Goal: Task Accomplishment & Management: Manage account settings

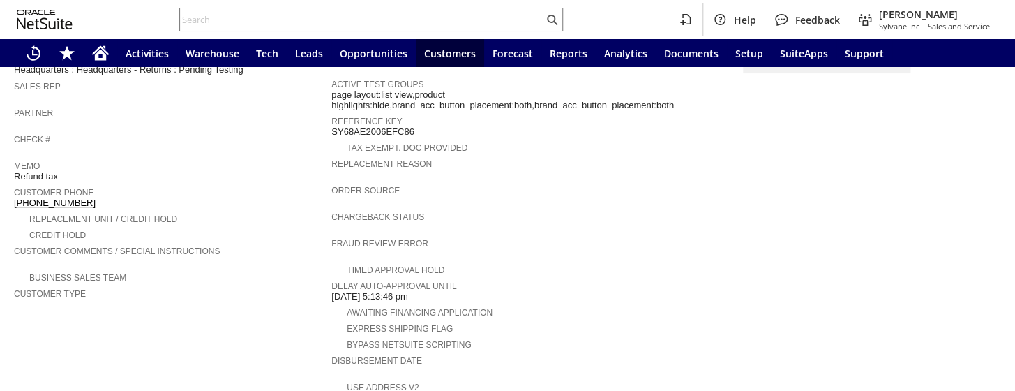
scroll to position [444, 0]
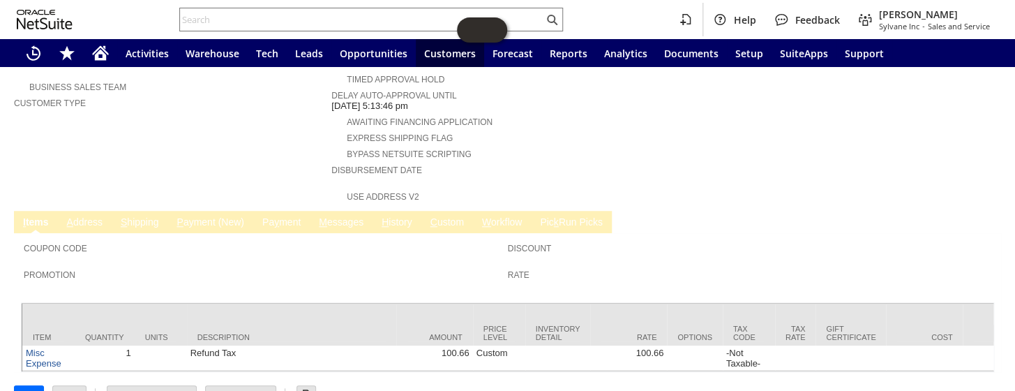
click at [220, 216] on link "P ayment (New)" at bounding box center [210, 222] width 74 height 13
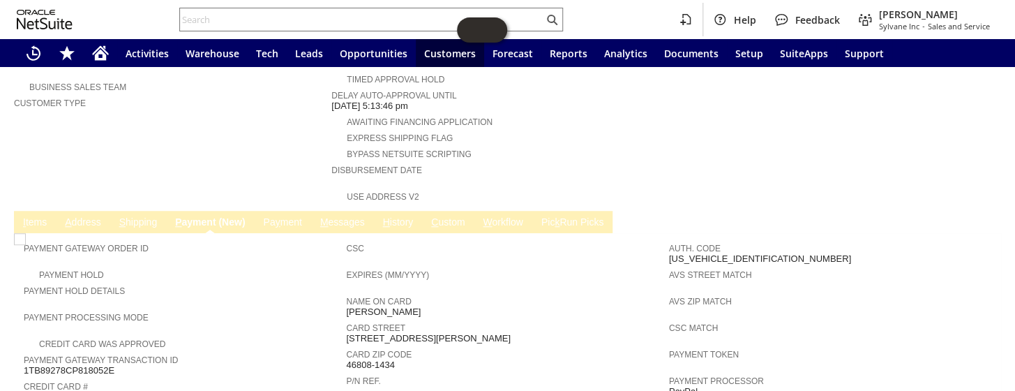
click at [269, 216] on link "Pa y ment" at bounding box center [282, 222] width 45 height 13
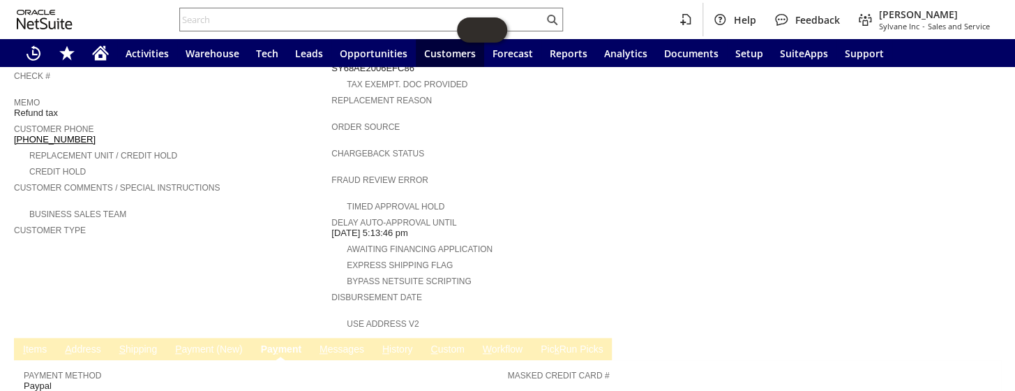
scroll to position [380, 0]
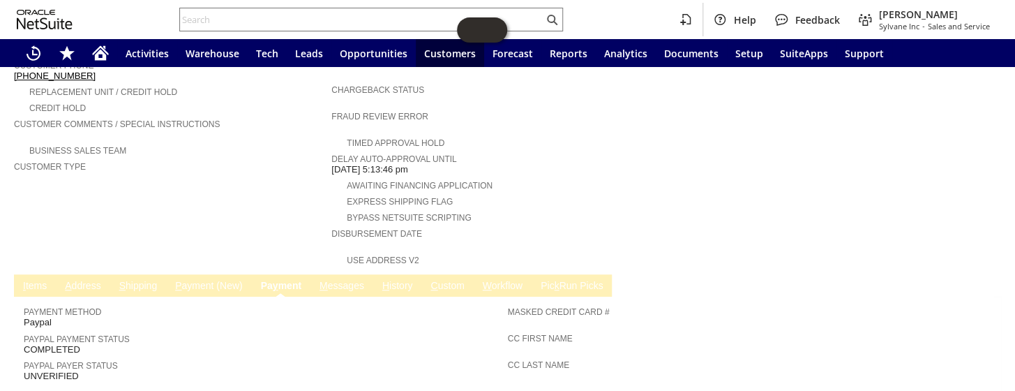
click at [347, 280] on link "M essages" at bounding box center [342, 286] width 52 height 13
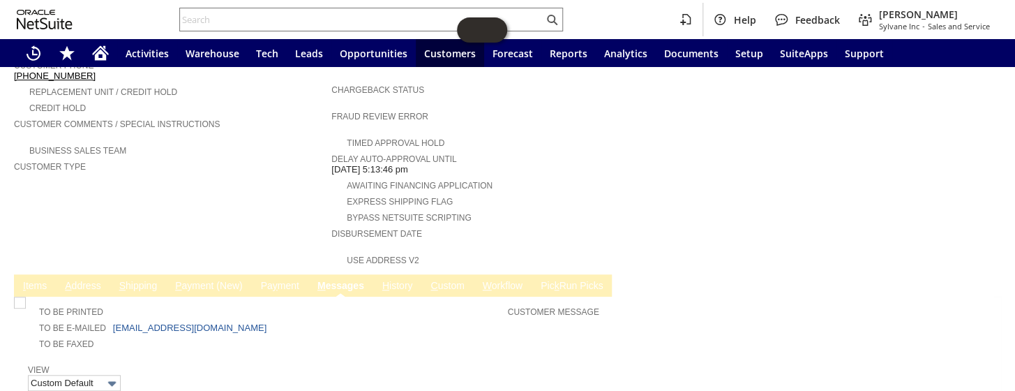
scroll to position [0, 0]
click at [315, 14] on input "text" at bounding box center [362, 19] width 364 height 17
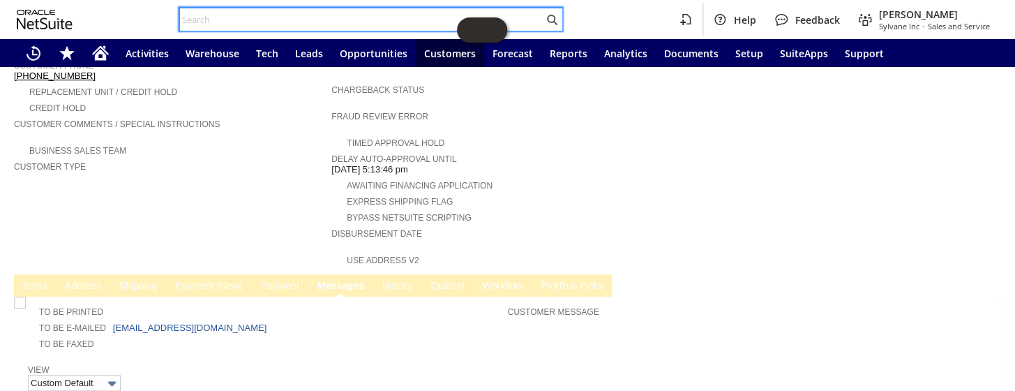
paste input "RA89115"
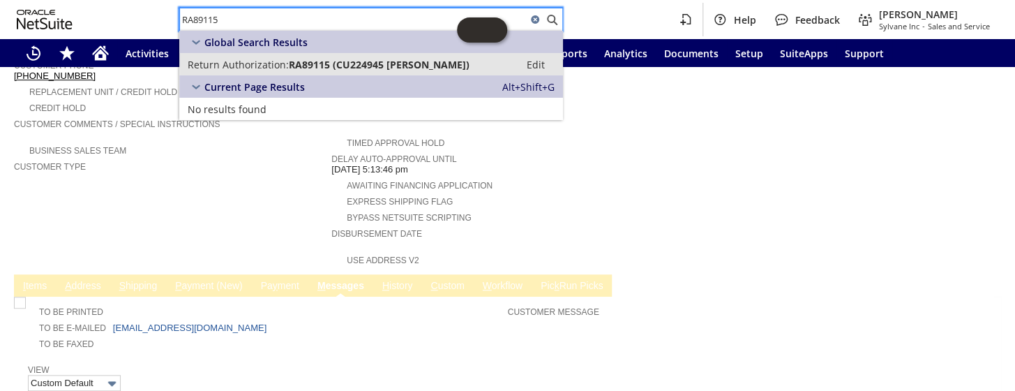
type input "RA89115"
click at [334, 59] on span "RA89115 (CU224945 Alejandro Alejo)" at bounding box center [379, 64] width 181 height 13
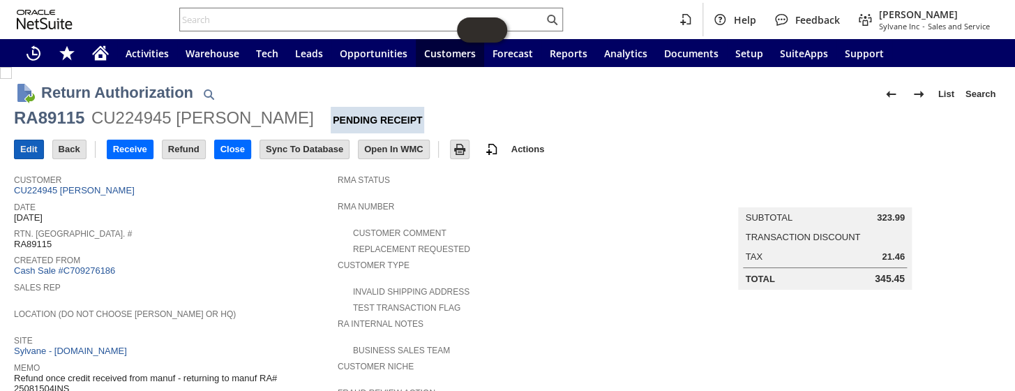
click at [31, 153] on input "Edit" at bounding box center [29, 149] width 29 height 18
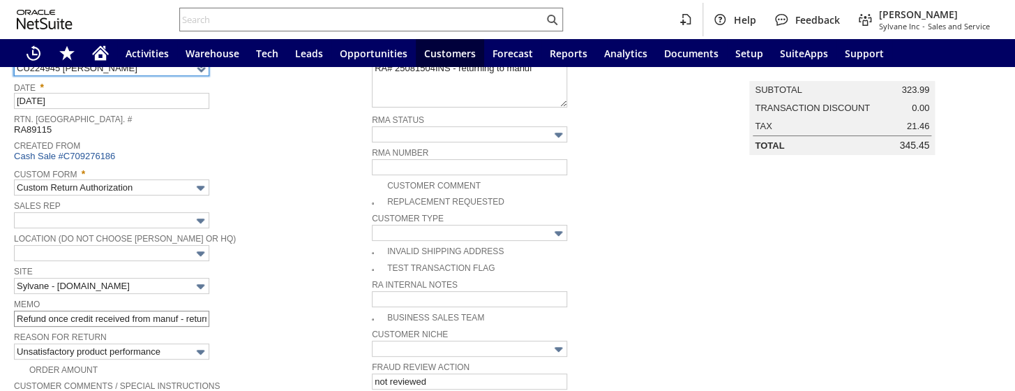
scroll to position [119, 0]
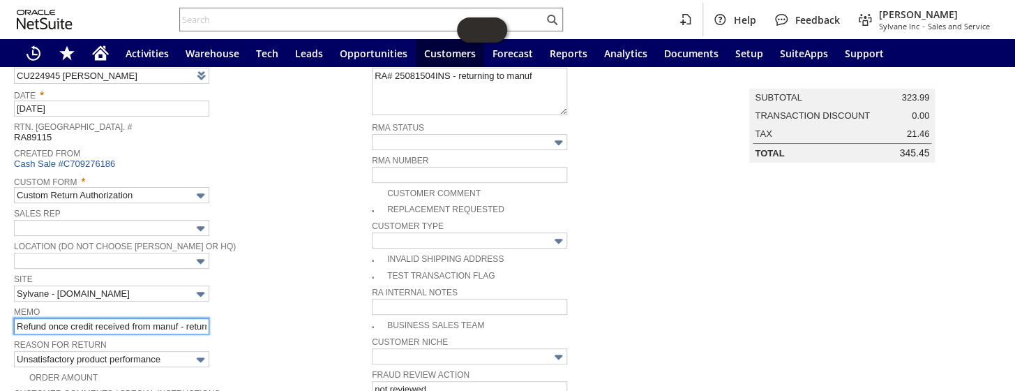
click at [17, 321] on input "Refund once credit received from manuf - returning to manuf RA# 25081504INS" at bounding box center [111, 326] width 195 height 16
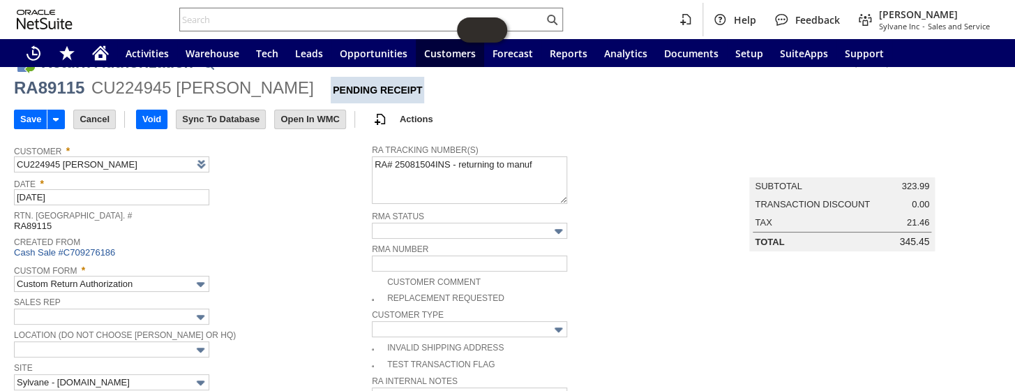
scroll to position [0, 0]
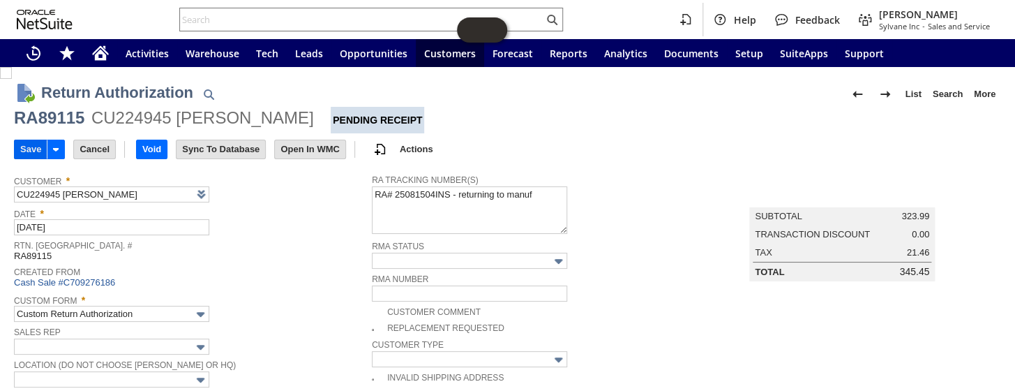
type input "got Credit Refund once credit received from manuf - returning to manuf RA# 2508…"
click at [31, 150] on input "Save" at bounding box center [31, 149] width 32 height 18
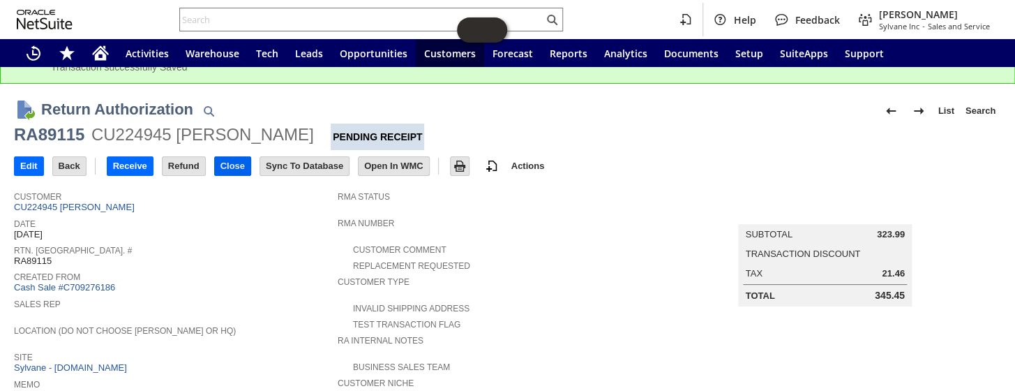
scroll to position [19, 0]
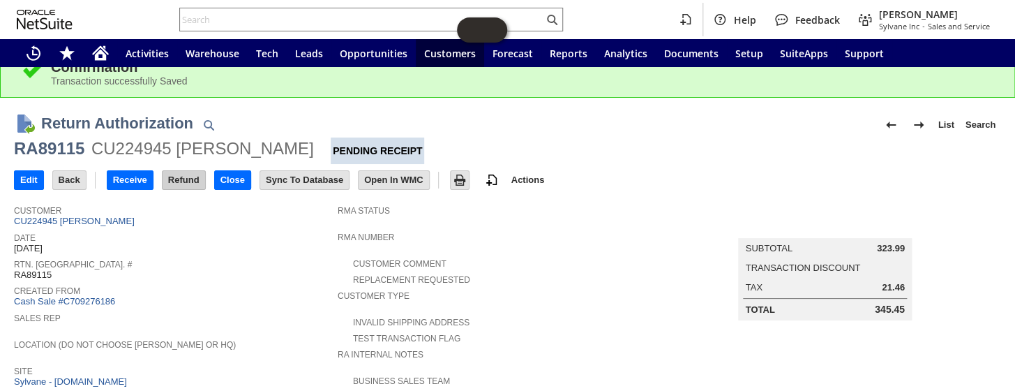
click at [181, 177] on input "Refund" at bounding box center [184, 180] width 43 height 18
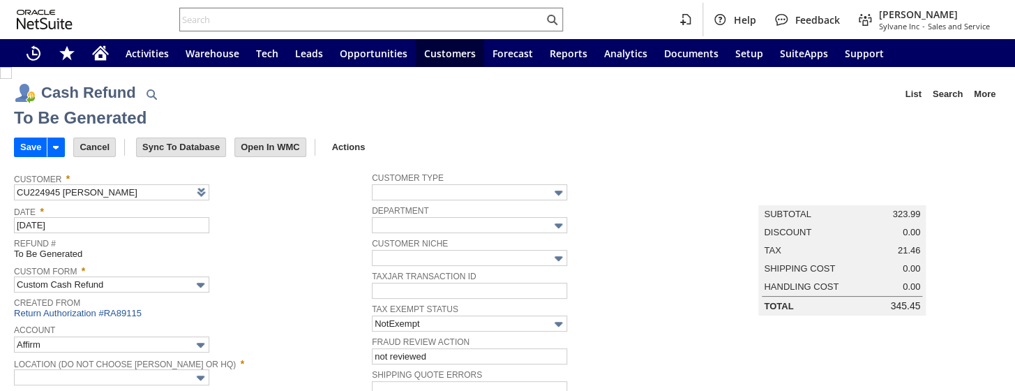
type input "Paypal Account"
type input "Headquarters : Head...s : Pending Testing"
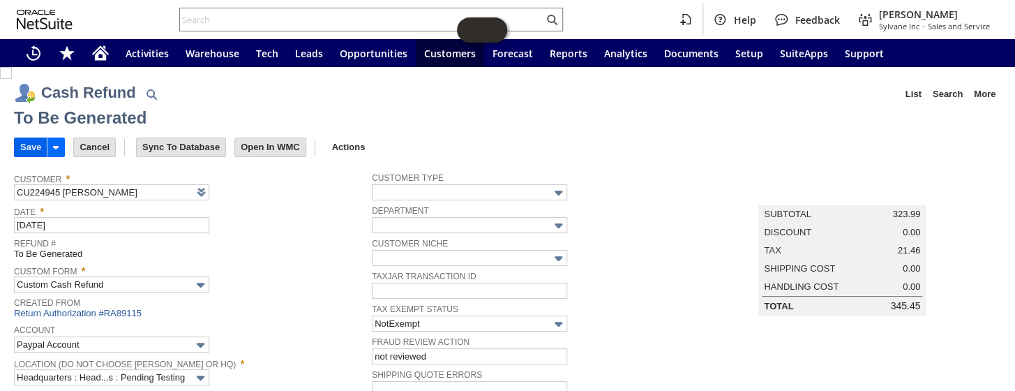
drag, startPoint x: 23, startPoint y: 147, endPoint x: 27, endPoint y: 140, distance: 7.8
click at [26, 142] on input "Save" at bounding box center [31, 147] width 32 height 18
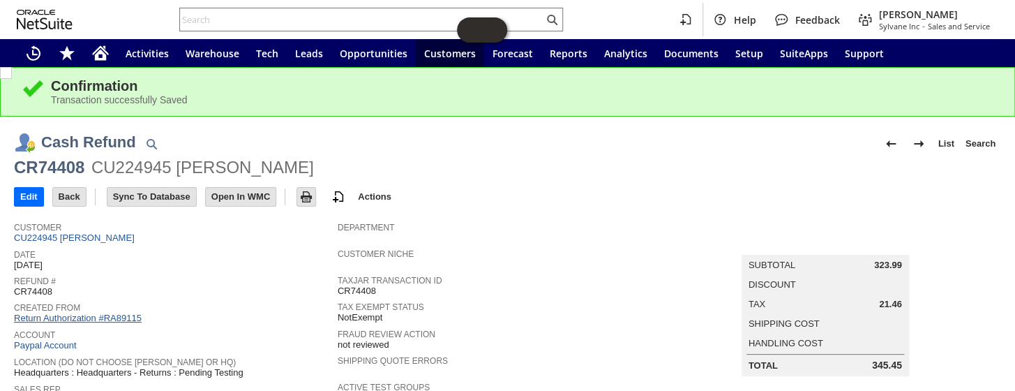
click at [115, 313] on link "Return Authorization #RA89115" at bounding box center [78, 318] width 128 height 10
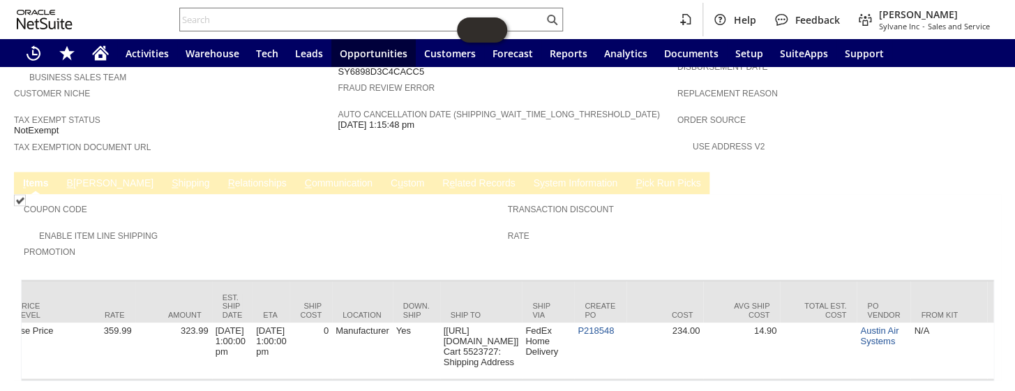
scroll to position [0, 1005]
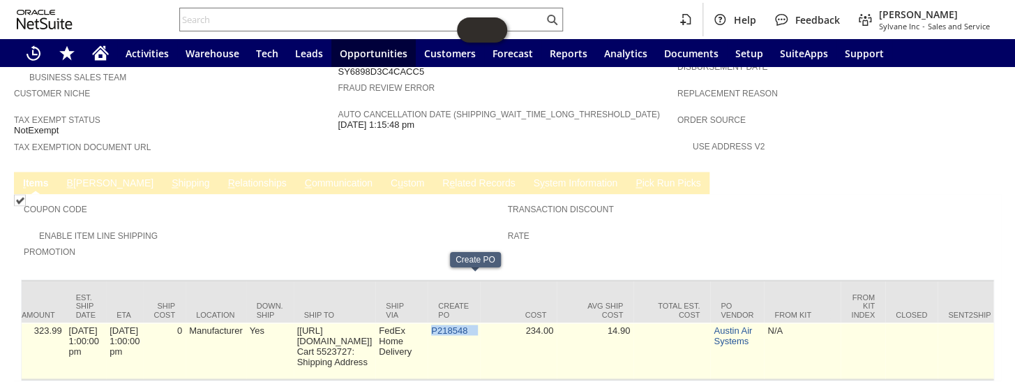
drag, startPoint x: 498, startPoint y: 280, endPoint x: 449, endPoint y: 279, distance: 48.9
click at [449, 322] on tr "au15778 0 1 1 1 1 1 1 0 Austin Air it Personal HEPA w/ VOC Wrap Air Purifier Ba…" at bounding box center [810, 350] width 3586 height 57
copy tr "P218548"
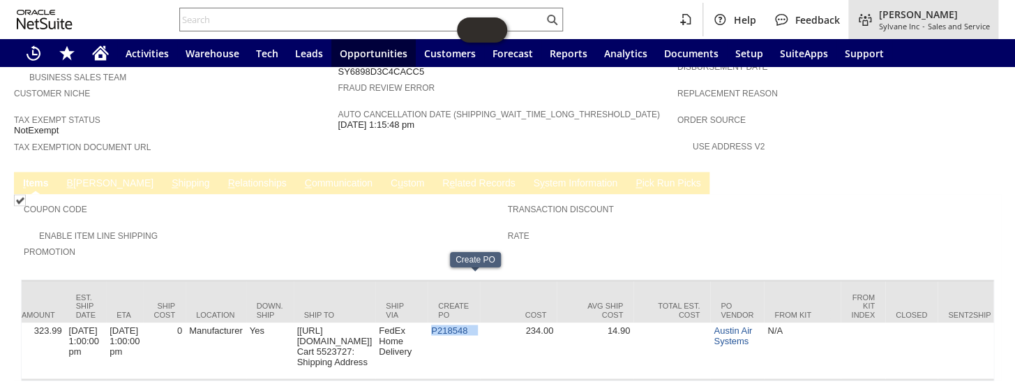
click at [928, 27] on span "Sales and Service" at bounding box center [959, 26] width 62 height 10
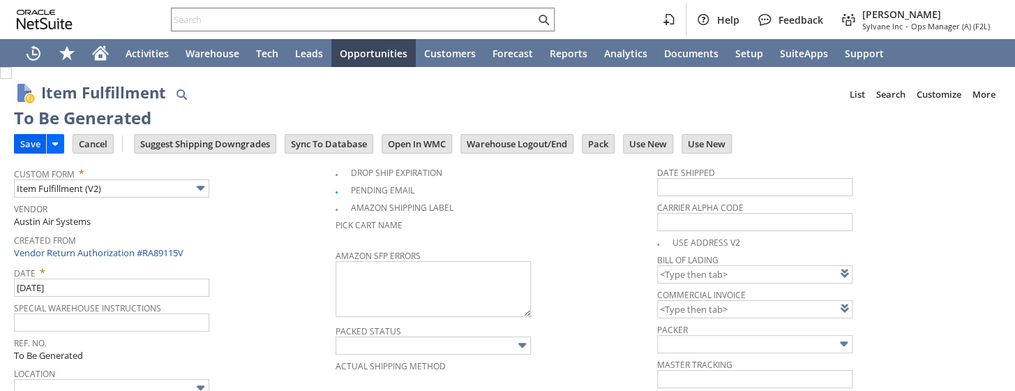
click at [28, 142] on input "Save" at bounding box center [30, 144] width 31 height 18
type input "0.00"
click at [23, 140] on input "Save" at bounding box center [30, 144] width 31 height 18
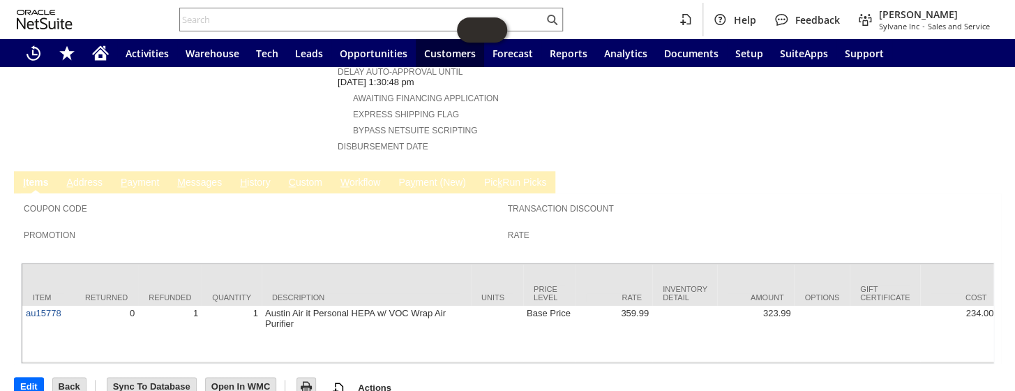
click at [141, 177] on link "P ayment" at bounding box center [139, 183] width 45 height 13
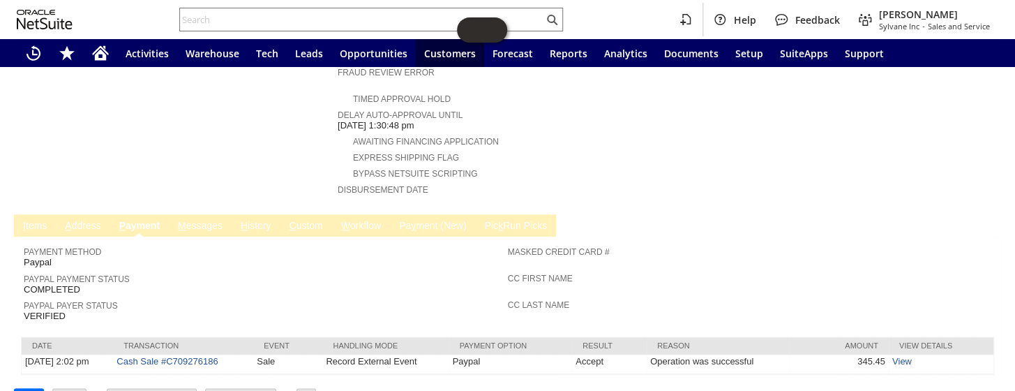
click at [201, 220] on link "M essages" at bounding box center [200, 226] width 52 height 13
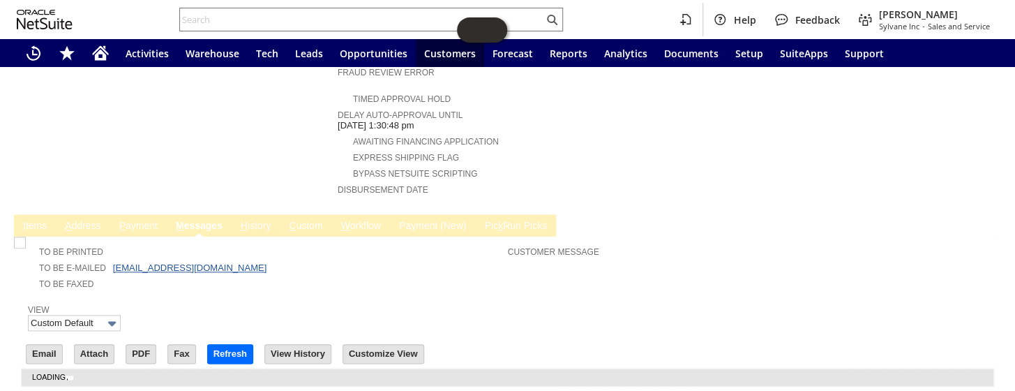
scroll to position [0, 0]
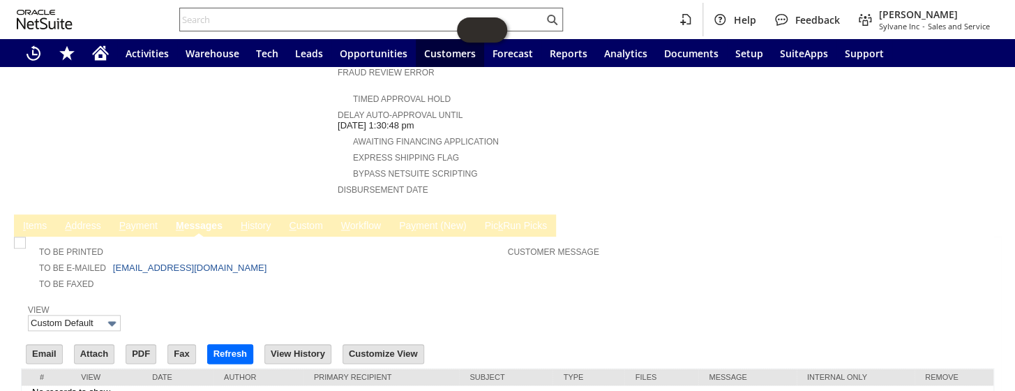
click at [233, 25] on input "text" at bounding box center [362, 19] width 364 height 17
paste input "11-13464-93368"
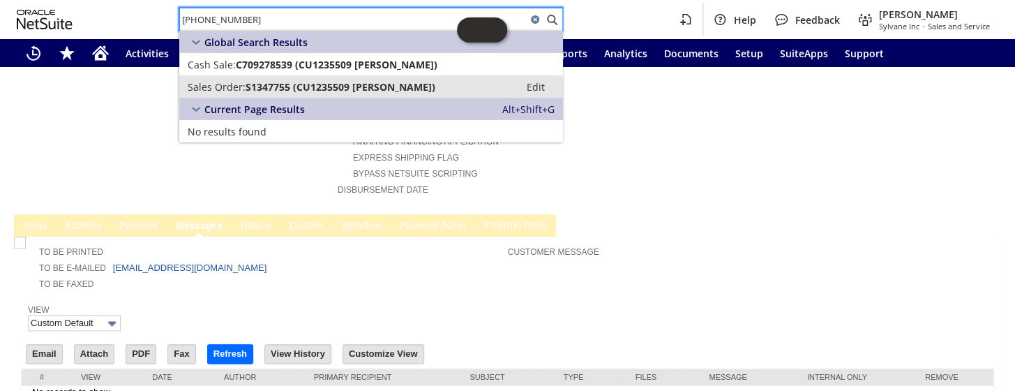
type input "11-13464-93368"
click at [268, 92] on span "S1347755 (CU1235509 loi tom)" at bounding box center [341, 86] width 190 height 13
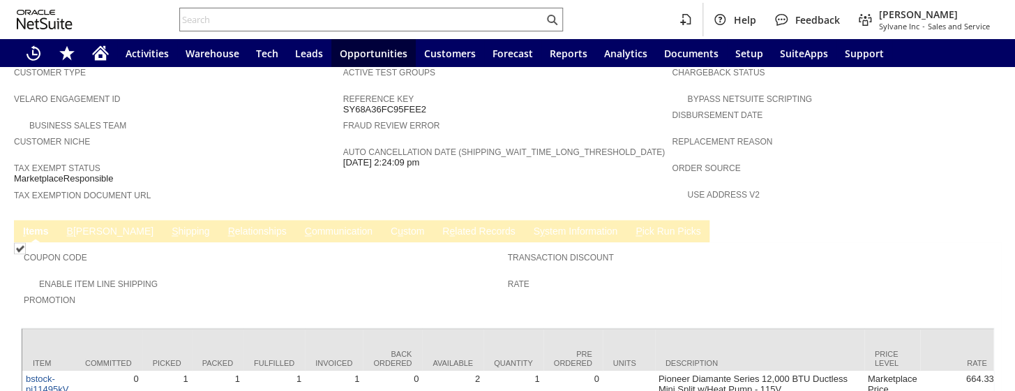
scroll to position [893, 0]
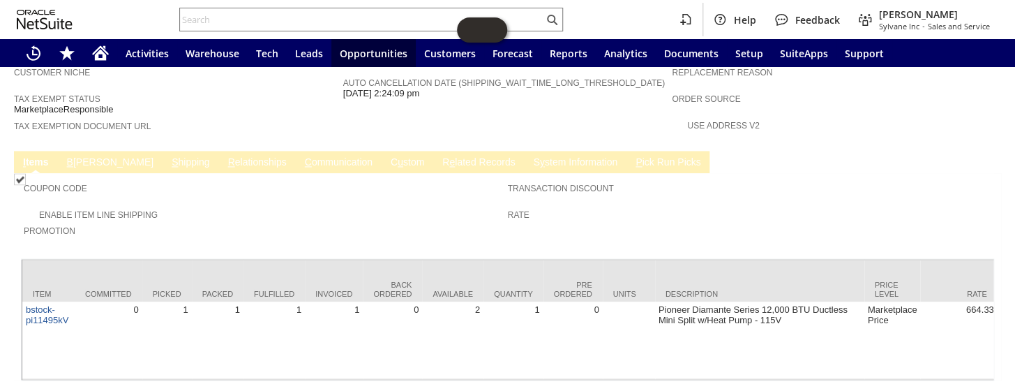
click at [168, 156] on link "S hipping" at bounding box center [190, 162] width 45 height 13
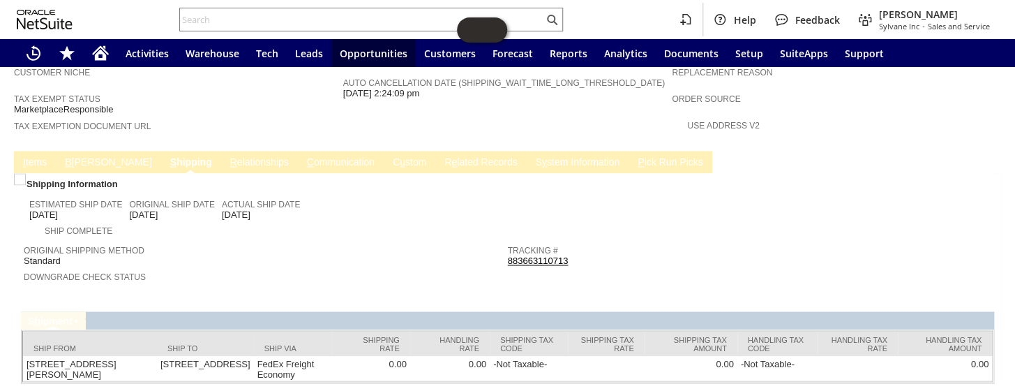
click at [530, 255] on link "883663110713" at bounding box center [538, 260] width 61 height 10
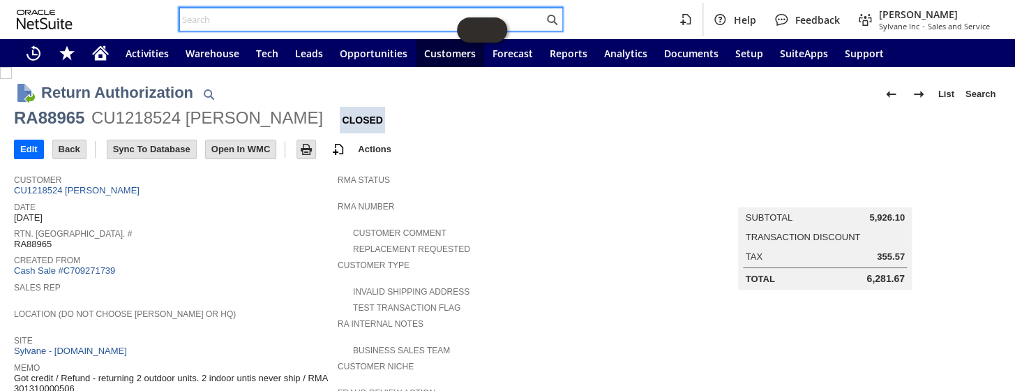
click at [270, 20] on input "text" at bounding box center [362, 19] width 364 height 17
paste input "S1344654"
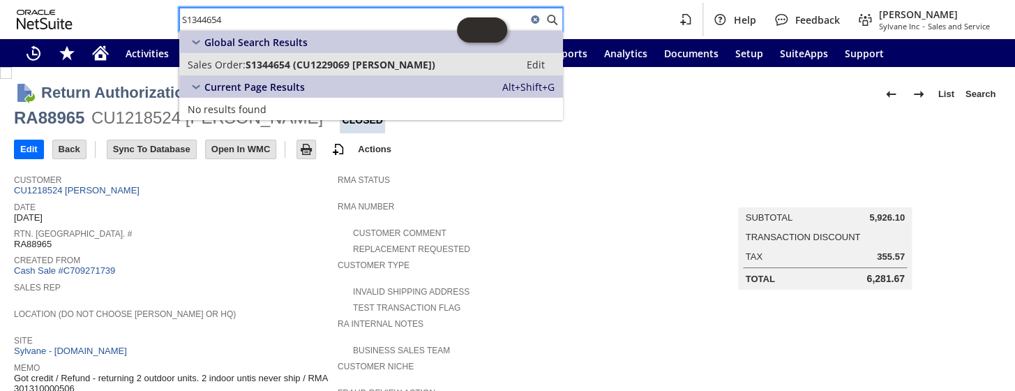
type input "S1344654"
click at [306, 68] on span "S1344654 (CU1229069 Dean Ruzic)" at bounding box center [341, 64] width 190 height 13
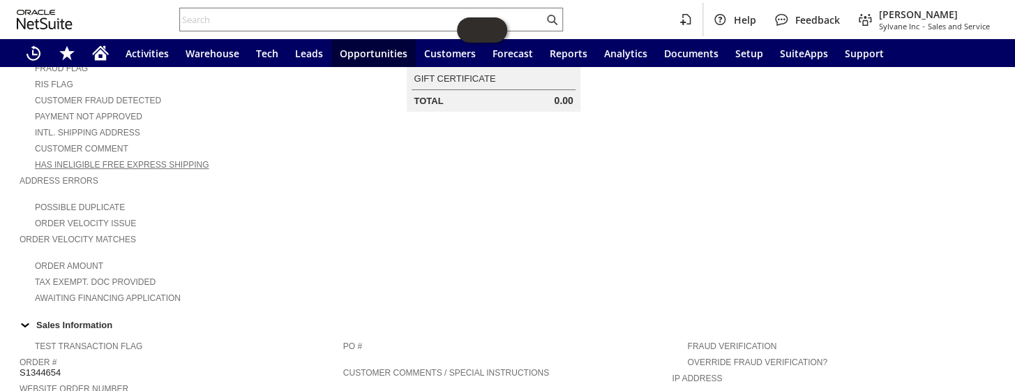
scroll to position [312, 0]
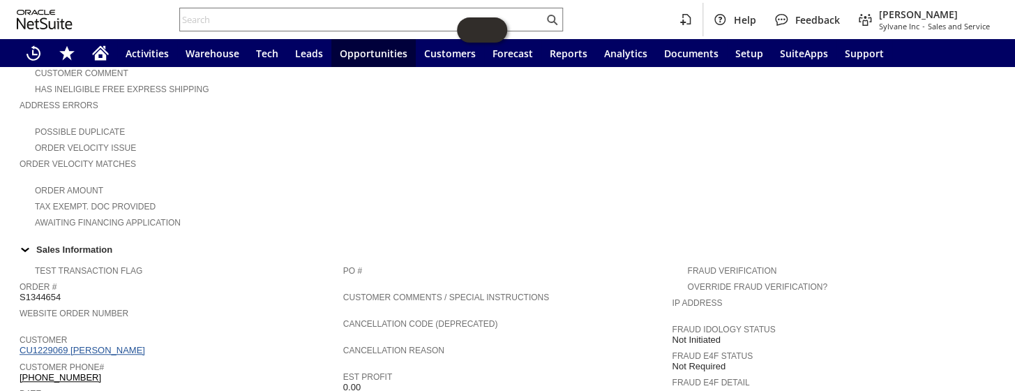
click at [98, 345] on link "CU1229069 Dean Ruzic" at bounding box center [84, 350] width 129 height 10
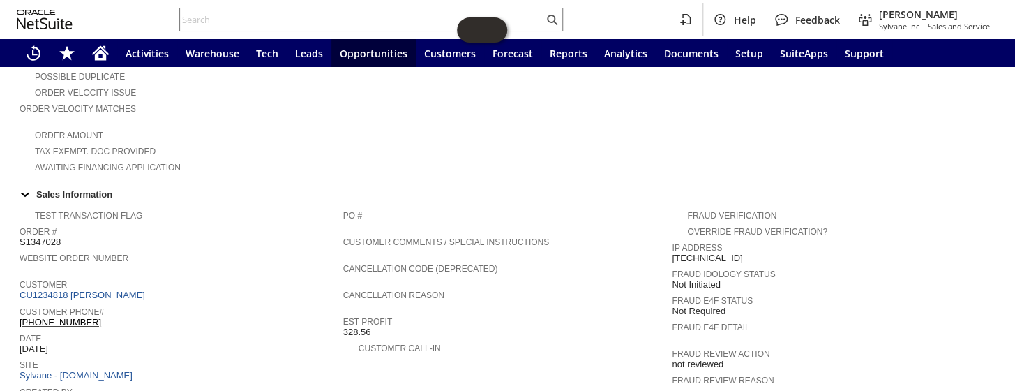
scroll to position [383, 0]
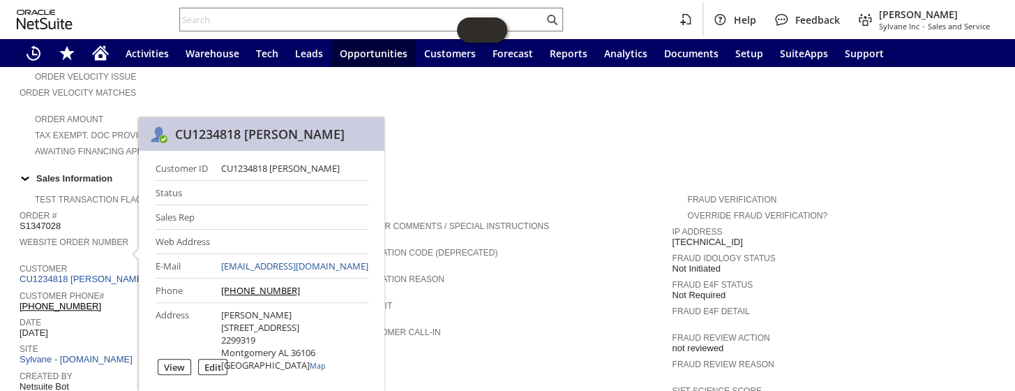
drag, startPoint x: 223, startPoint y: 169, endPoint x: 338, endPoint y: 167, distance: 115.8
click at [338, 167] on div "CU1234818 John Aspinwall" at bounding box center [294, 168] width 147 height 13
copy div "CU1234818 John Aspinwall"
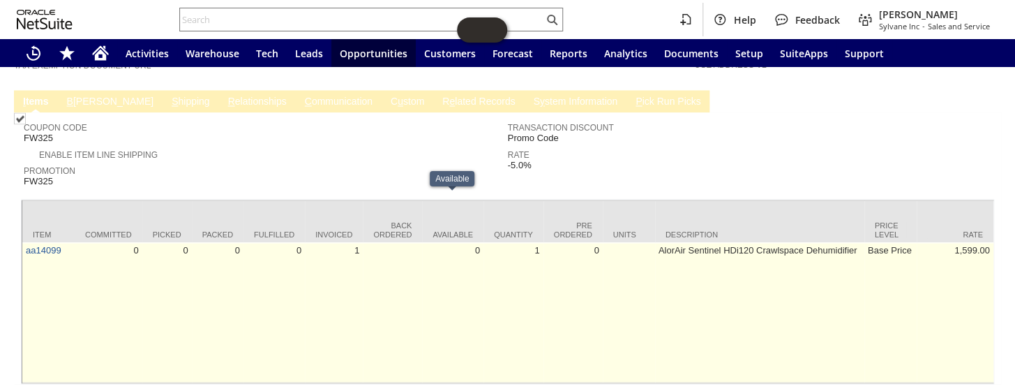
scroll to position [827, 0]
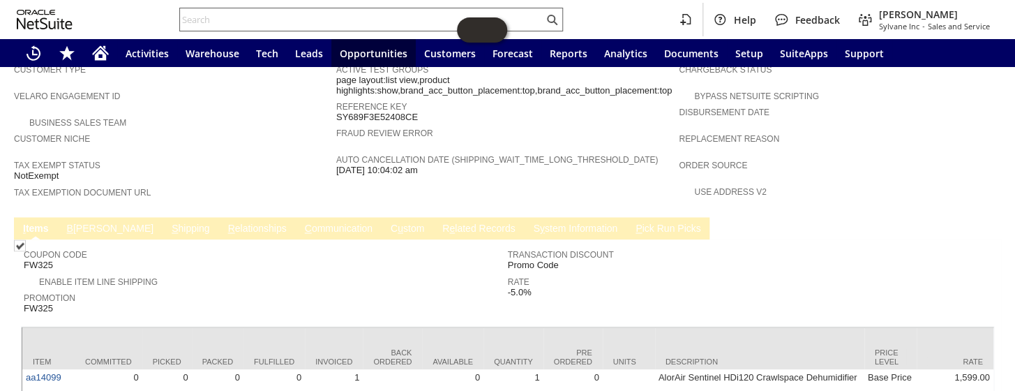
click at [256, 22] on input "text" at bounding box center [362, 19] width 364 height 17
paste input "CU1234818 John Aspinwall"
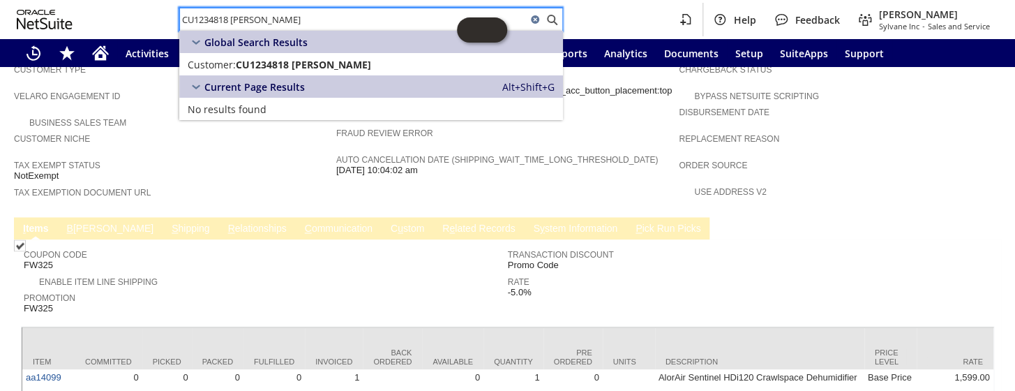
drag, startPoint x: 317, startPoint y: 16, endPoint x: 157, endPoint y: 10, distance: 159.9
click at [157, 10] on div "CU1234818 John Aspinwall Help Feedback Coby Miller Sylvane Inc - Sales and Serv…" at bounding box center [507, 19] width 1015 height 39
paste input "2392 Michael Rivera"
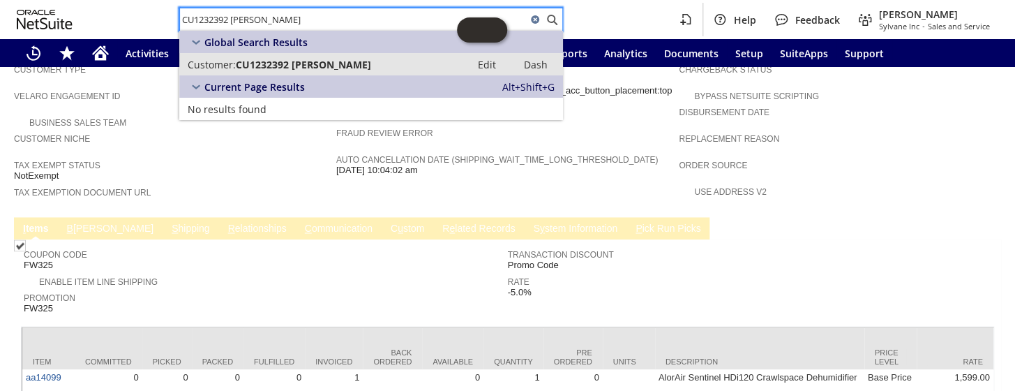
type input "CU1232392 Michael Rivera"
click at [281, 71] on link "Customer: CU1232392 Michael Rivera Edit Dash" at bounding box center [371, 64] width 384 height 22
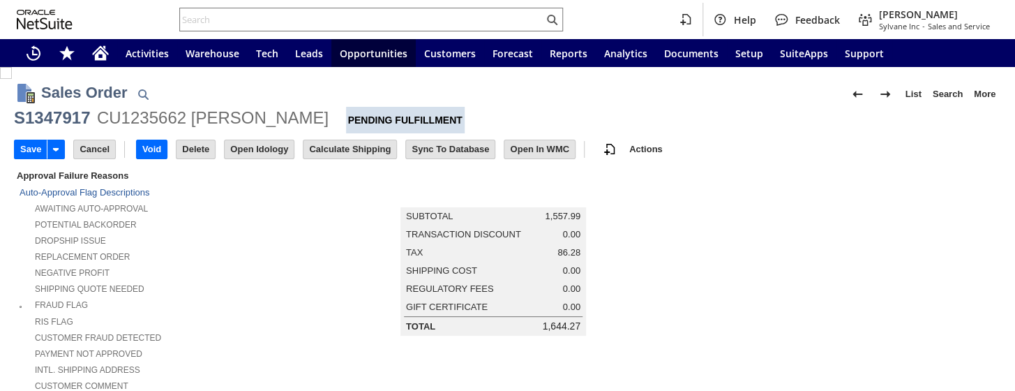
type input "Intelligent Recommendations¹⁰"
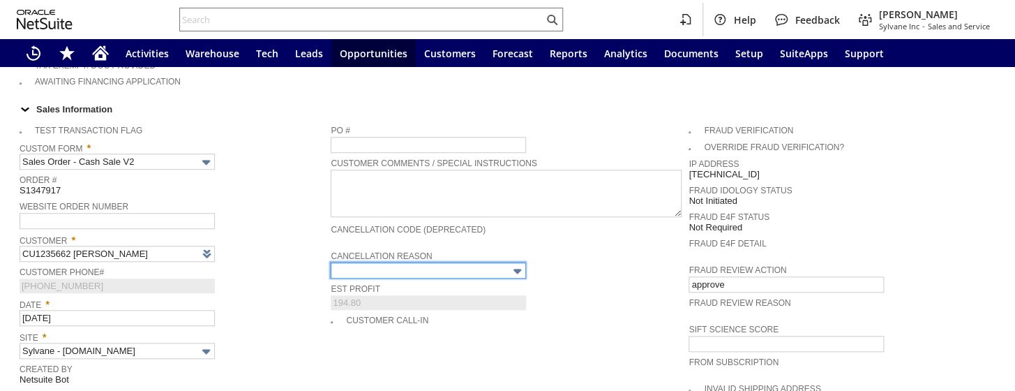
click at [439, 262] on input "text" at bounding box center [428, 270] width 195 height 16
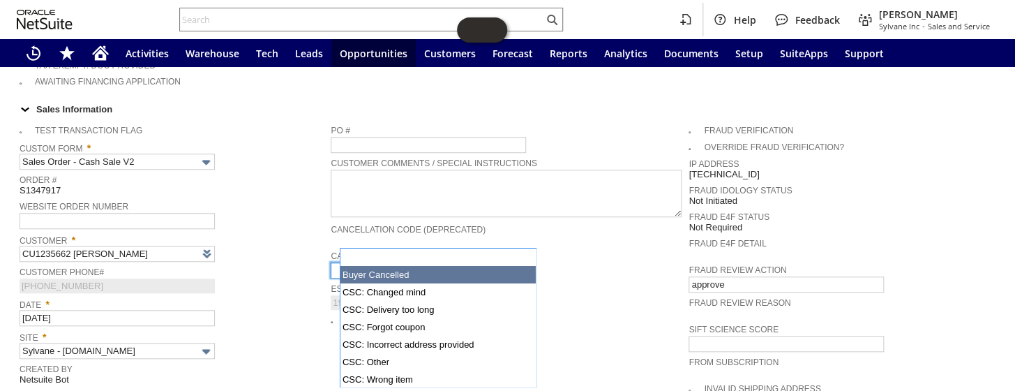
type input "Buyer Cancelled"
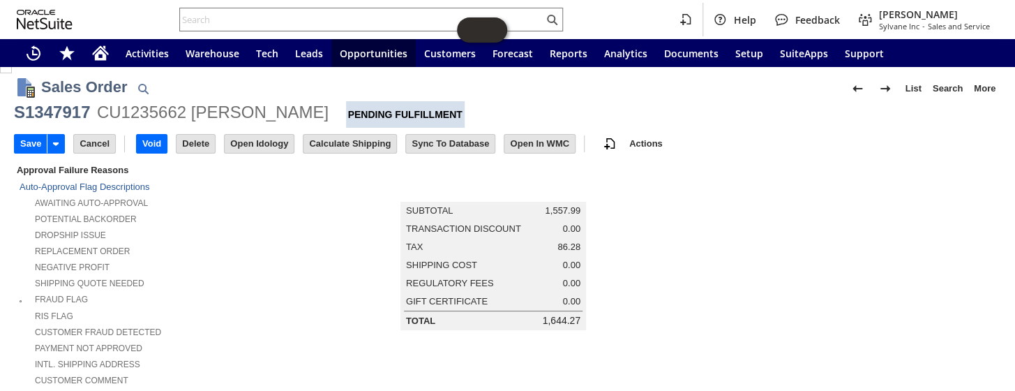
scroll to position [0, 0]
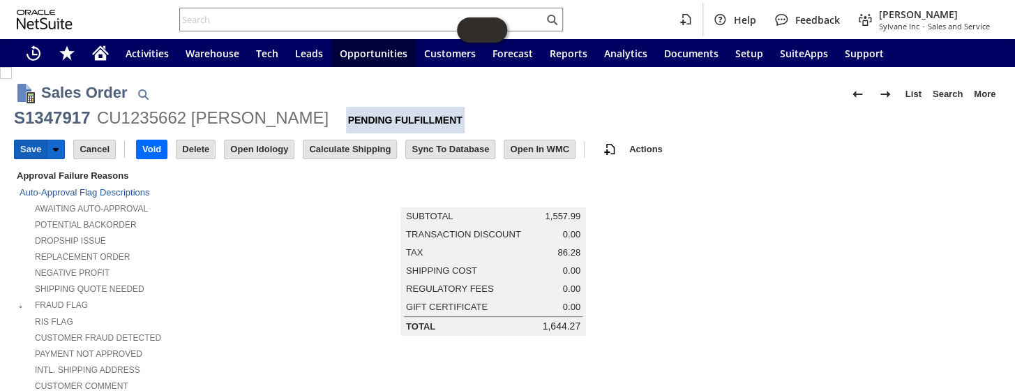
click at [24, 140] on input "Save" at bounding box center [31, 149] width 32 height 18
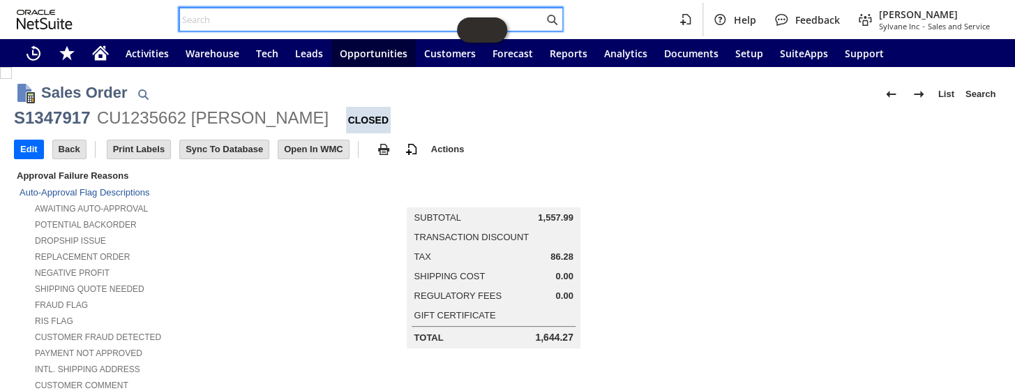
click at [259, 17] on input "text" at bounding box center [362, 19] width 364 height 17
paste input "S1347818"
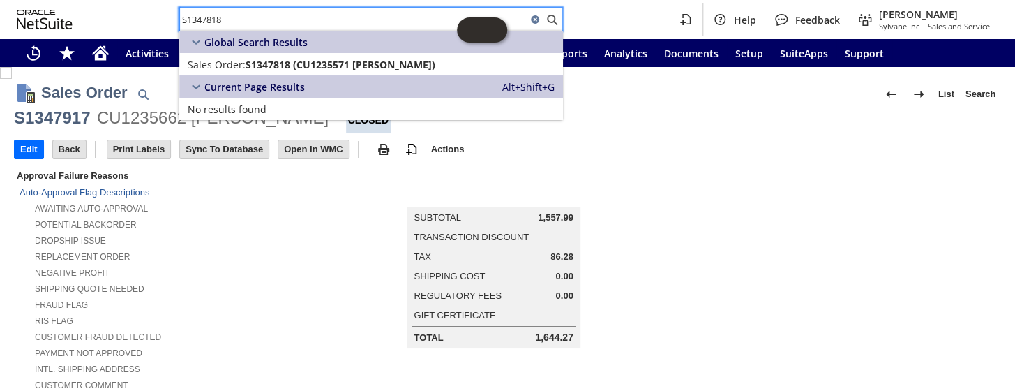
type input "S1347818"
click at [124, 21] on div "S1347818 Help Feedback Coby Miller Sylvane Inc - Sales and Service" at bounding box center [507, 19] width 1015 height 39
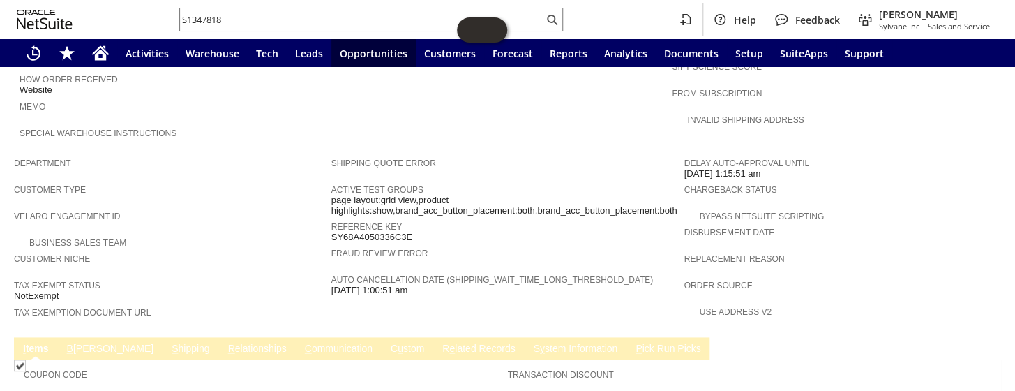
scroll to position [761, 0]
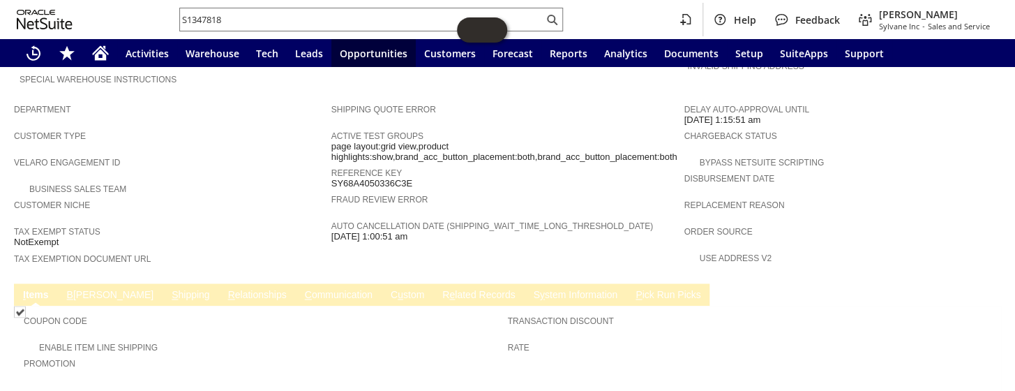
click at [85, 289] on link "B illing" at bounding box center [111, 295] width 94 height 13
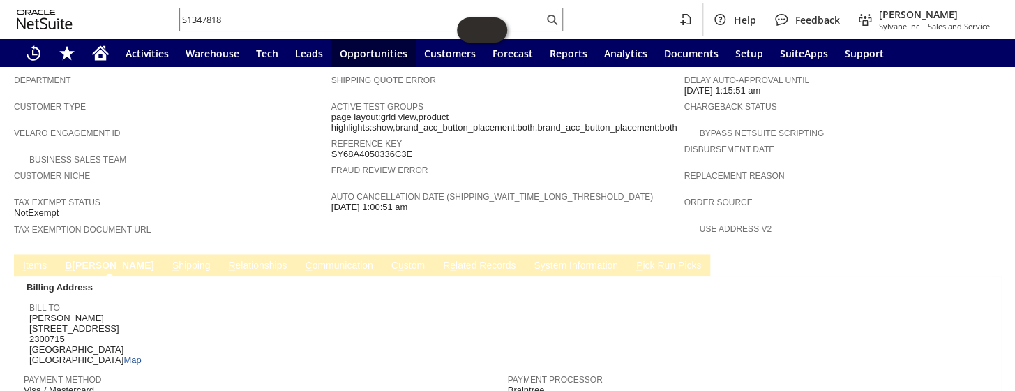
scroll to position [634, 0]
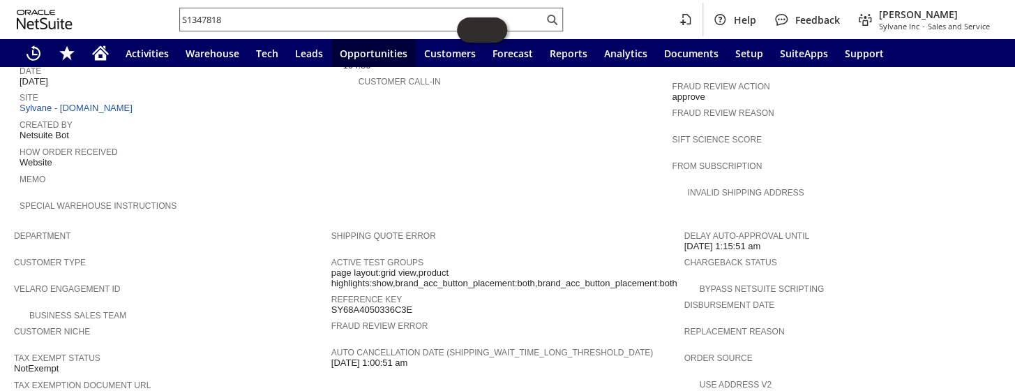
click at [241, 22] on input "S1347818" at bounding box center [362, 19] width 364 height 17
drag, startPoint x: 241, startPoint y: 22, endPoint x: 153, endPoint y: 20, distance: 88.6
click at [153, 20] on div "S1347818 Help Feedback Coby Miller Sylvane Inc - Sales and Service" at bounding box center [507, 19] width 1015 height 39
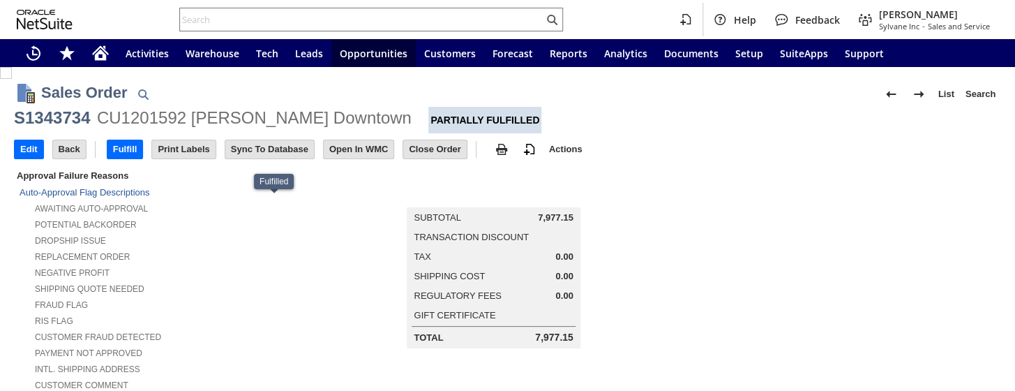
scroll to position [951, 0]
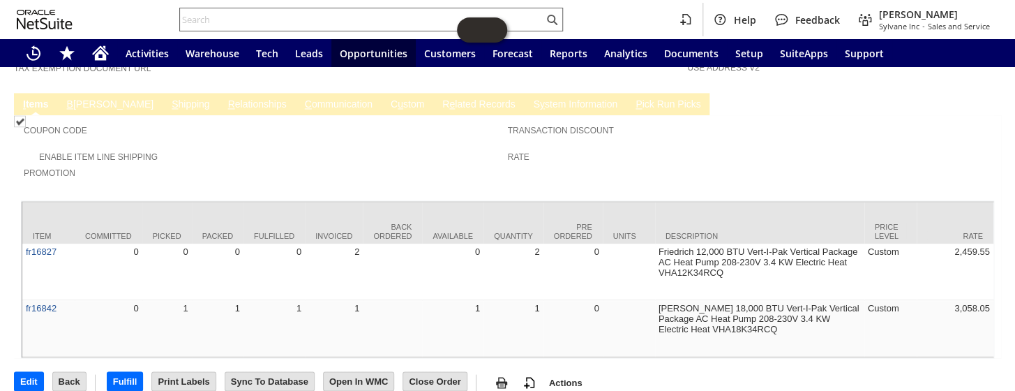
click at [257, 15] on input "text" at bounding box center [362, 19] width 364 height 17
paste input "S1347719"
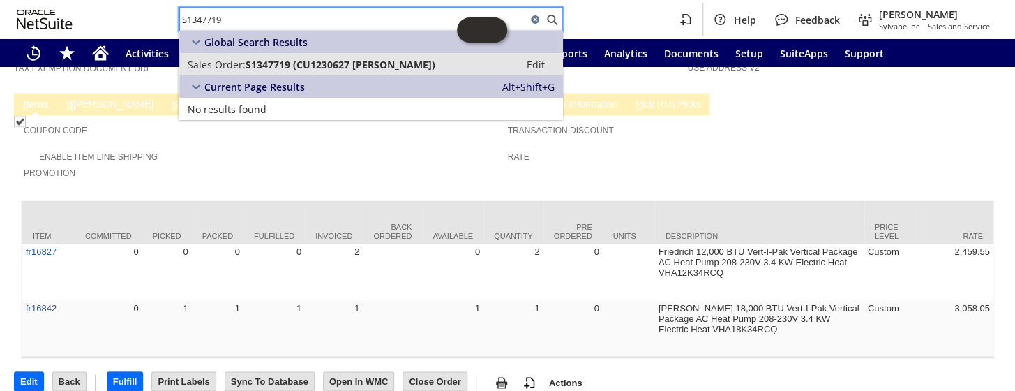
type input "S1347719"
click at [298, 68] on span "S1347719 (CU1230627 [PERSON_NAME])" at bounding box center [341, 64] width 190 height 13
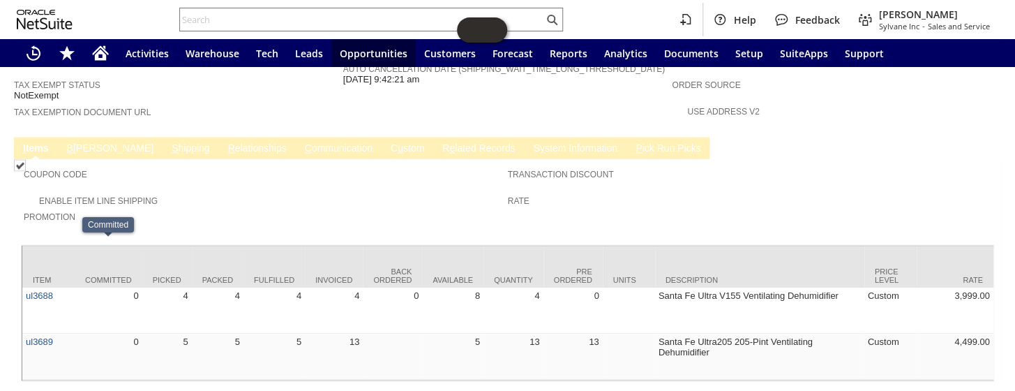
click at [301, 142] on link "C ommunication" at bounding box center [338, 148] width 75 height 13
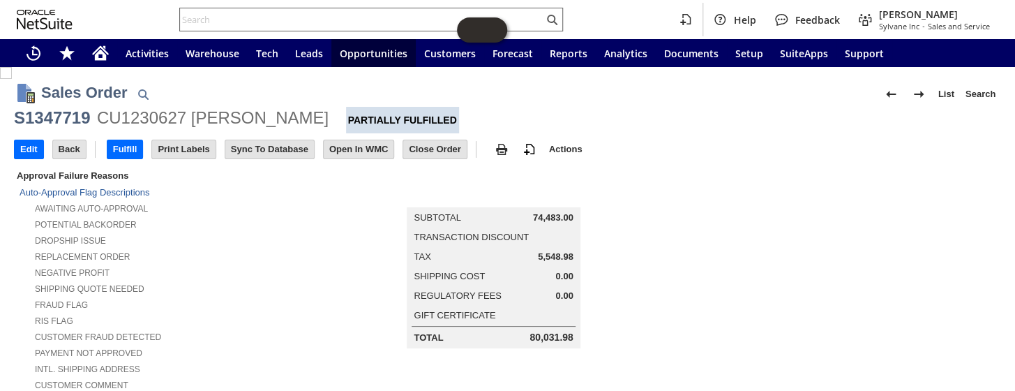
click at [294, 24] on input "text" at bounding box center [362, 19] width 364 height 17
paste input "S1347917"
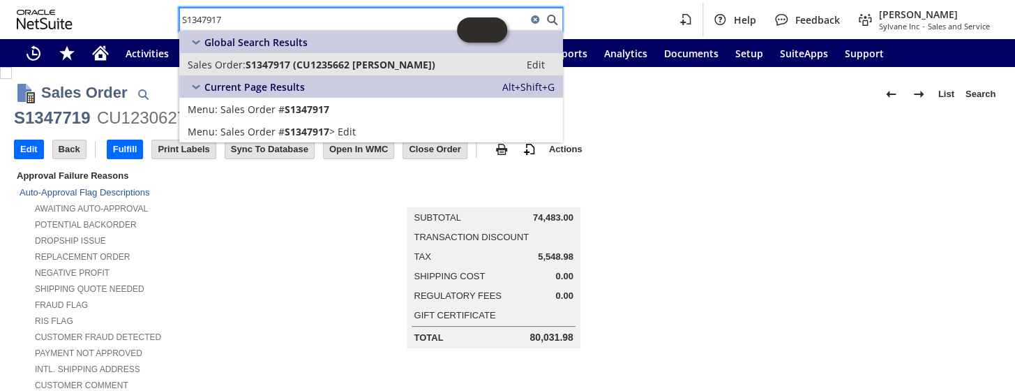
type input "S1347917"
click at [301, 58] on span "S1347917 (CU1235662 Duc Duong)" at bounding box center [341, 64] width 190 height 13
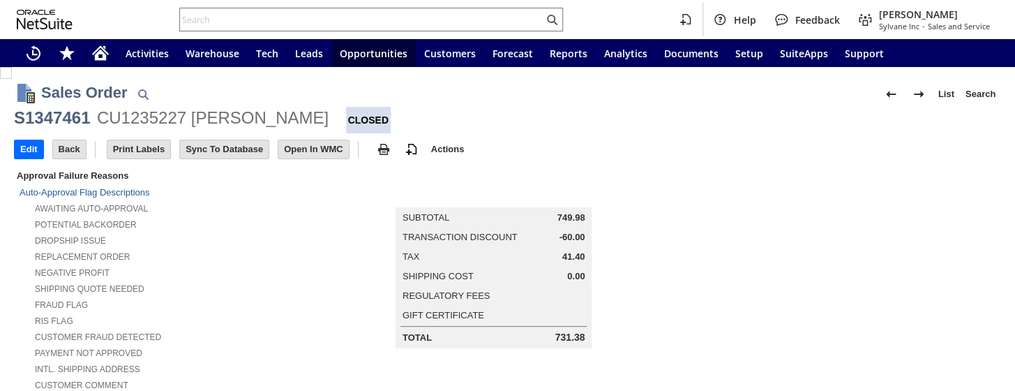
scroll to position [888, 0]
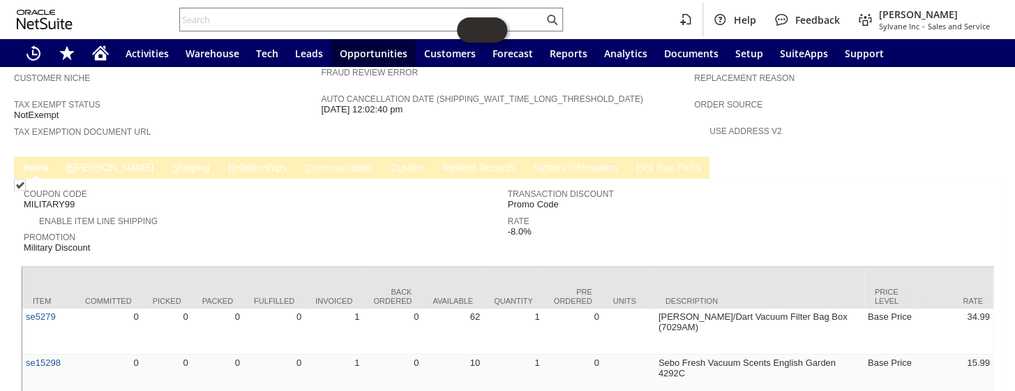
click at [84, 162] on link "B illing" at bounding box center [111, 168] width 94 height 13
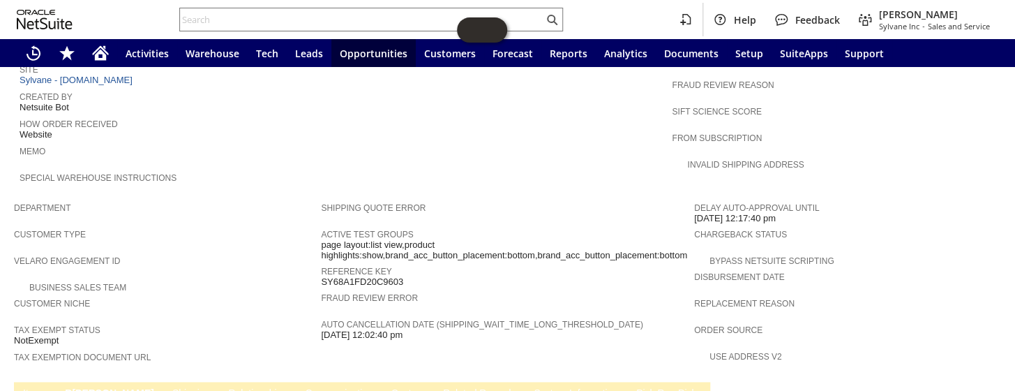
scroll to position [535, 0]
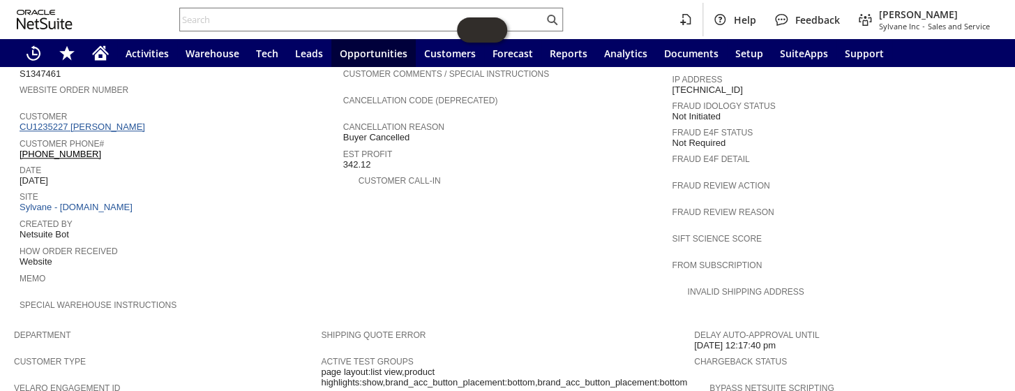
click at [92, 121] on link "CU1235227 Alex Dankulich" at bounding box center [84, 126] width 129 height 10
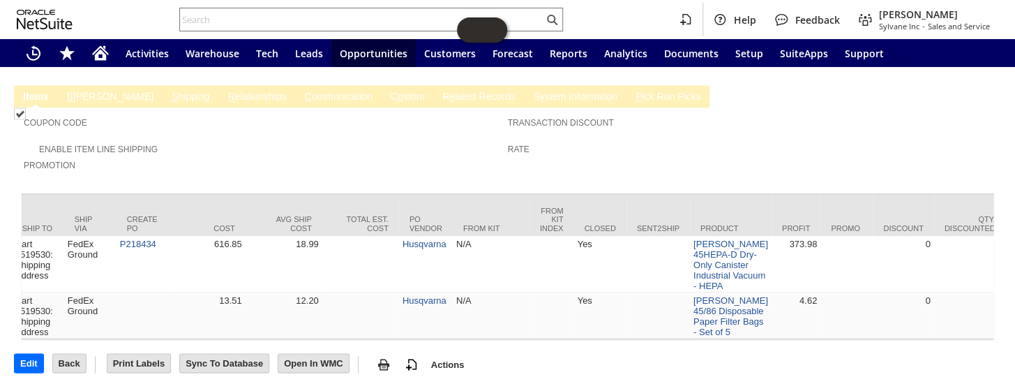
scroll to position [0, 1305]
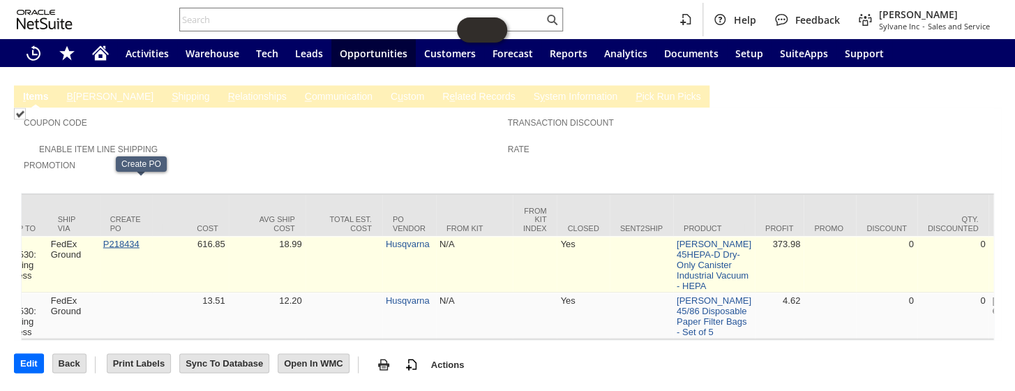
click at [140, 238] on link "P218434" at bounding box center [121, 243] width 36 height 10
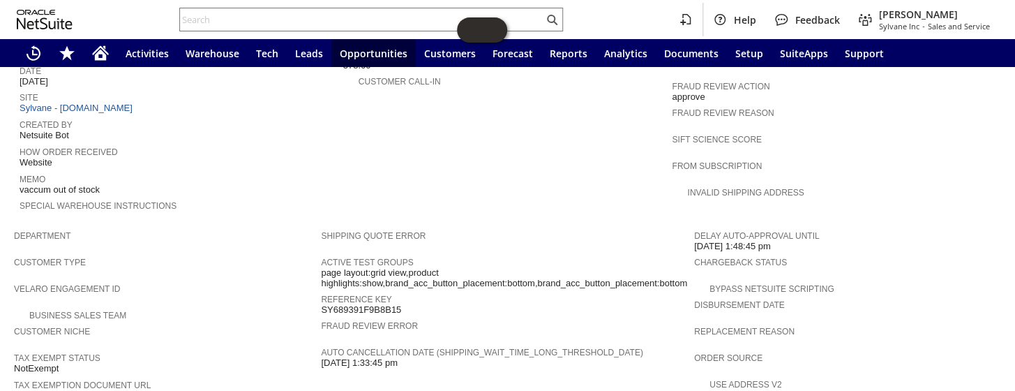
scroll to position [507, 0]
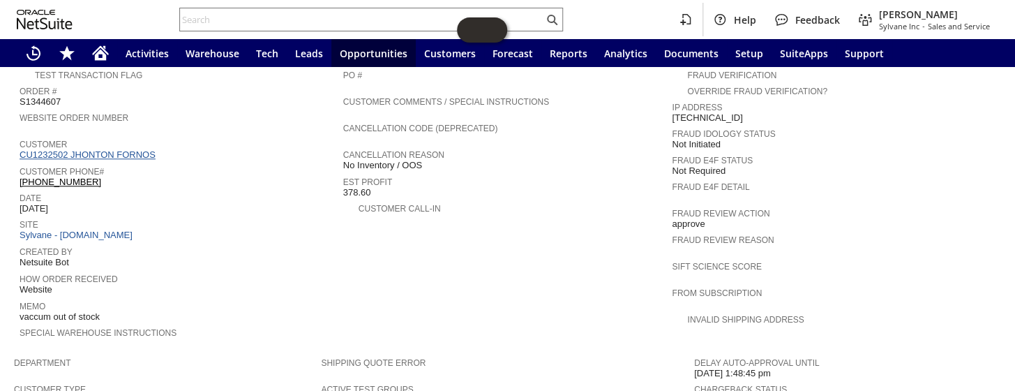
click at [104, 149] on link "CU1232502 JHONTON FORNOS" at bounding box center [90, 154] width 140 height 10
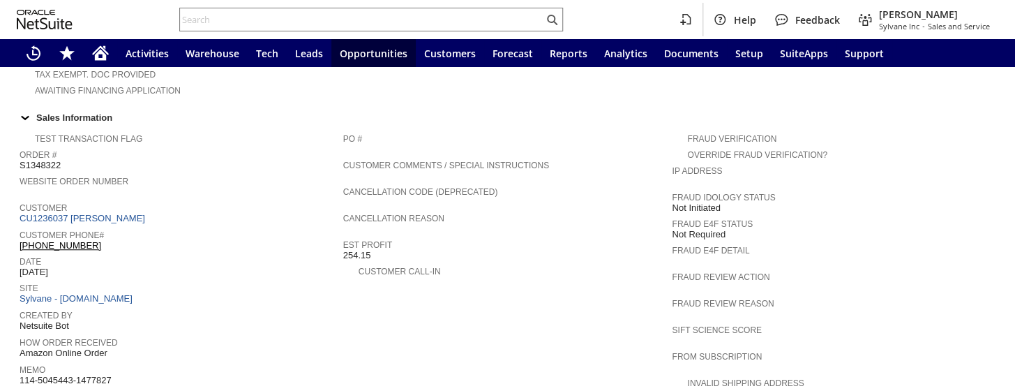
scroll to position [571, 0]
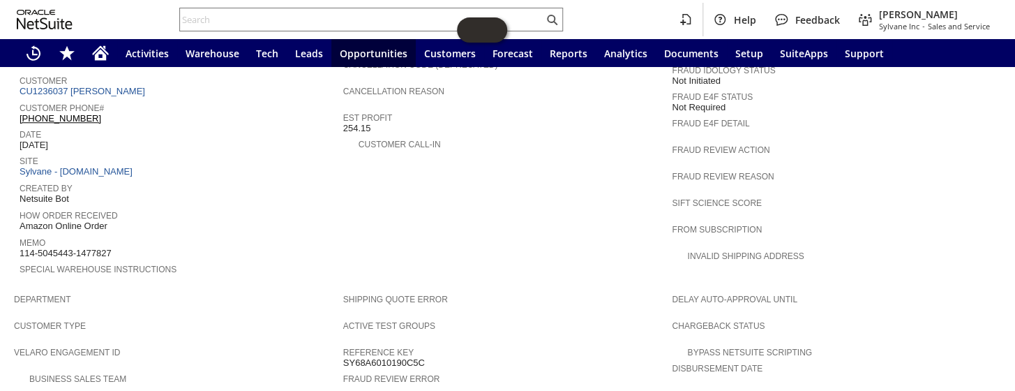
drag, startPoint x: 117, startPoint y: 220, endPoint x: 21, endPoint y: 216, distance: 96.4
click at [21, 234] on div "Memo 114-5045443-1477827" at bounding box center [178, 246] width 317 height 25
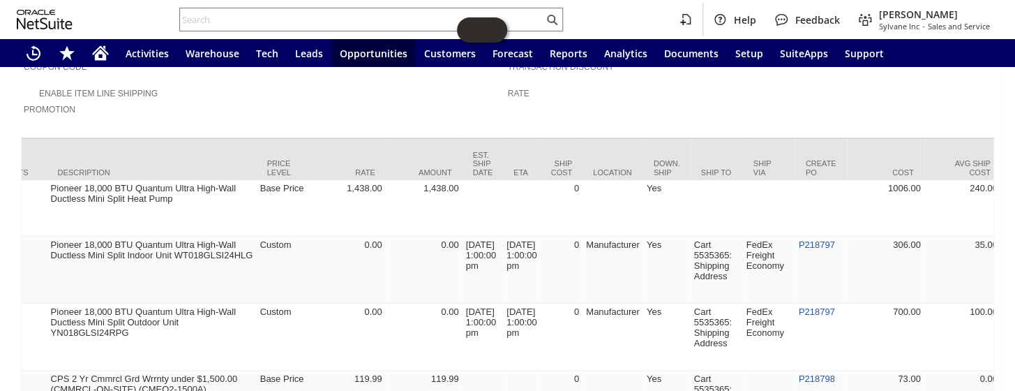
scroll to position [0, 980]
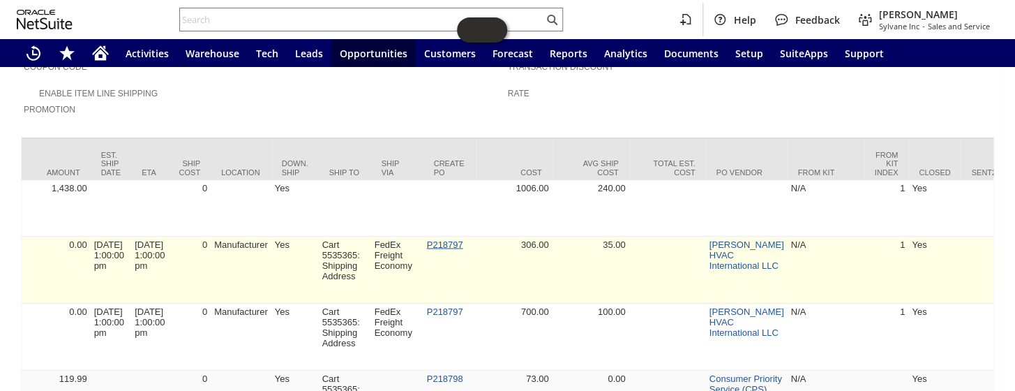
click at [445, 239] on link "P218797" at bounding box center [445, 244] width 36 height 10
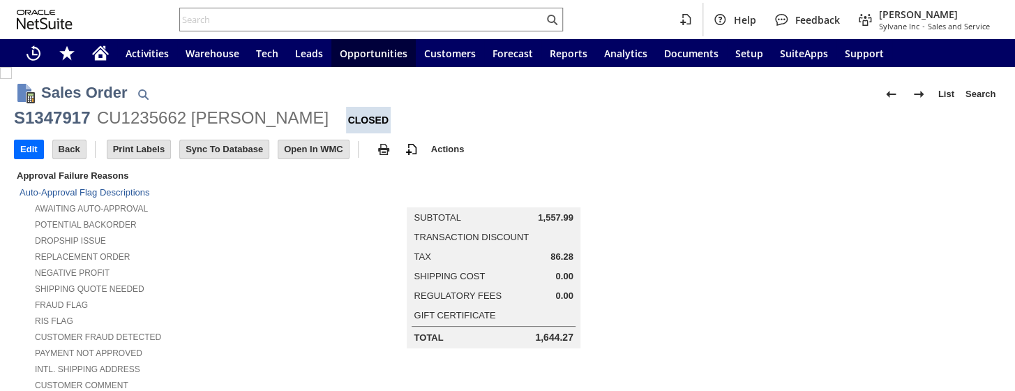
scroll to position [0, 985]
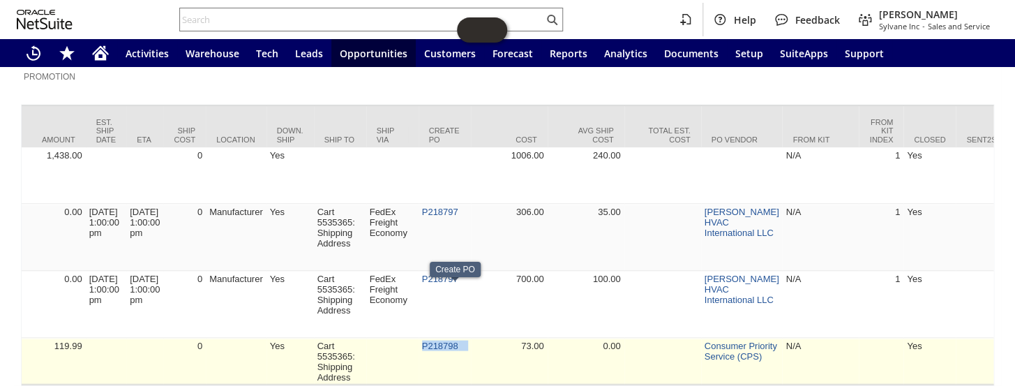
drag, startPoint x: 484, startPoint y: 294, endPoint x: 430, endPoint y: 290, distance: 53.9
click at [430, 338] on tr "cp15580 0 0 0 0 0 1 0 CPS 2 Yr Cmmrcl Grd Wrrnty under $1,500.00 (CMMRCL-ON-SIT…" at bounding box center [843, 361] width 3611 height 46
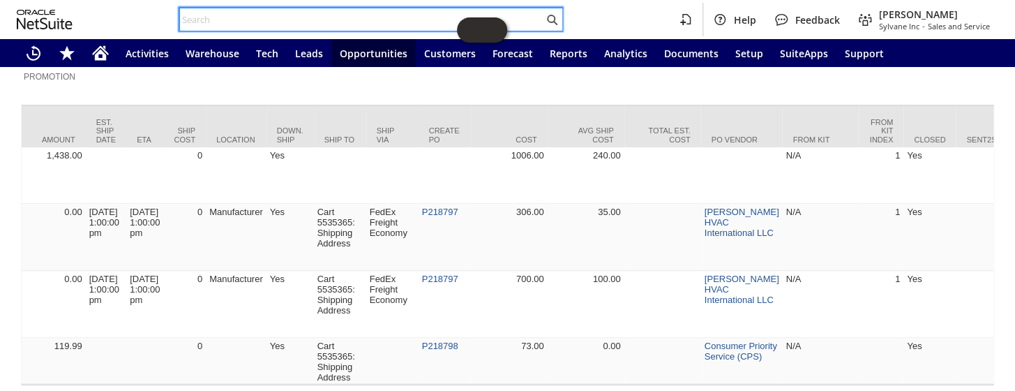
click at [341, 27] on input "text" at bounding box center [362, 19] width 364 height 17
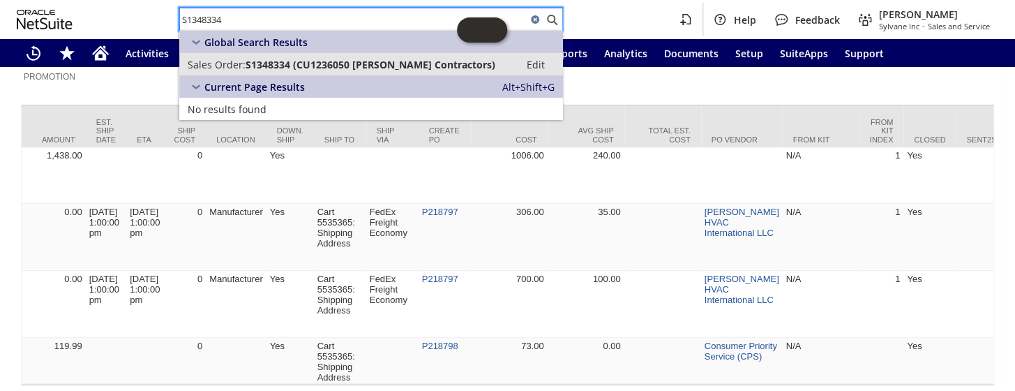
type input "S1348334"
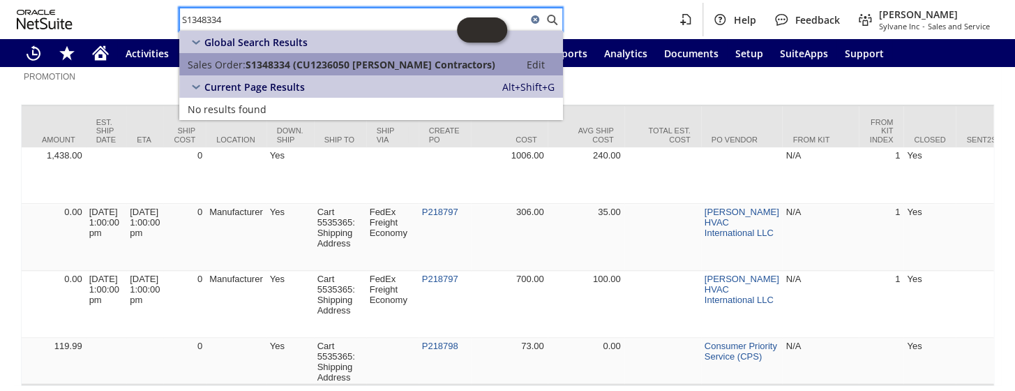
click at [310, 60] on span "S1348334 (CU1236050 Keith H Contractors)" at bounding box center [371, 64] width 250 height 13
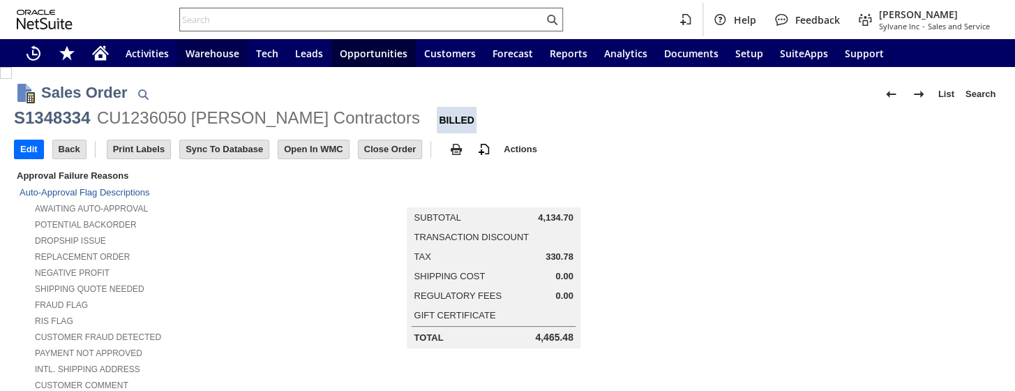
click at [249, 17] on input "text" at bounding box center [362, 19] width 364 height 17
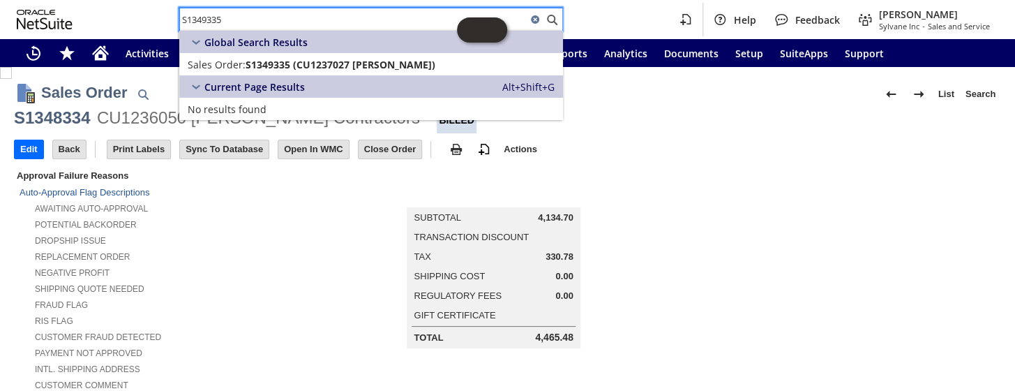
click at [207, 21] on input "S1349335" at bounding box center [353, 19] width 347 height 17
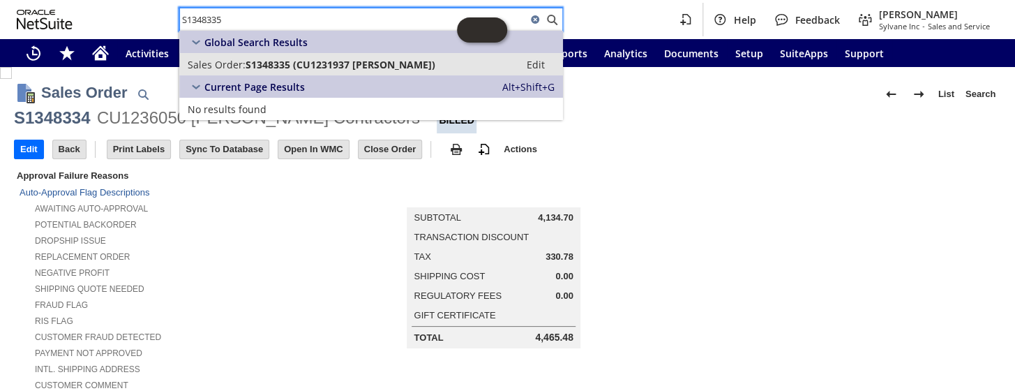
type input "S1348335"
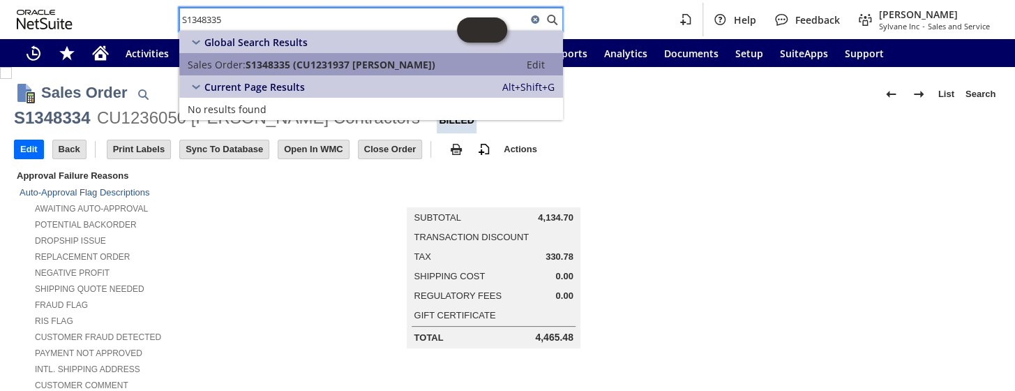
click at [322, 55] on link "Sales Order: S1348335 (CU1231937 William Kraus) Edit" at bounding box center [371, 64] width 384 height 22
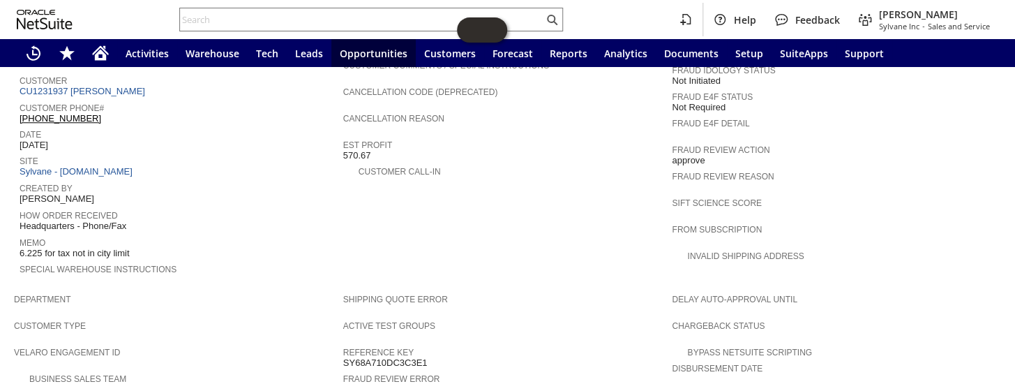
scroll to position [444, 0]
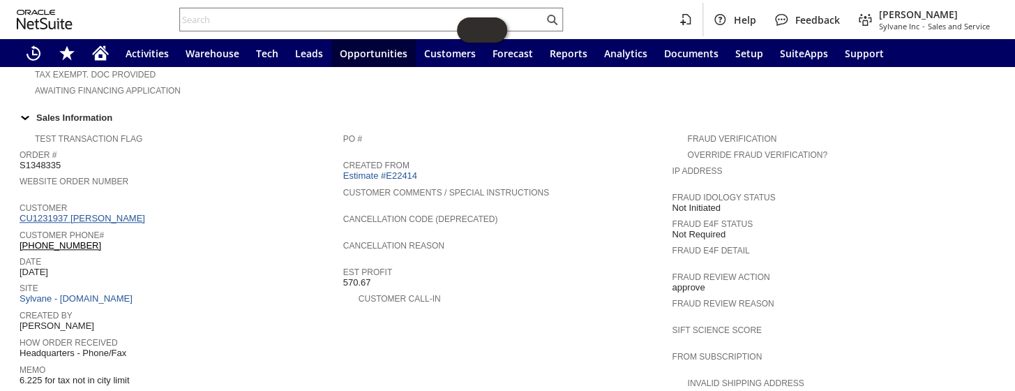
click at [85, 213] on link "CU1231937 William Kraus" at bounding box center [84, 218] width 129 height 10
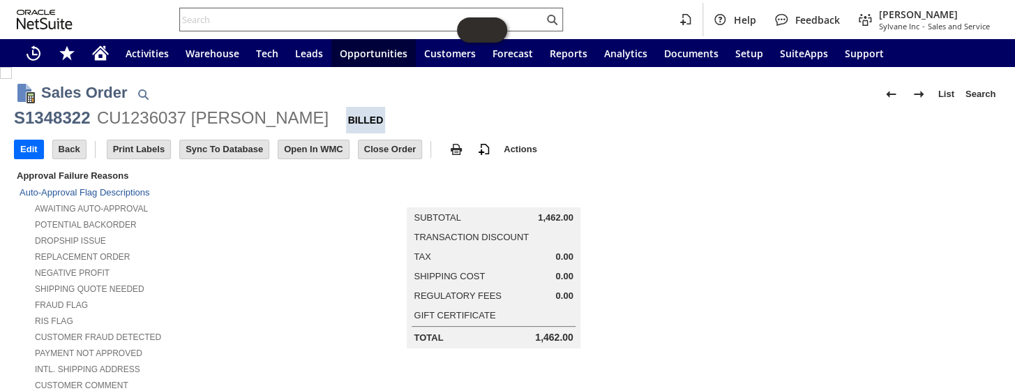
scroll to position [571, 0]
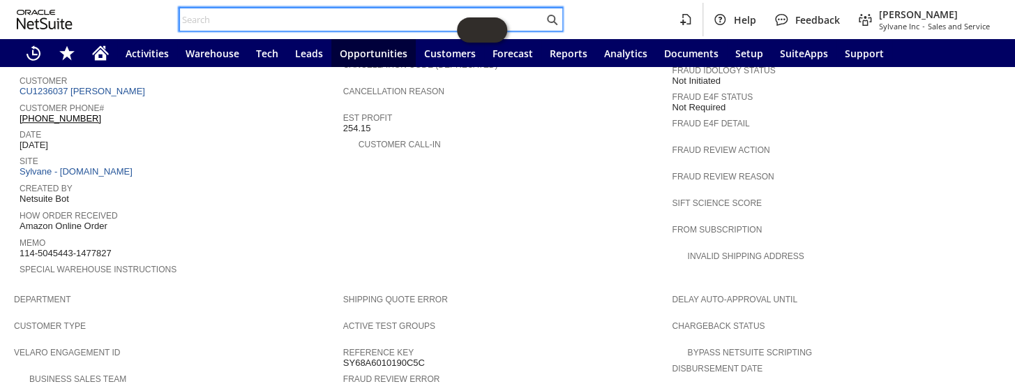
click at [222, 19] on input "text" at bounding box center [362, 19] width 364 height 17
paste input "s1348853"
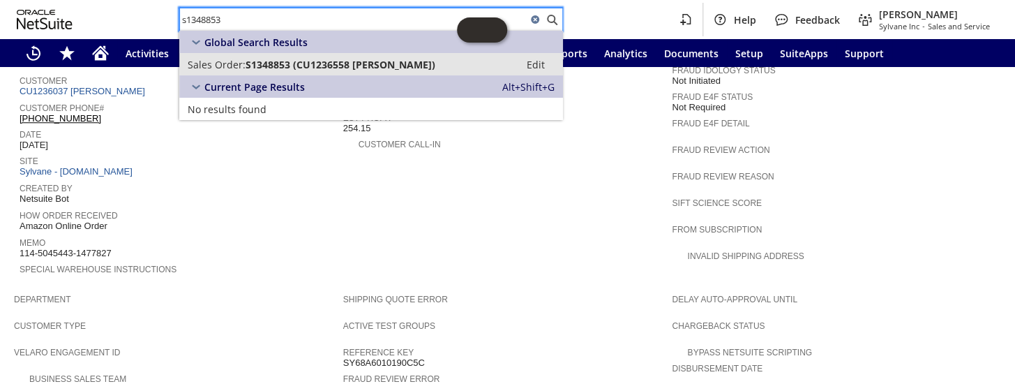
type input "s1348853"
click at [283, 61] on span "S1348853 (CU1236558 Rachel Tuggle)" at bounding box center [341, 64] width 190 height 13
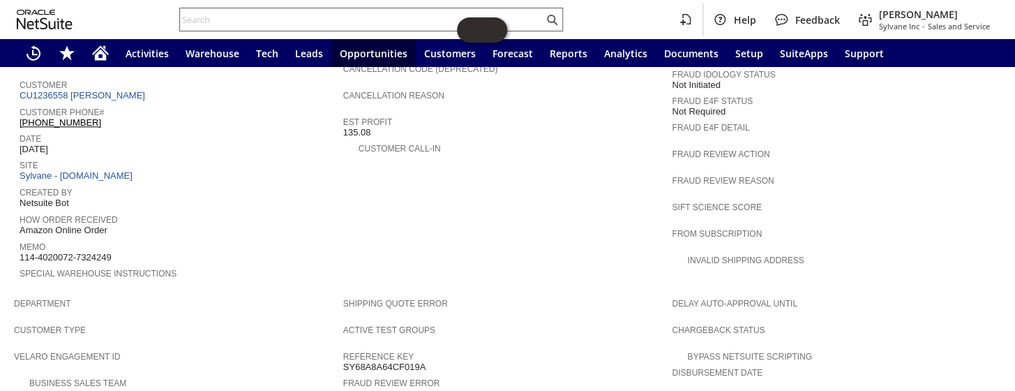
scroll to position [555, 0]
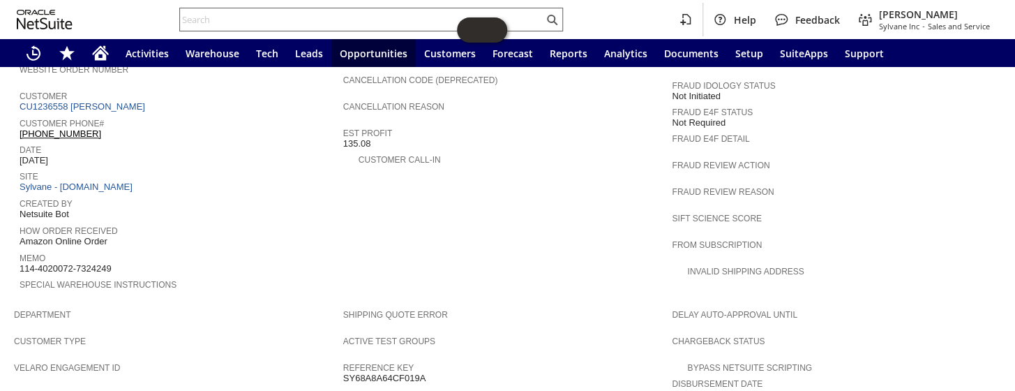
click at [261, 24] on input "text" at bounding box center [362, 19] width 364 height 17
paste input "S1347917"
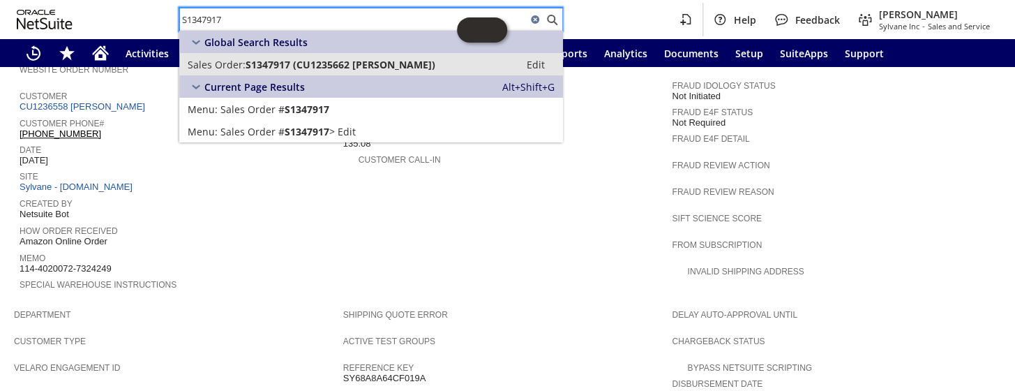
type input "S1347917"
click at [306, 60] on span "S1347917 (CU1235662 Duc Duong)" at bounding box center [341, 64] width 190 height 13
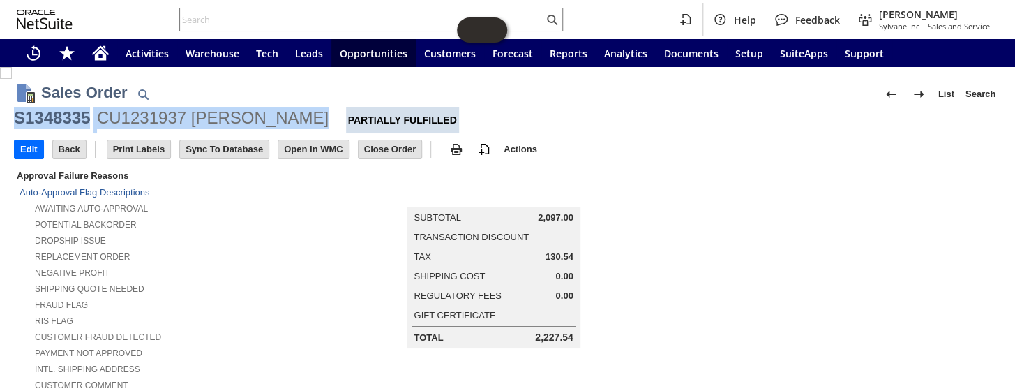
drag, startPoint x: 294, startPoint y: 119, endPoint x: 13, endPoint y: 119, distance: 281.2
copy div "S1348335 CU1231937 William Kraus"
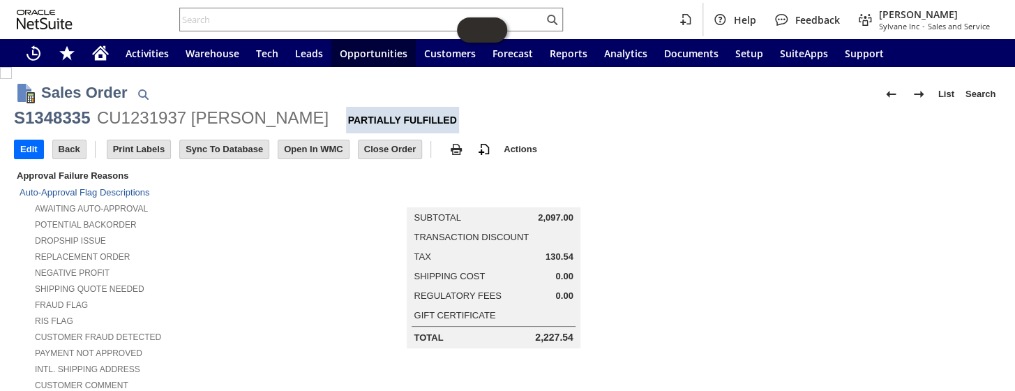
click at [197, 265] on div "Negative Profit" at bounding box center [182, 271] width 324 height 15
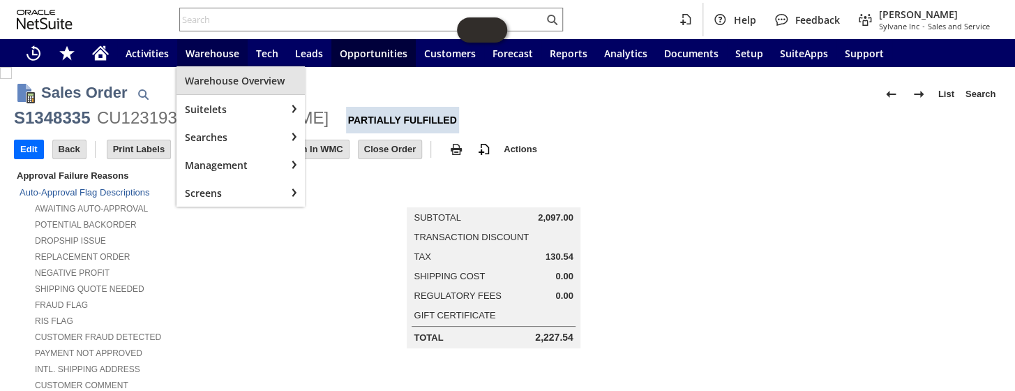
click at [215, 71] on div "Warehouse Overview" at bounding box center [241, 80] width 128 height 28
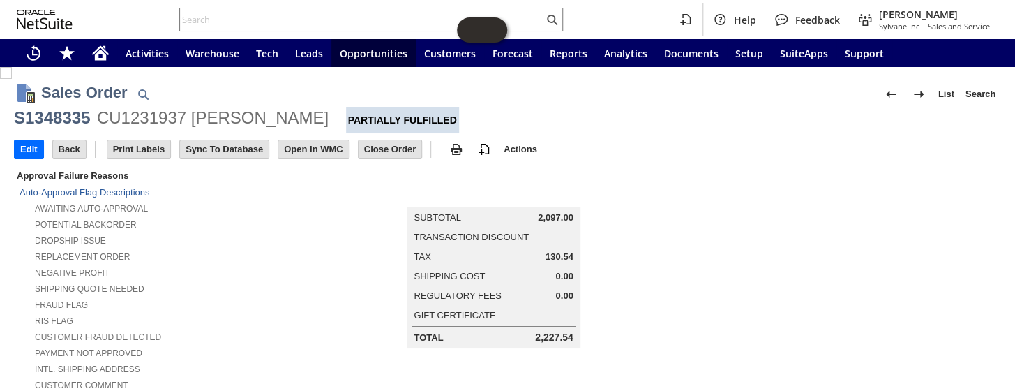
drag, startPoint x: 245, startPoint y: 244, endPoint x: 247, endPoint y: 237, distance: 8.0
click at [245, 248] on div "Replacement Order" at bounding box center [182, 255] width 324 height 15
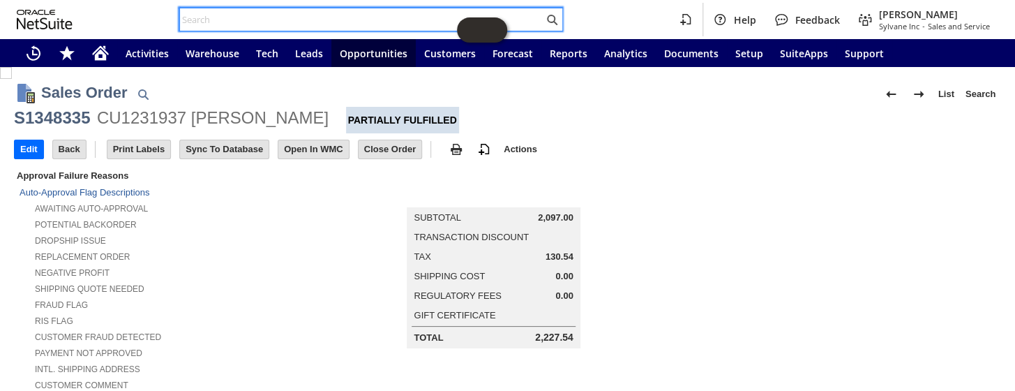
click at [269, 14] on input "text" at bounding box center [362, 19] width 364 height 17
paste input "S1347025"
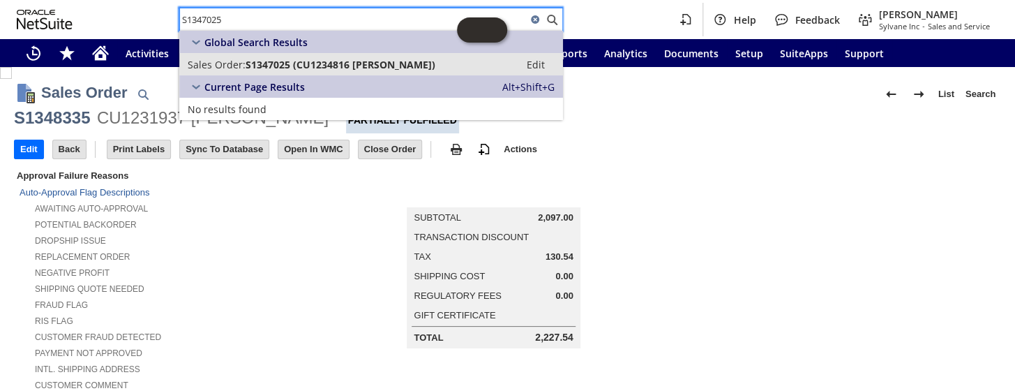
type input "S1347025"
click at [286, 53] on link "Sales Order: S1347025 (CU1234816 Nicholas Bryant) Edit" at bounding box center [371, 64] width 384 height 22
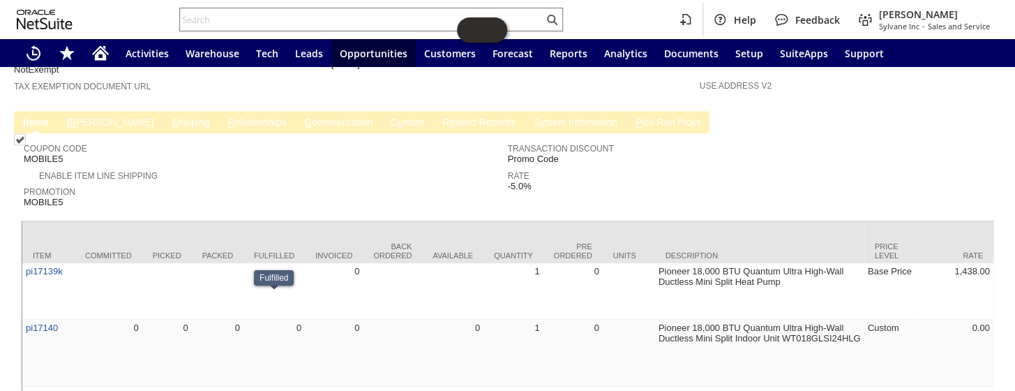
scroll to position [812, 0]
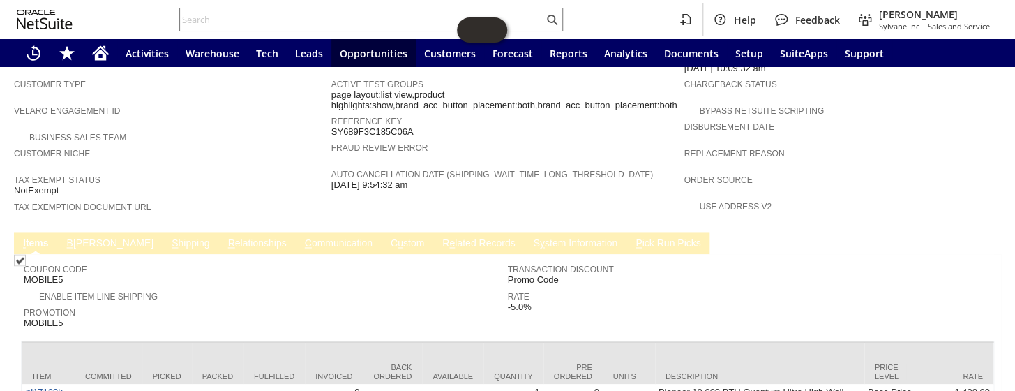
click at [301, 237] on link "C ommunication" at bounding box center [338, 243] width 75 height 13
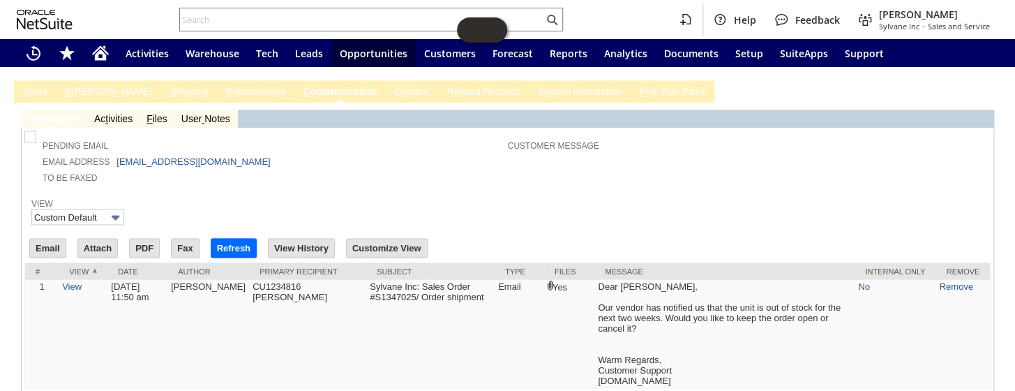
scroll to position [837, 0]
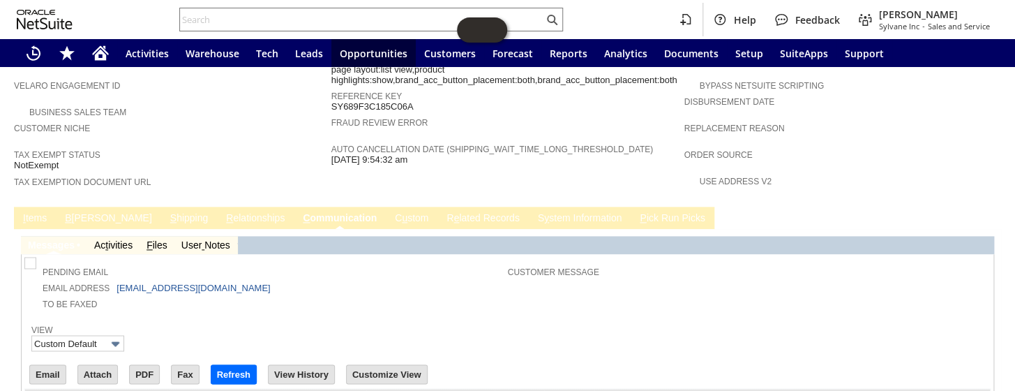
click at [36, 212] on link "I tems" at bounding box center [35, 218] width 31 height 13
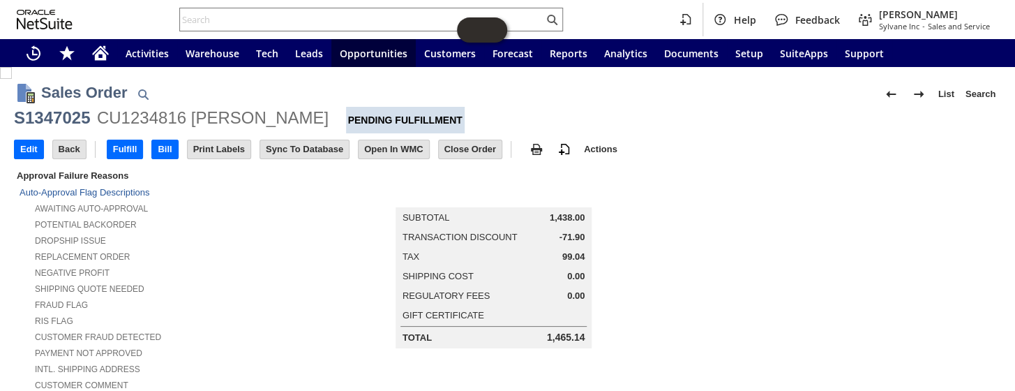
scroll to position [0, 0]
click at [162, 264] on div "Negative Profit" at bounding box center [176, 271] width 312 height 15
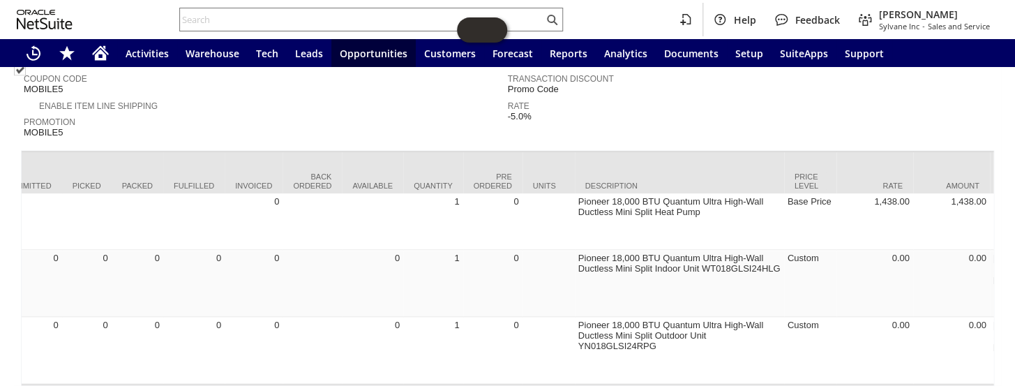
scroll to position [0, 270]
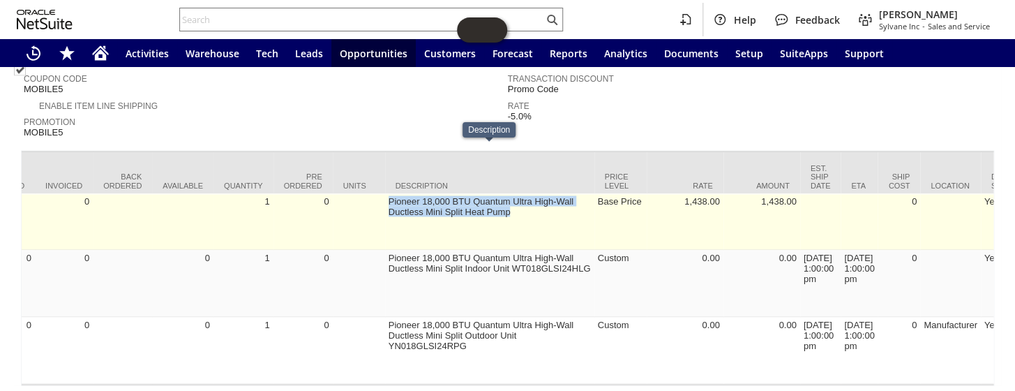
drag, startPoint x: 517, startPoint y: 167, endPoint x: 389, endPoint y: 154, distance: 129.1
click at [389, 193] on td "Pioneer 18,000 BTU Quantum Ultra High-Wall Ductless Mini Split Heat Pump" at bounding box center [489, 221] width 209 height 57
copy td "Pioneer 18,000 BTU Quantum Ultra High-Wall Ductless Mini Split Heat Pump"
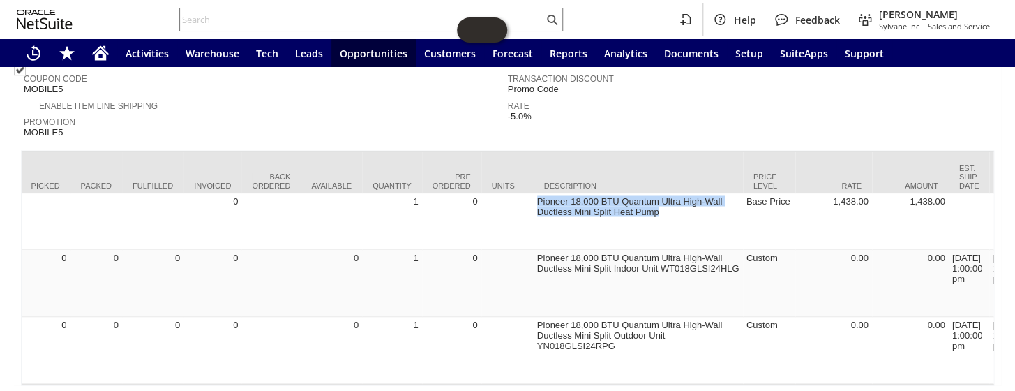
scroll to position [0, 0]
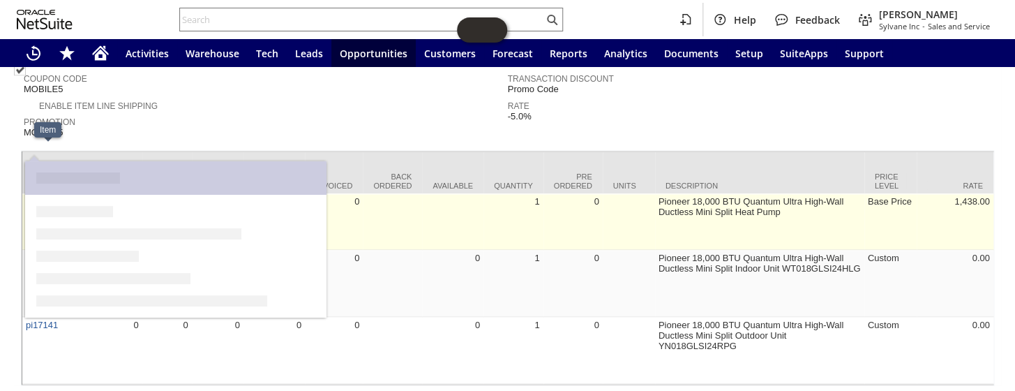
drag, startPoint x: 70, startPoint y: 149, endPoint x: 25, endPoint y: 153, distance: 44.8
click at [25, 193] on td "pi17139k" at bounding box center [48, 221] width 52 height 57
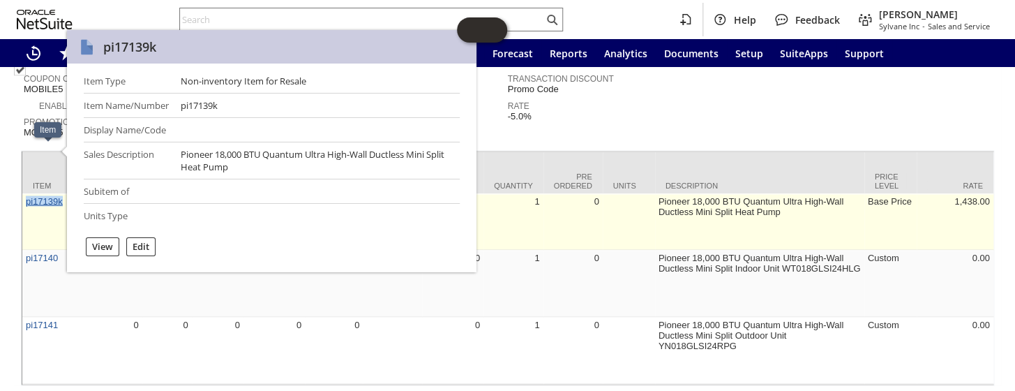
copy link "pi17139k"
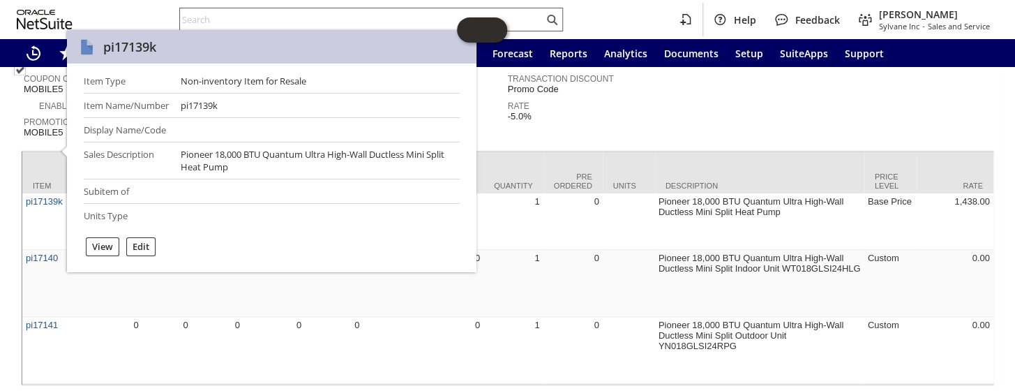
click at [293, 13] on input "text" at bounding box center [362, 19] width 364 height 17
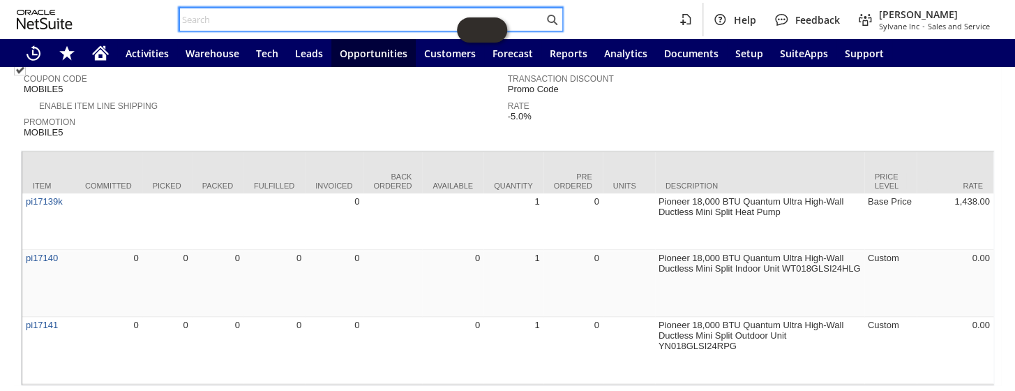
paste input "P218758"
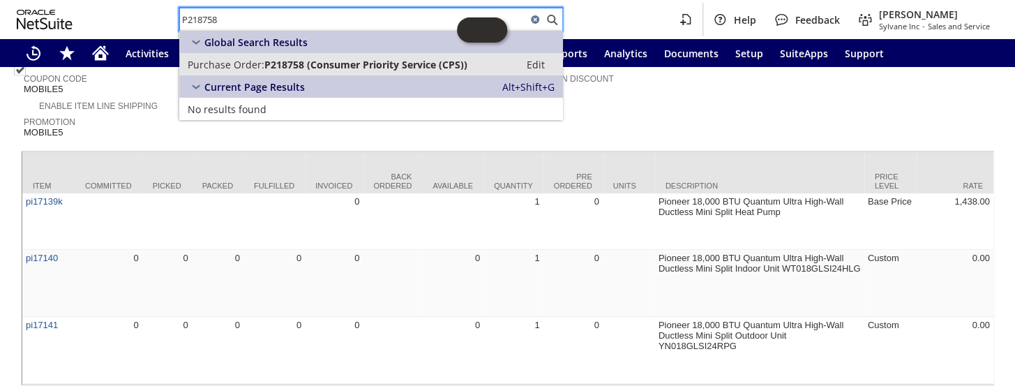
type input "P218758"
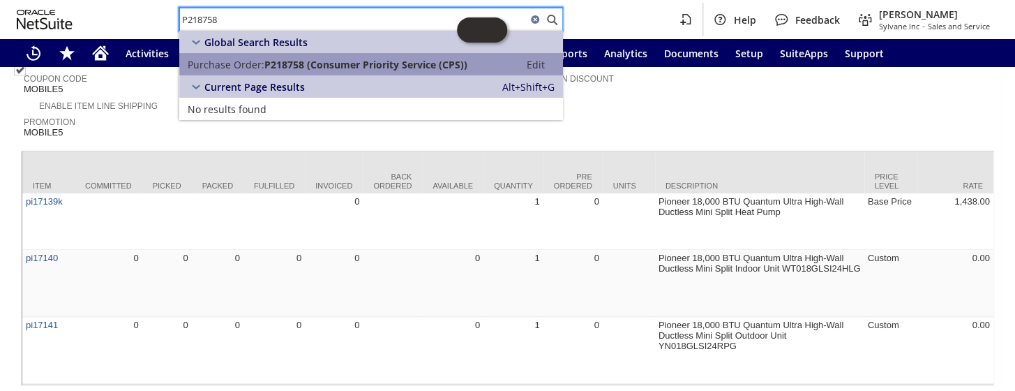
click at [274, 64] on span "P218758 (Consumer Priority Service (CPS))" at bounding box center [365, 64] width 203 height 13
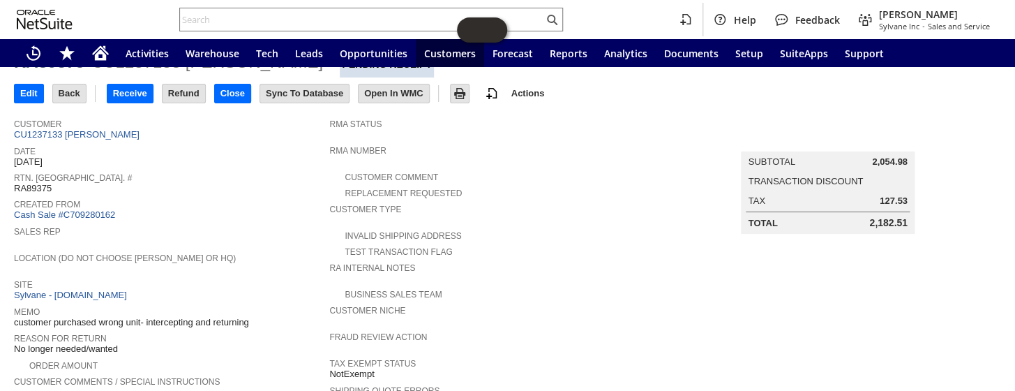
scroll to position [1, 0]
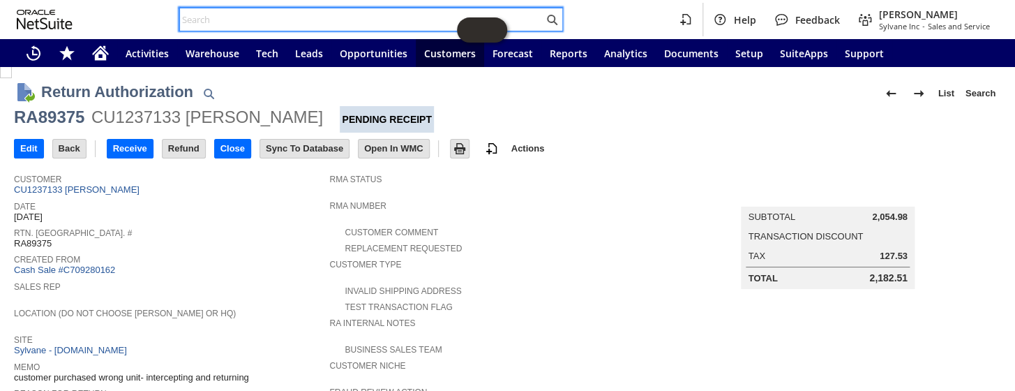
click at [245, 26] on input "text" at bounding box center [362, 19] width 364 height 17
paste input "CU1081841"
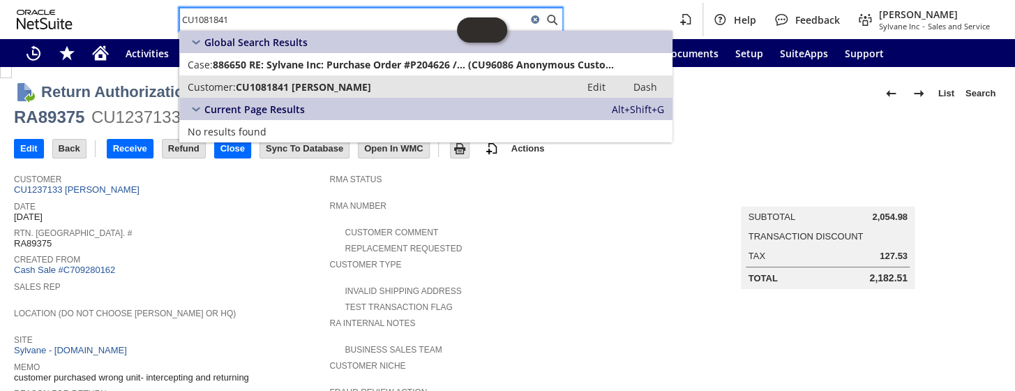
type input "CU1081841"
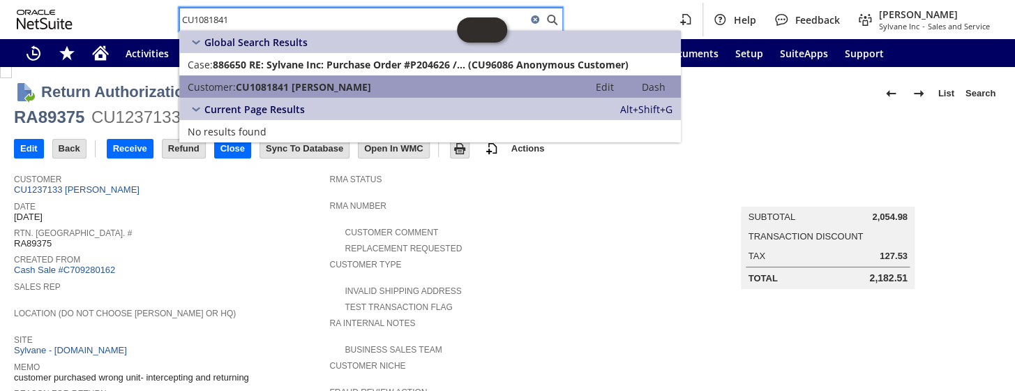
click at [279, 83] on span "CU1081841 Benjamin Freeze" at bounding box center [303, 86] width 135 height 13
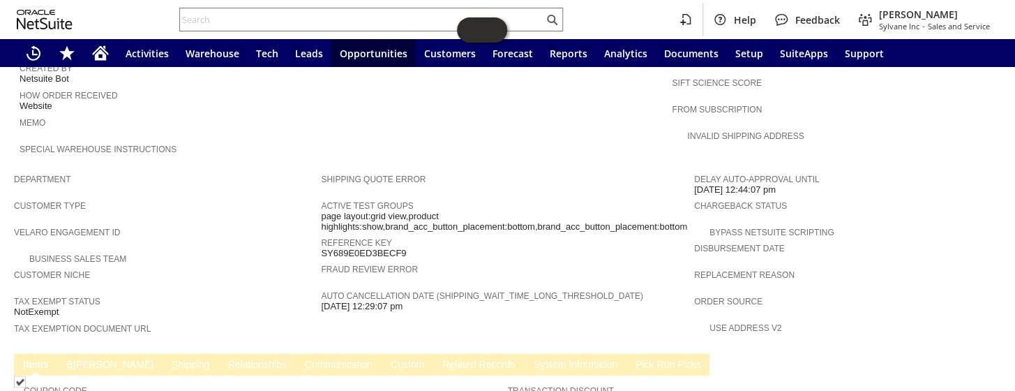
scroll to position [682, 0]
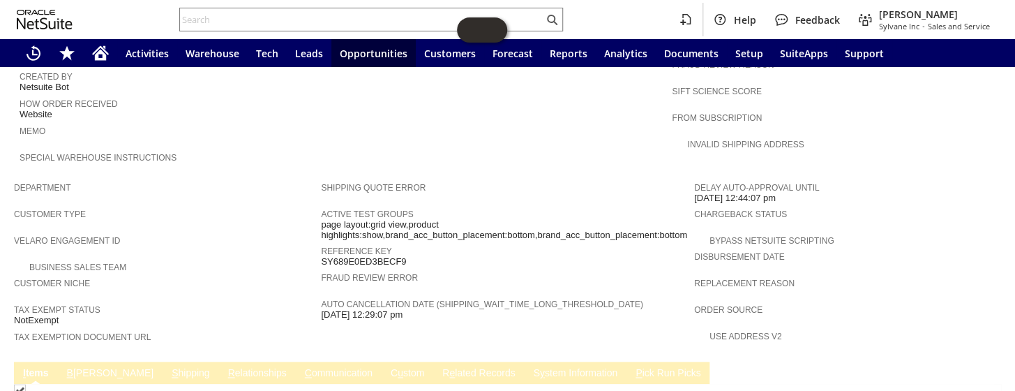
click at [301, 367] on link "C ommunication" at bounding box center [338, 373] width 75 height 13
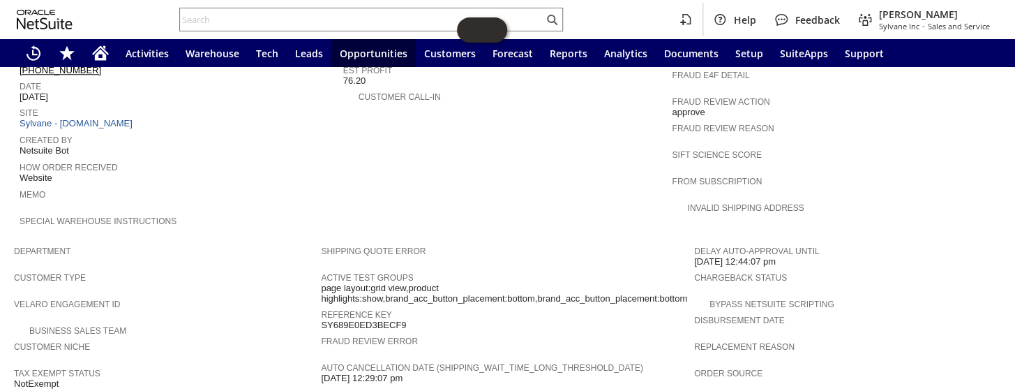
scroll to position [746, 0]
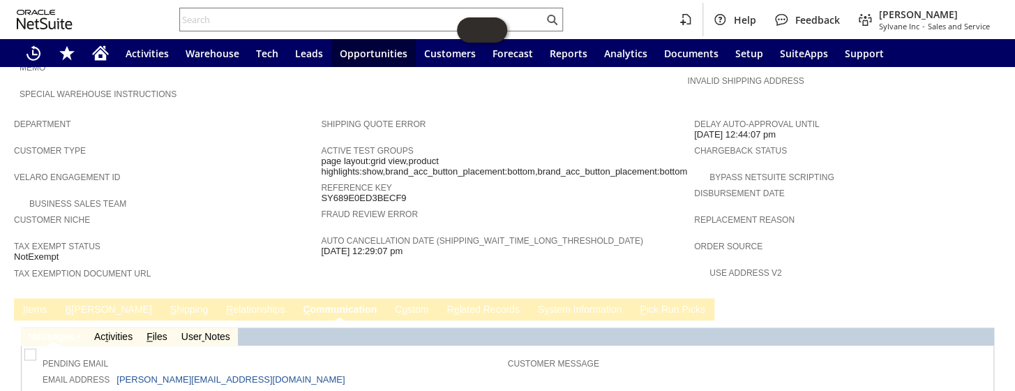
click at [70, 304] on span "B" at bounding box center [68, 309] width 6 height 11
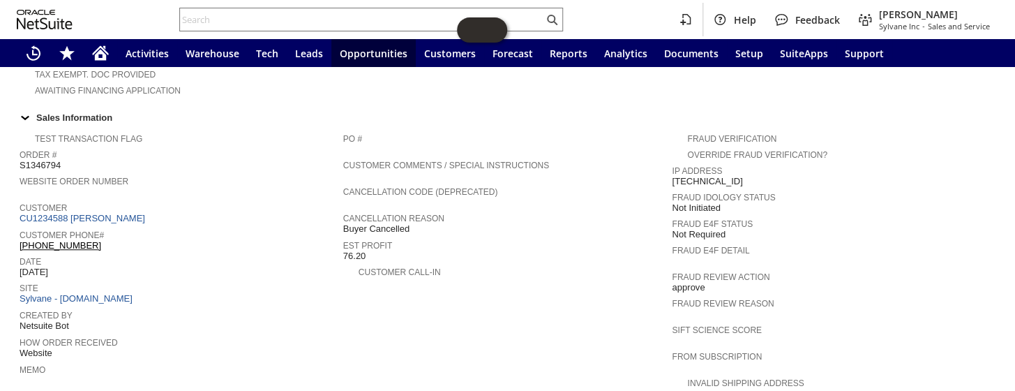
scroll to position [571, 0]
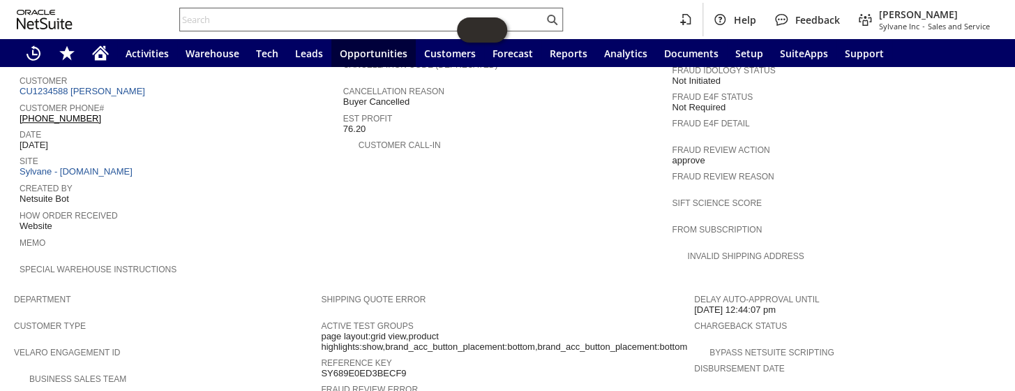
click at [249, 17] on input "text" at bounding box center [362, 19] width 364 height 17
paste input "S1345267"
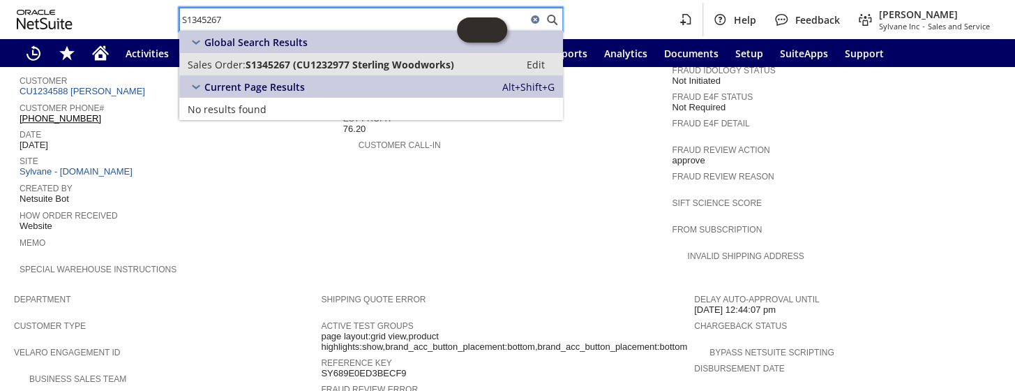
type input "S1345267"
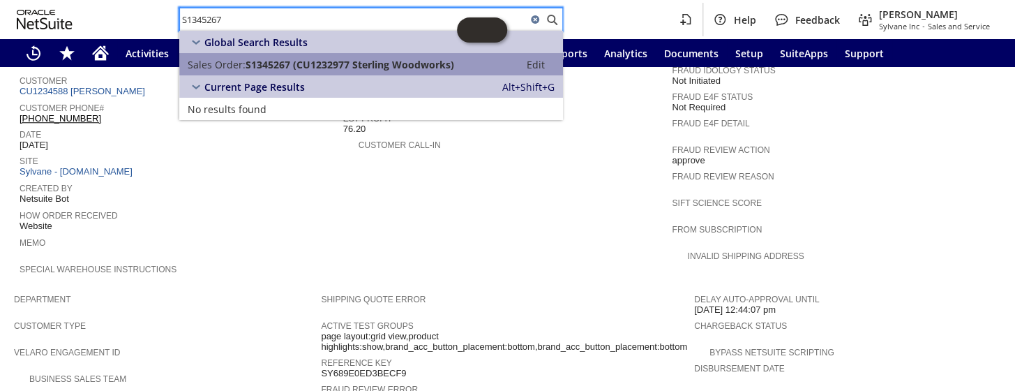
click at [311, 63] on span "S1345267 (CU1232977 Sterling Woodworks)" at bounding box center [350, 64] width 209 height 13
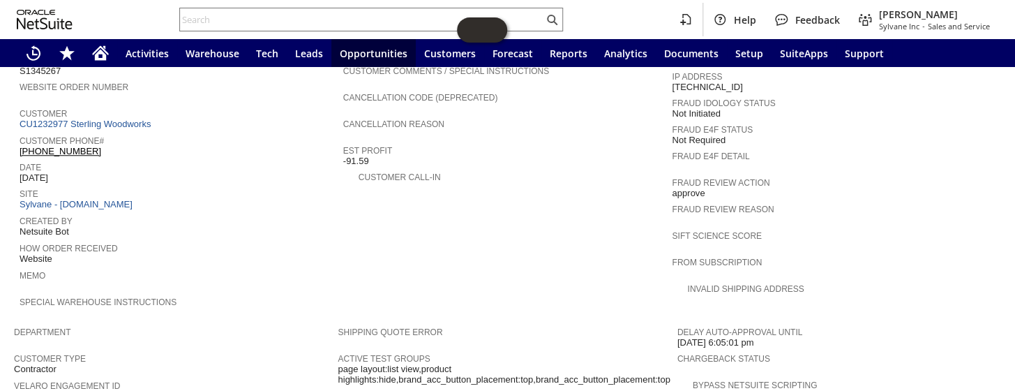
scroll to position [431, 0]
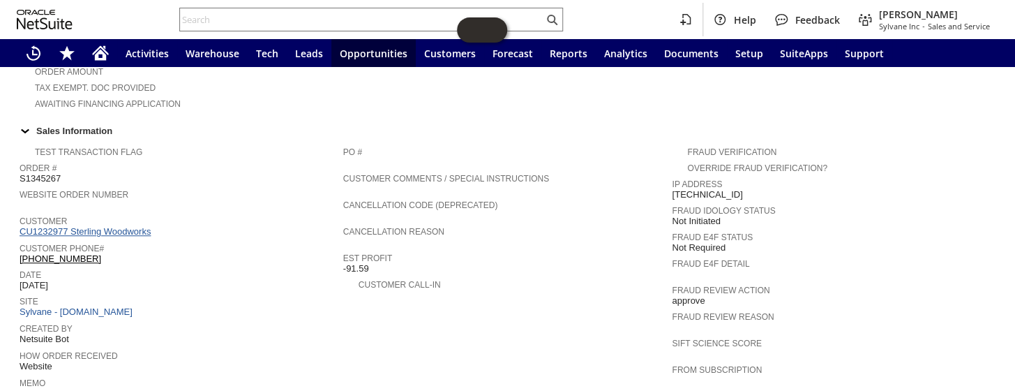
click at [115, 226] on link "CU1232977 Sterling Woodworks" at bounding box center [87, 231] width 135 height 10
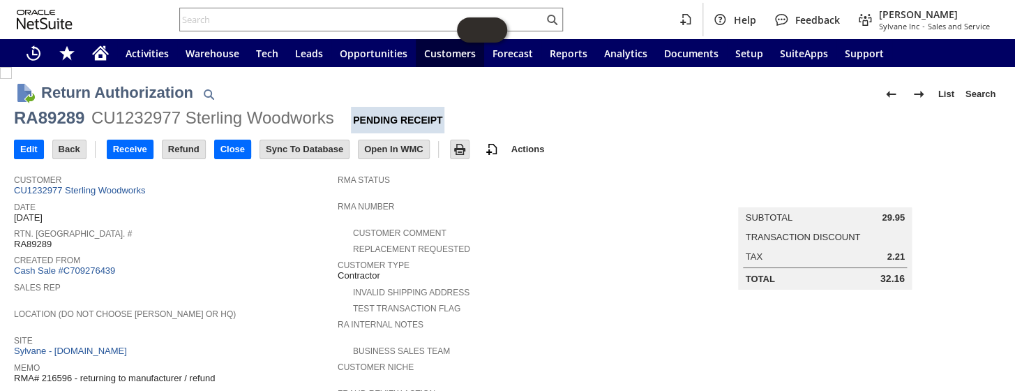
drag, startPoint x: 230, startPoint y: 366, endPoint x: 68, endPoint y: 320, distance: 168.8
click at [59, 359] on div "Memo RMA# 216596 - returning to manufacturer / refund" at bounding box center [172, 371] width 317 height 25
drag, startPoint x: 59, startPoint y: 237, endPoint x: 17, endPoint y: 241, distance: 42.1
click at [17, 241] on div "Rtn. Auth. # RA89289" at bounding box center [172, 237] width 317 height 25
copy span "RA89289"
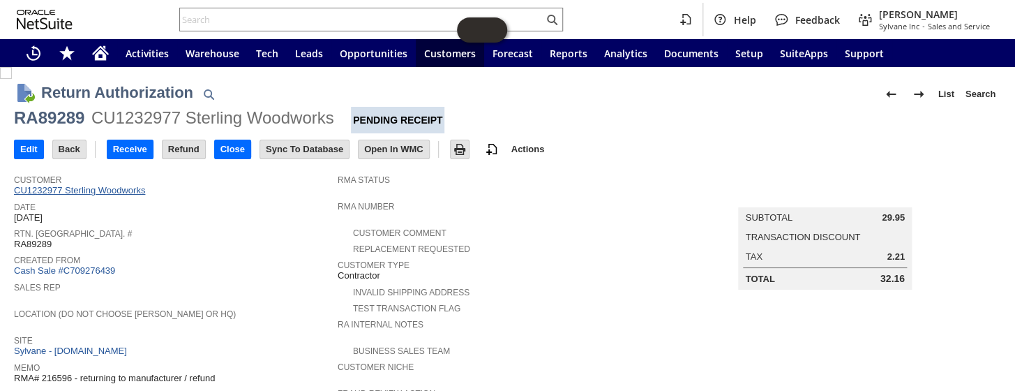
click at [105, 188] on link "CU1232977 Sterling Woodworks" at bounding box center [81, 190] width 135 height 10
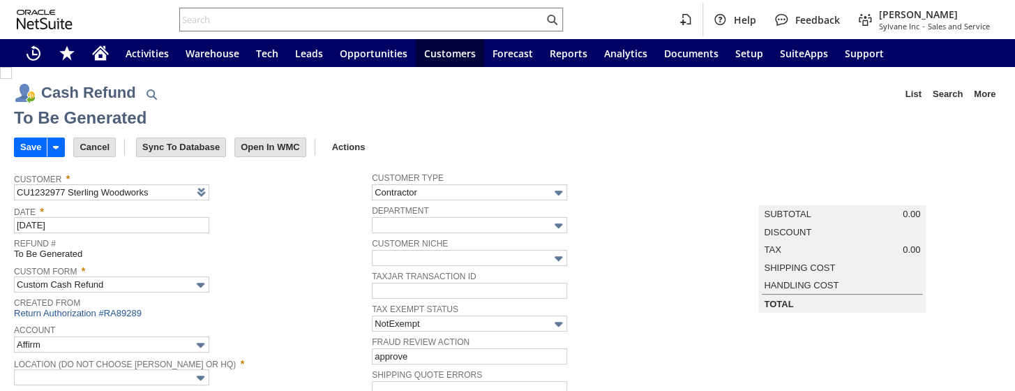
type input "Regions - Merchant 0414"
type input "Headquarters : Head...s : Pending Testing"
type input "Add"
type input "Copy Previous"
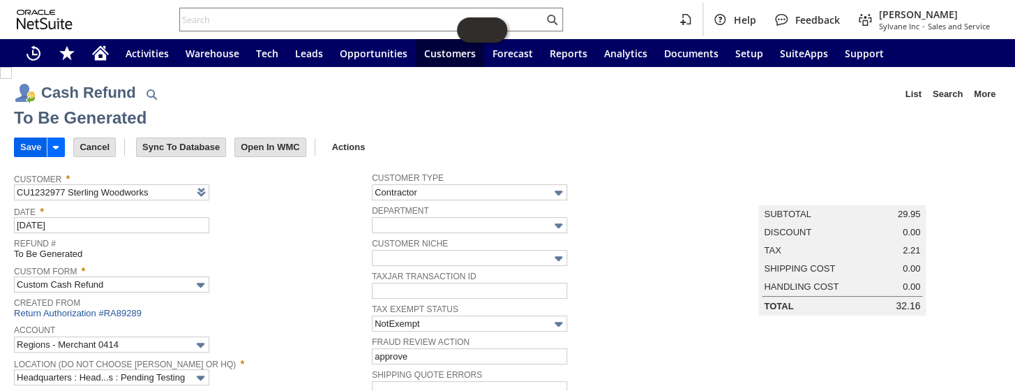
click at [24, 147] on input "Save" at bounding box center [31, 147] width 32 height 18
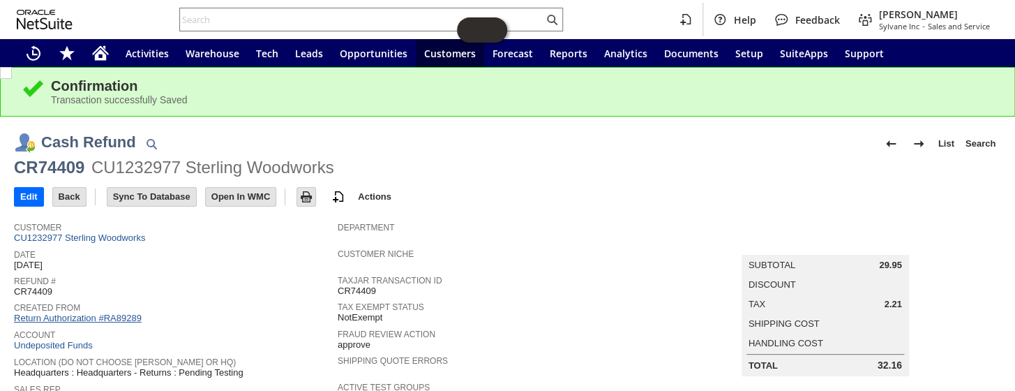
click at [114, 313] on link "Return Authorization #RA89289" at bounding box center [78, 318] width 128 height 10
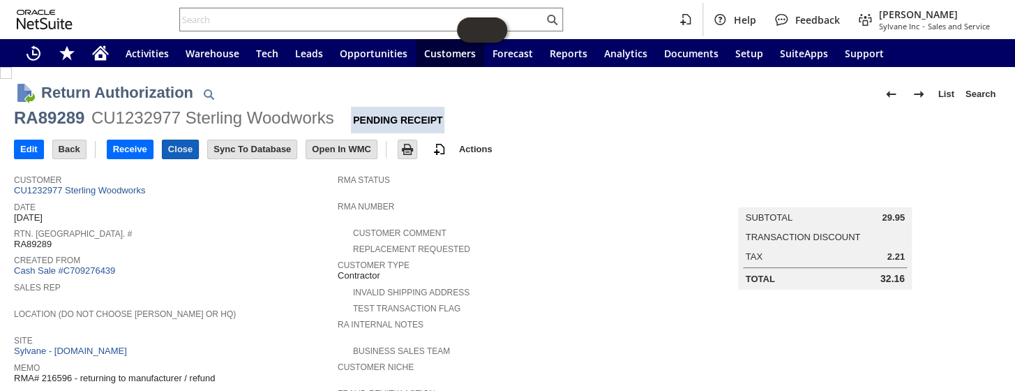
click at [178, 149] on input "Close" at bounding box center [181, 149] width 36 height 18
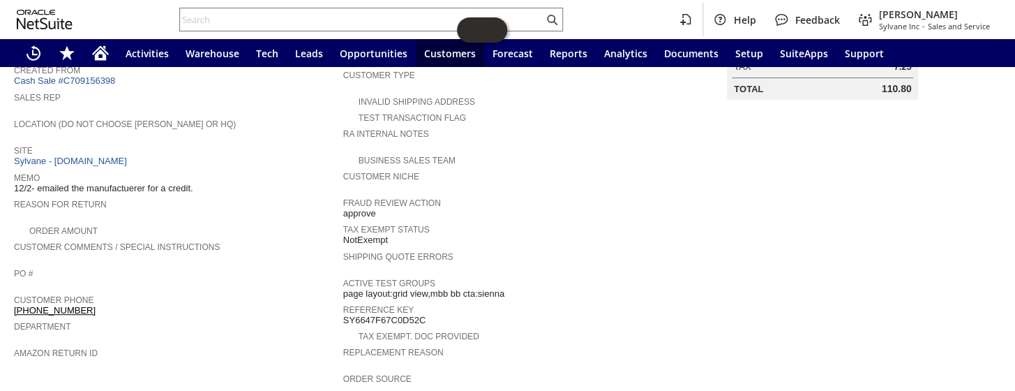
scroll to position [223, 0]
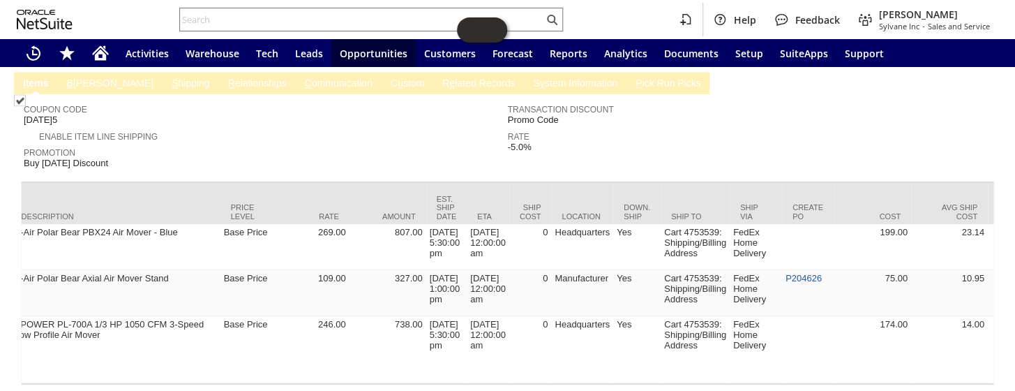
scroll to position [0, 688]
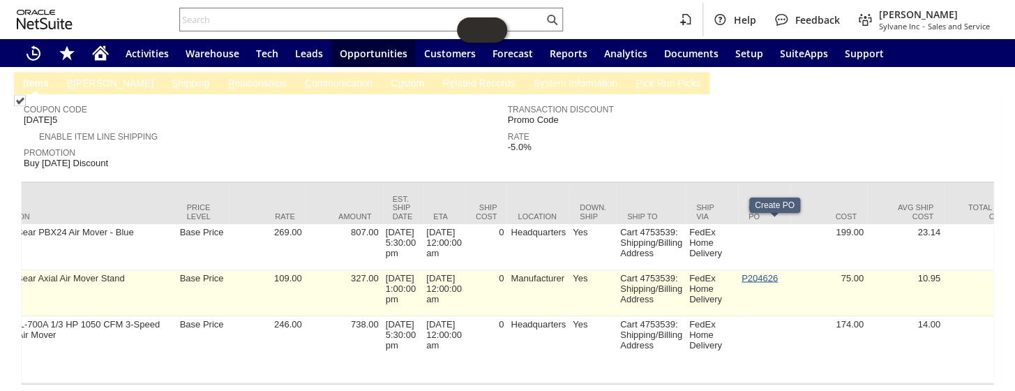
click at [769, 272] on link "P204626" at bounding box center [760, 277] width 36 height 10
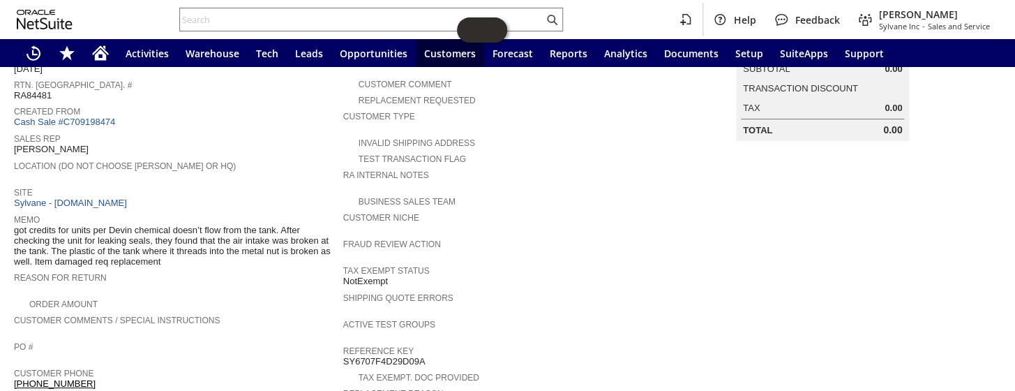
scroll to position [85, 0]
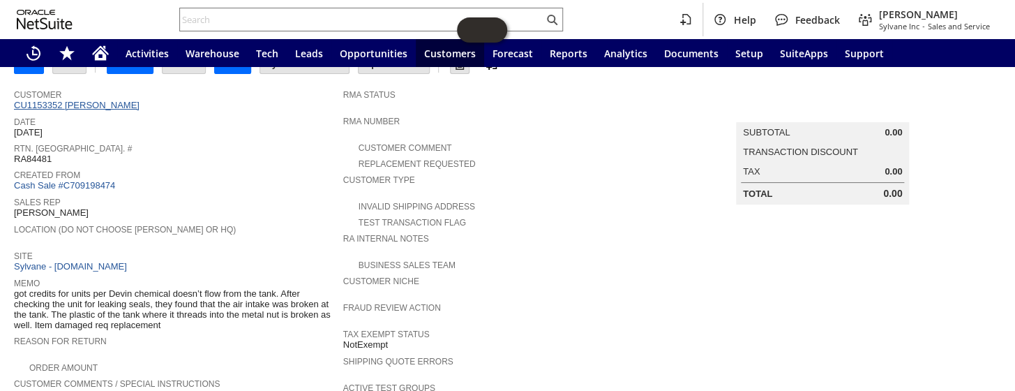
click at [77, 102] on link "CU1153352 [PERSON_NAME]" at bounding box center [78, 105] width 129 height 10
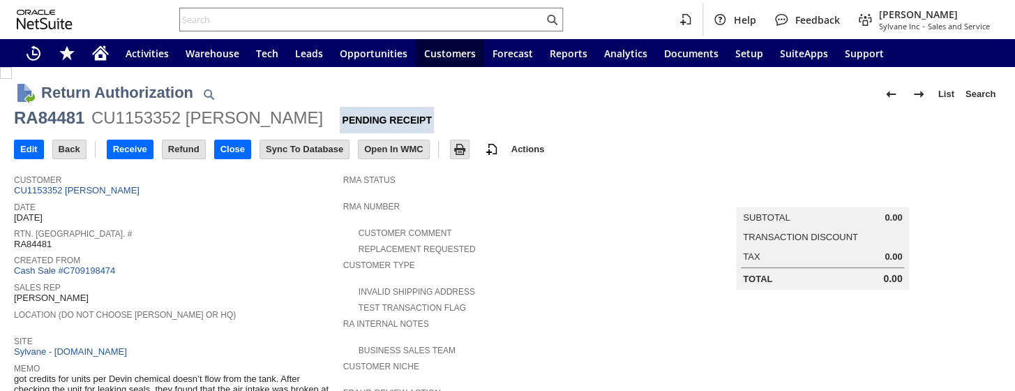
click at [232, 145] on input "Close" at bounding box center [233, 149] width 36 height 18
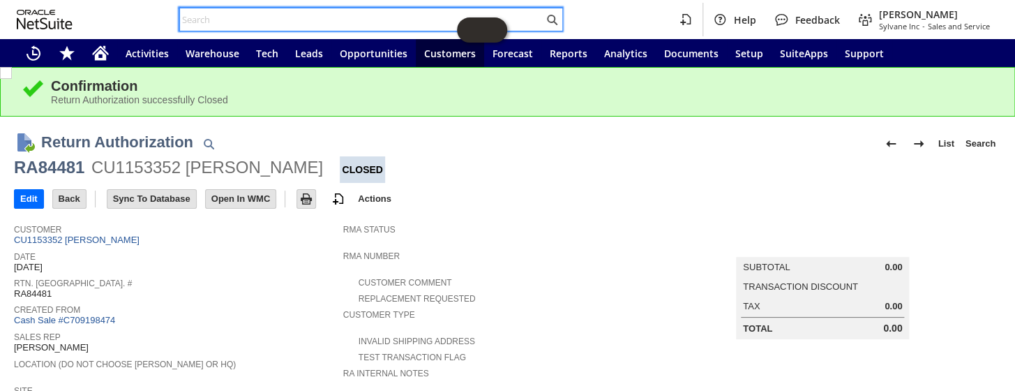
click at [257, 17] on input "text" at bounding box center [362, 19] width 364 height 17
paste input "CU1168599"
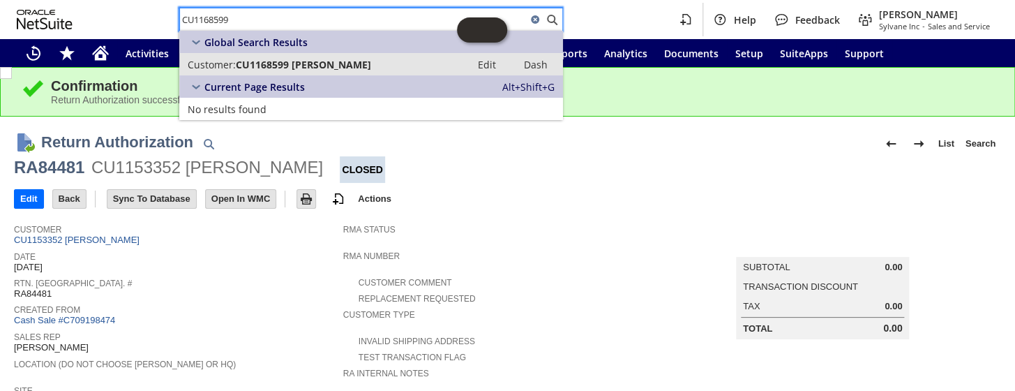
type input "CU1168599"
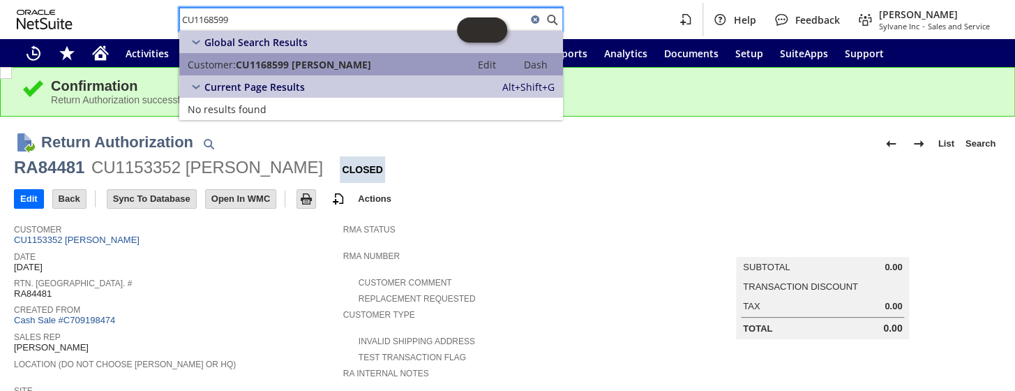
click at [258, 67] on span "CU1168599 Robert Dixon" at bounding box center [303, 64] width 135 height 13
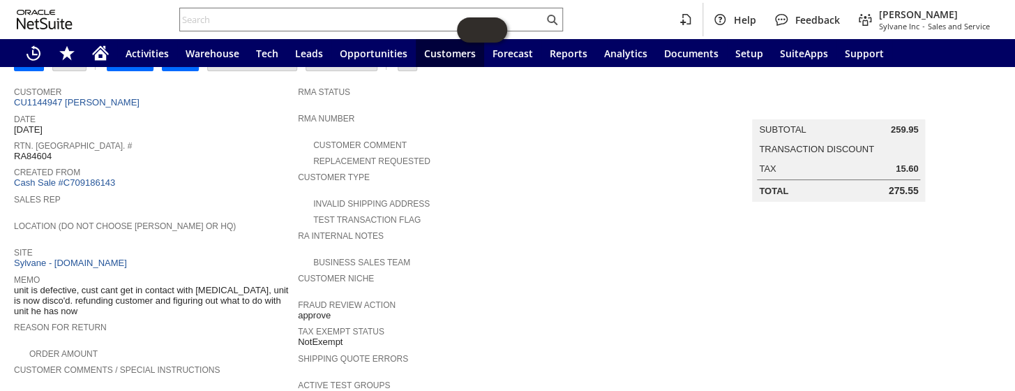
scroll to position [85, 0]
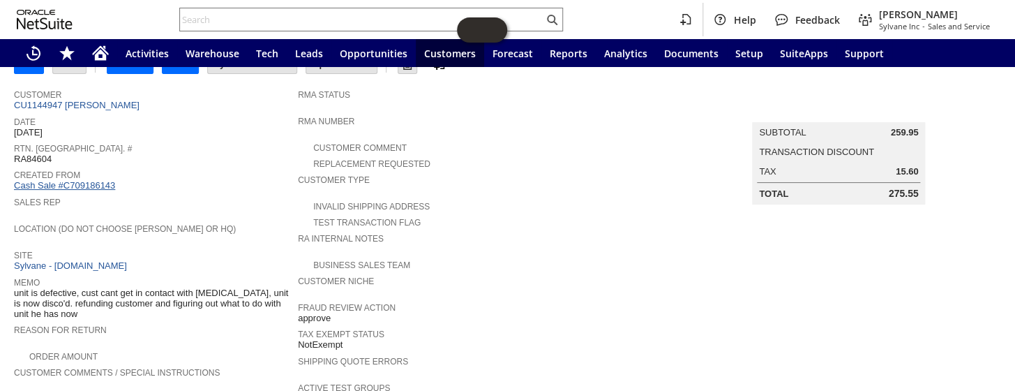
click at [89, 180] on link "Cash Sale #C709186143" at bounding box center [64, 185] width 101 height 10
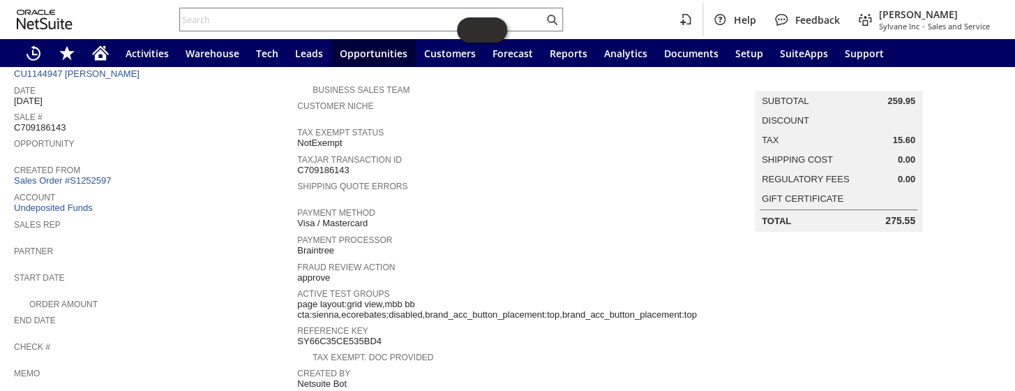
scroll to position [105, 0]
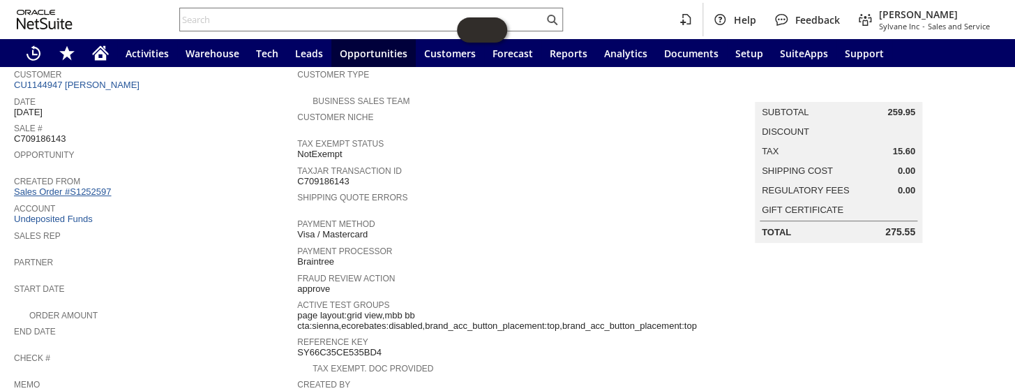
click at [80, 188] on link "Sales Order #S1252597" at bounding box center [64, 191] width 100 height 10
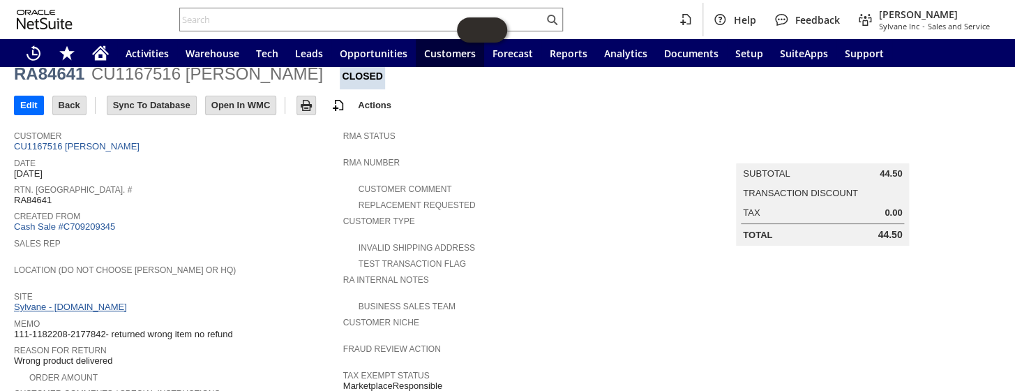
scroll to position [63, 0]
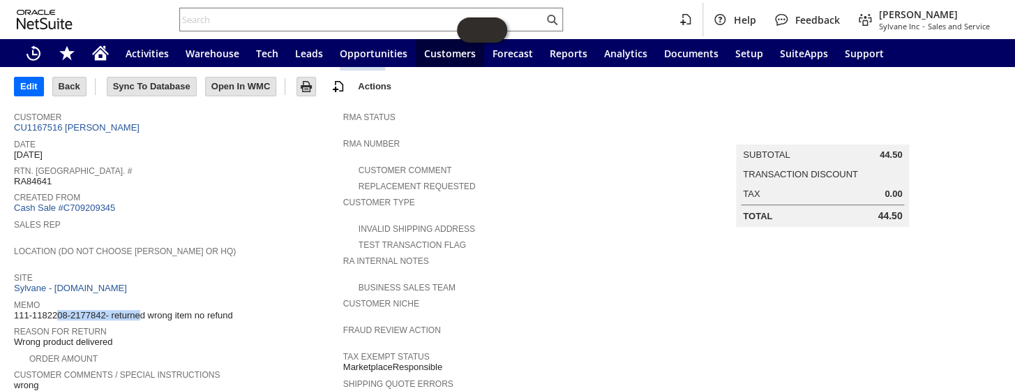
drag, startPoint x: 103, startPoint y: 303, endPoint x: 15, endPoint y: 303, distance: 88.6
click at [15, 310] on span "111-1182208-2177842- returned wrong item no refund" at bounding box center [123, 315] width 219 height 11
copy span "111-1182208-2177842"
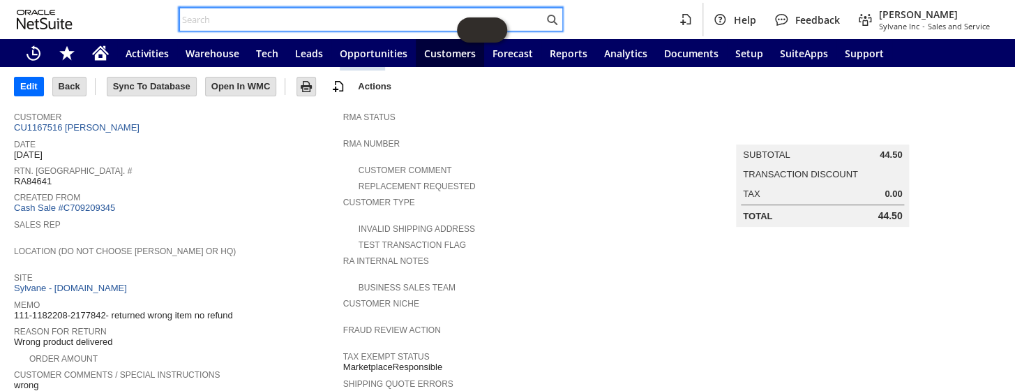
click at [277, 20] on input "text" at bounding box center [362, 19] width 364 height 17
paste input "RA84525"
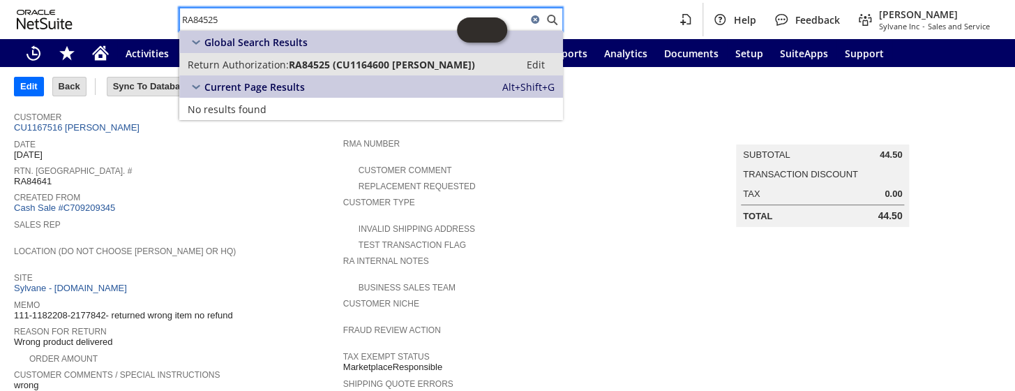
type input "RA84525"
click at [308, 64] on span "RA84525 (CU1164600 John Timms)" at bounding box center [382, 64] width 186 height 13
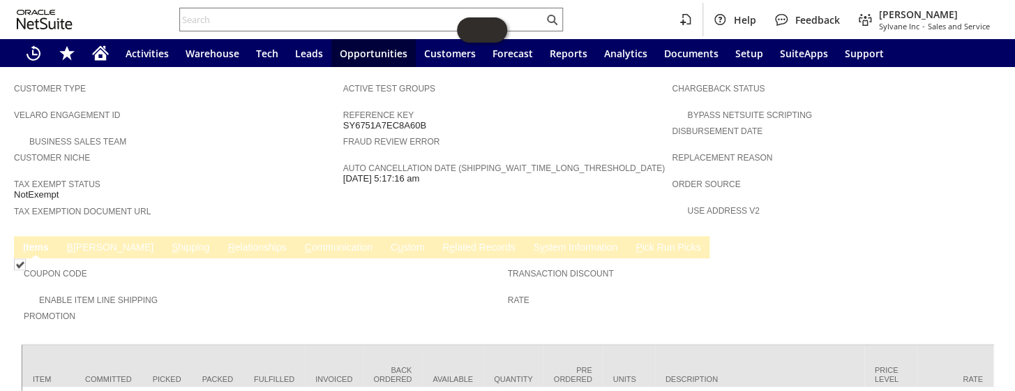
scroll to position [761, 0]
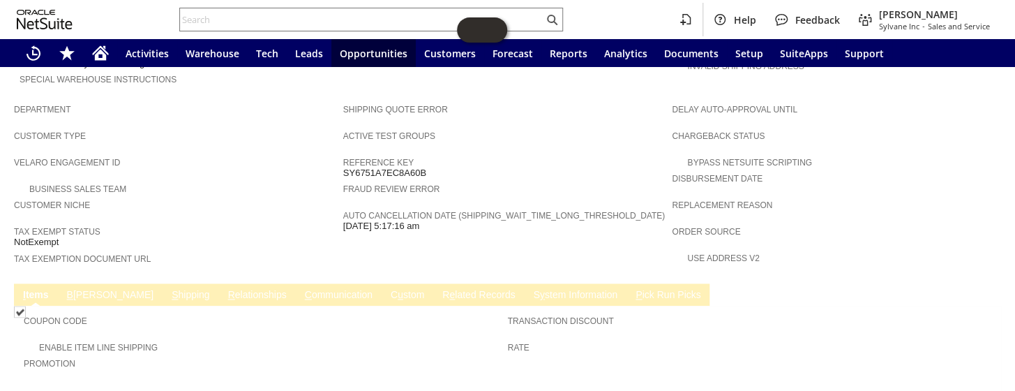
click at [70, 283] on td "B illing" at bounding box center [110, 294] width 105 height 22
click at [73, 289] on link "B illing" at bounding box center [111, 295] width 94 height 13
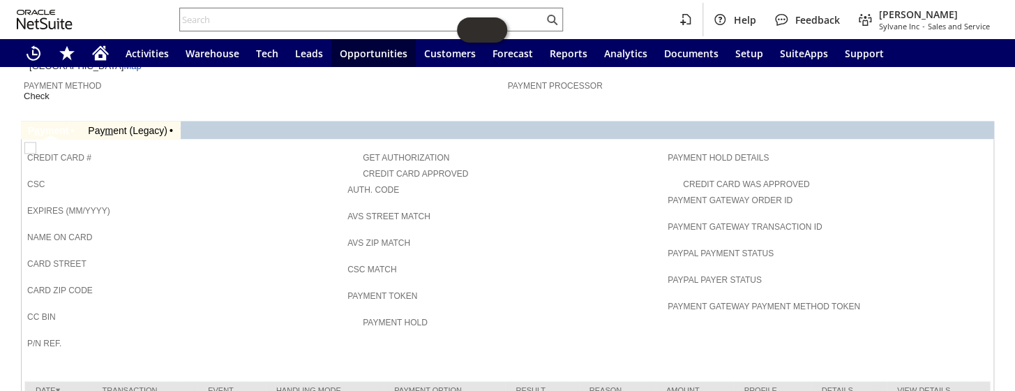
scroll to position [1096, 0]
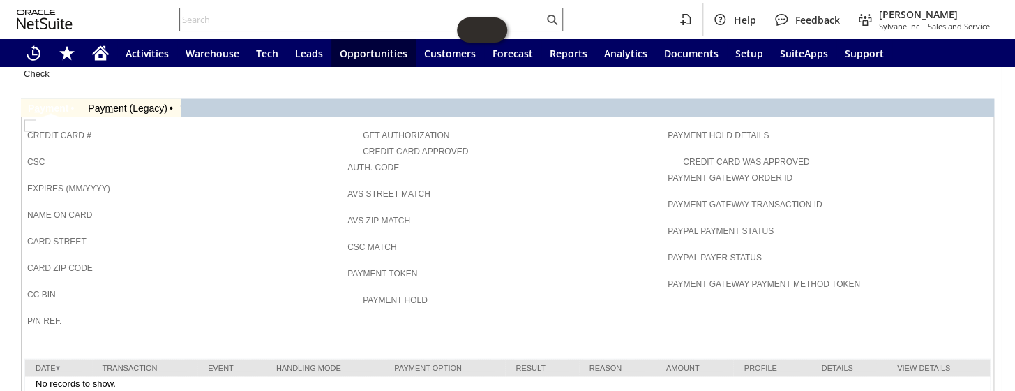
click at [272, 16] on input "text" at bounding box center [362, 19] width 364 height 17
paste input "RA86301"
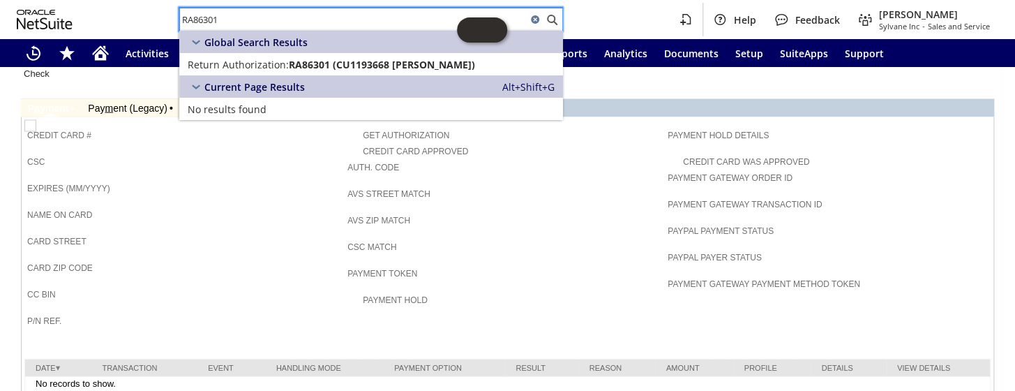
drag, startPoint x: 241, startPoint y: 20, endPoint x: 139, endPoint y: 18, distance: 101.9
click at [139, 18] on div "RA86301 Help Feedback Coby Miller Sylvane Inc - Sales and Service" at bounding box center [507, 19] width 1015 height 39
paste input "116"
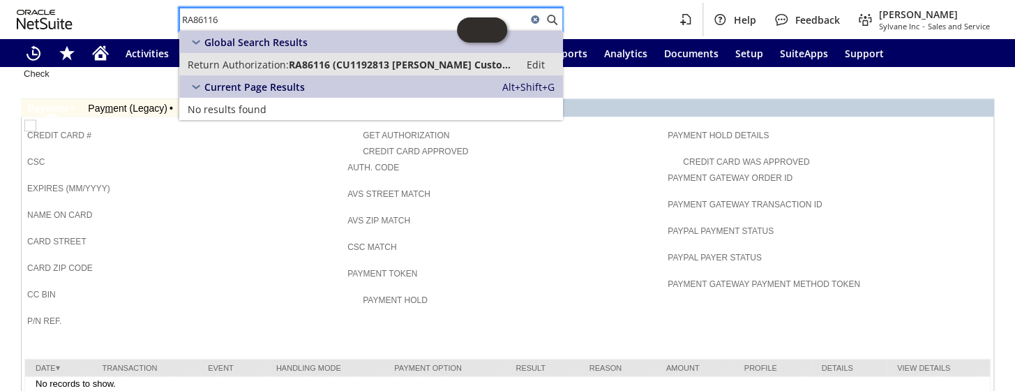
type input "RA86116"
click at [262, 60] on span "Return Authorization:" at bounding box center [238, 64] width 101 height 13
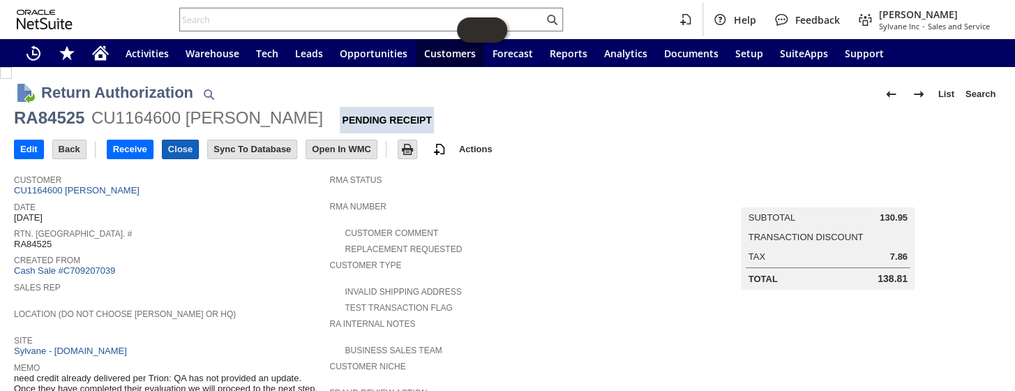
click at [172, 151] on input "Close" at bounding box center [181, 149] width 36 height 18
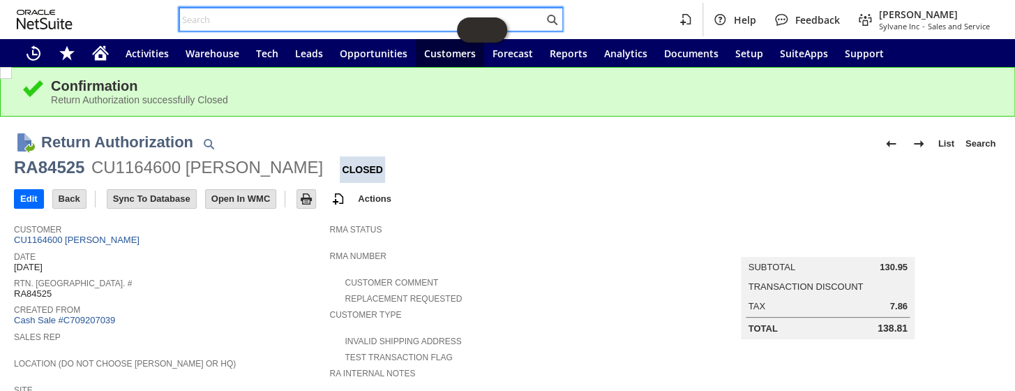
click at [227, 14] on input "text" at bounding box center [362, 19] width 364 height 17
paste input "RA85321"
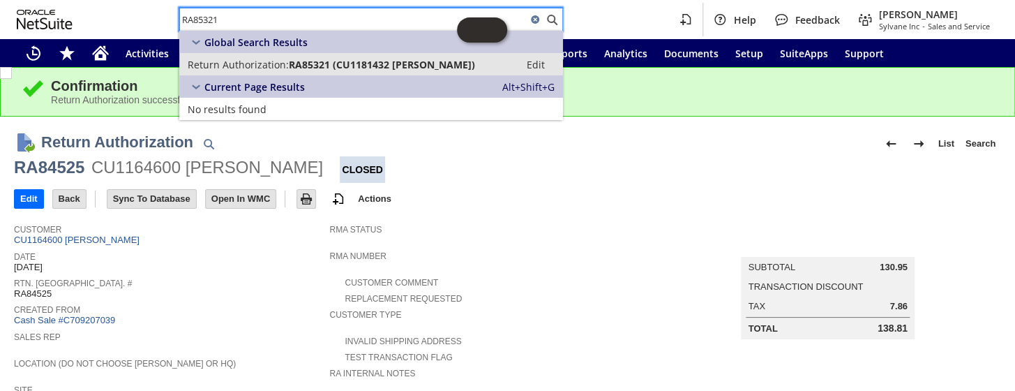
type input "RA85321"
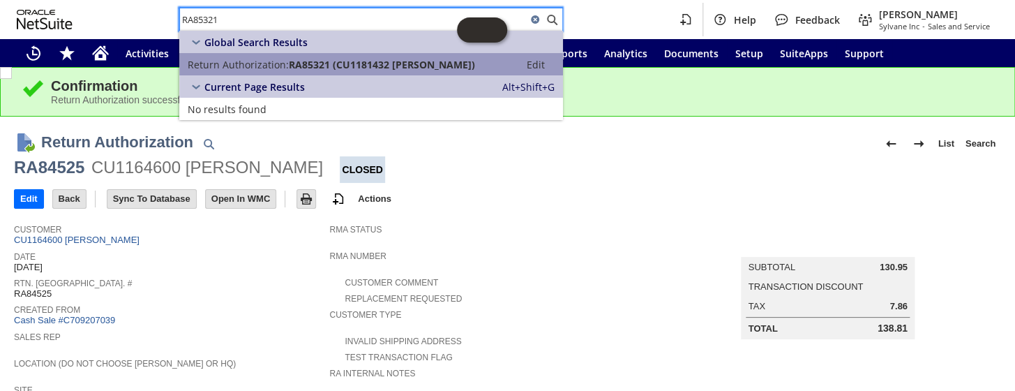
click at [290, 68] on span "RA85321 (CU1181432 Christopher Hesse)" at bounding box center [382, 64] width 186 height 13
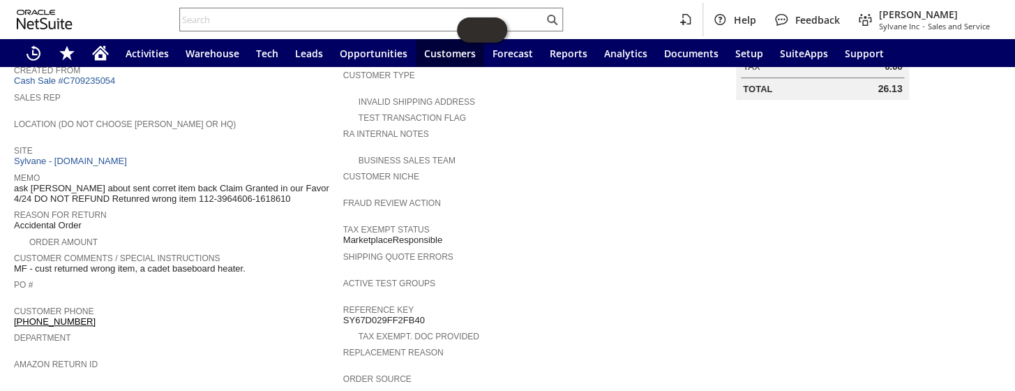
scroll to position [63, 0]
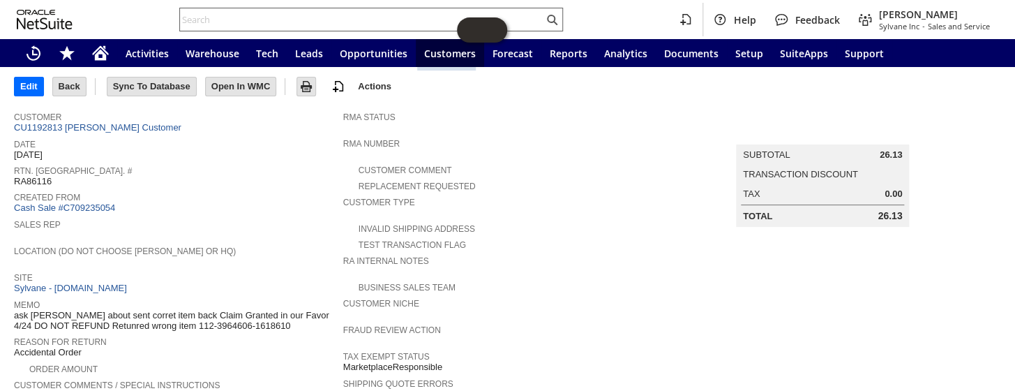
click at [262, 15] on input "text" at bounding box center [362, 19] width 364 height 17
paste input "P214402"
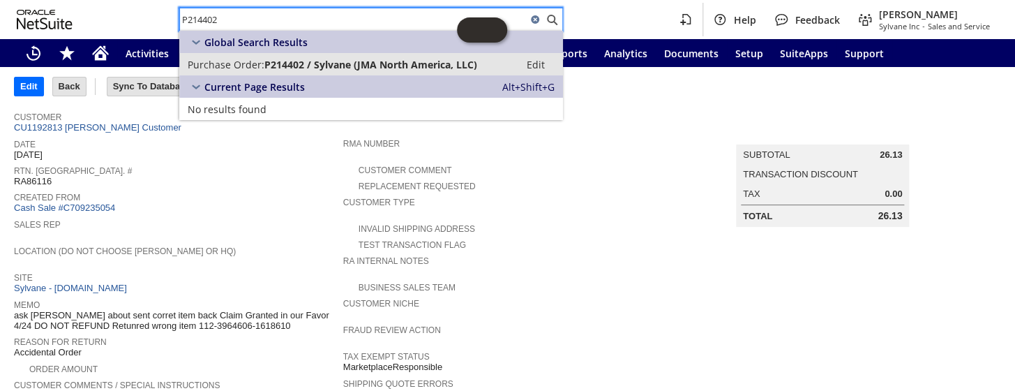
type input "P214402"
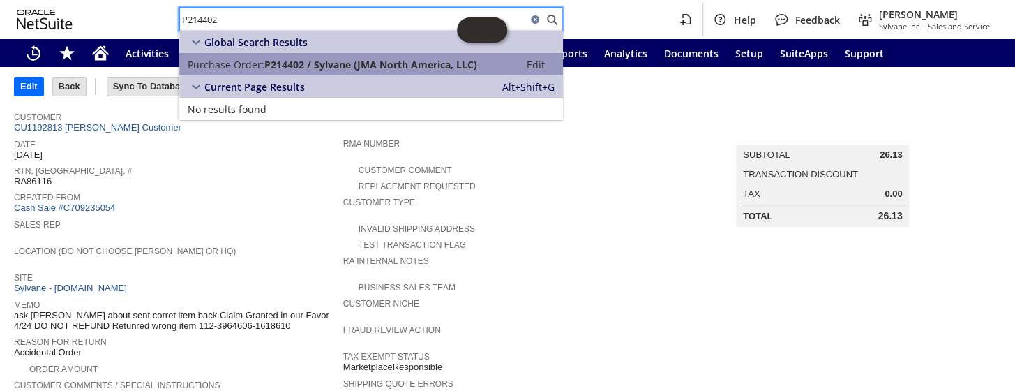
click at [301, 70] on link "Purchase Order: P214402 / Sylvane (JMA North America, LLC) Edit" at bounding box center [371, 64] width 384 height 22
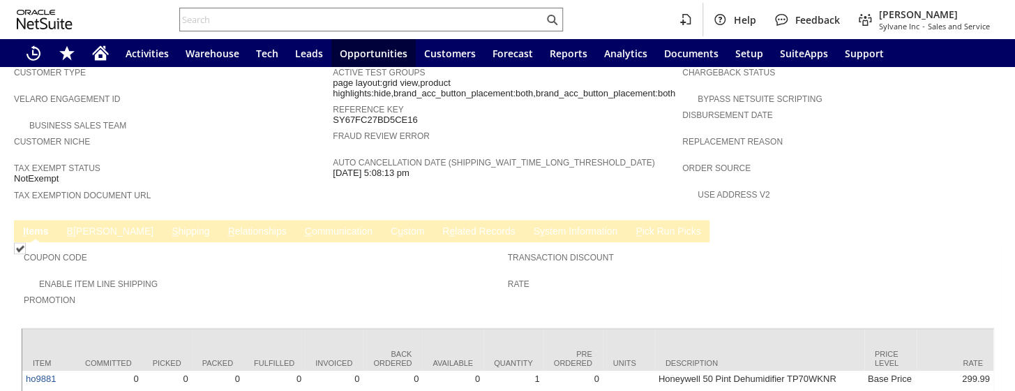
click at [76, 225] on link "B illing" at bounding box center [111, 231] width 94 height 13
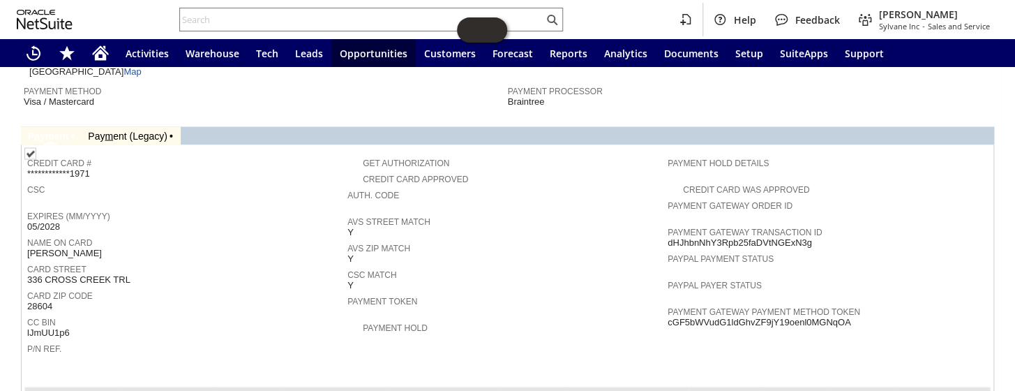
scroll to position [951, 0]
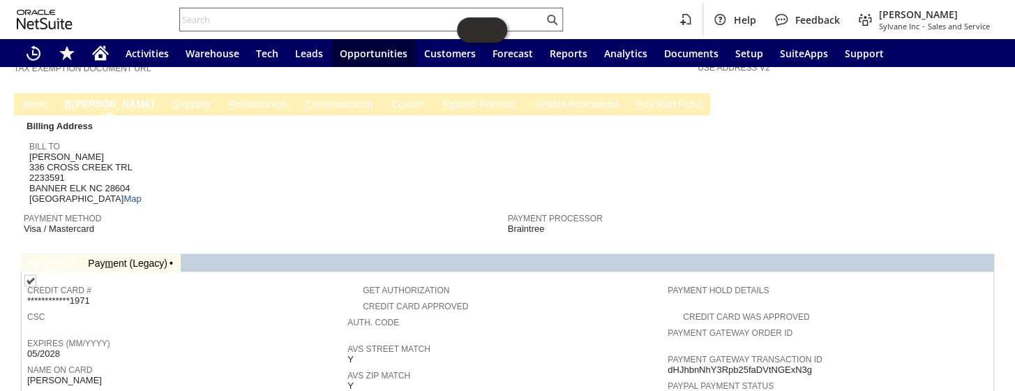
click at [251, 20] on input "text" at bounding box center [362, 19] width 364 height 17
paste input "P214412"
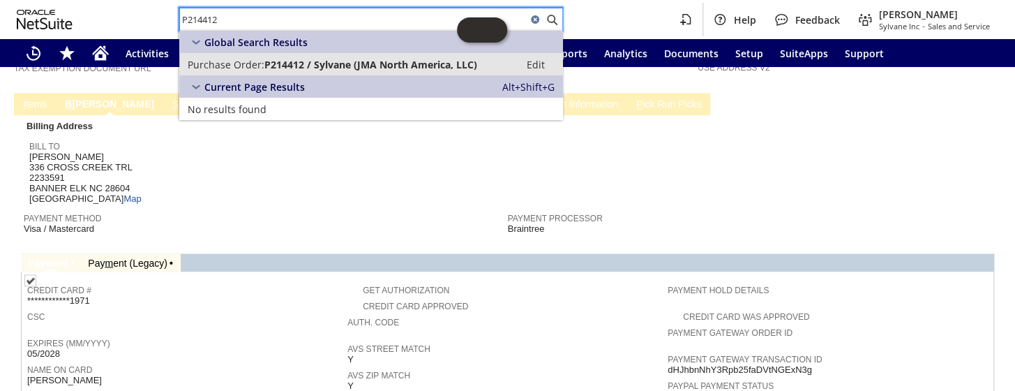
type input "P214412"
click at [277, 60] on span "P214412 / Sylvane (JMA North America, LLC)" at bounding box center [370, 64] width 213 height 13
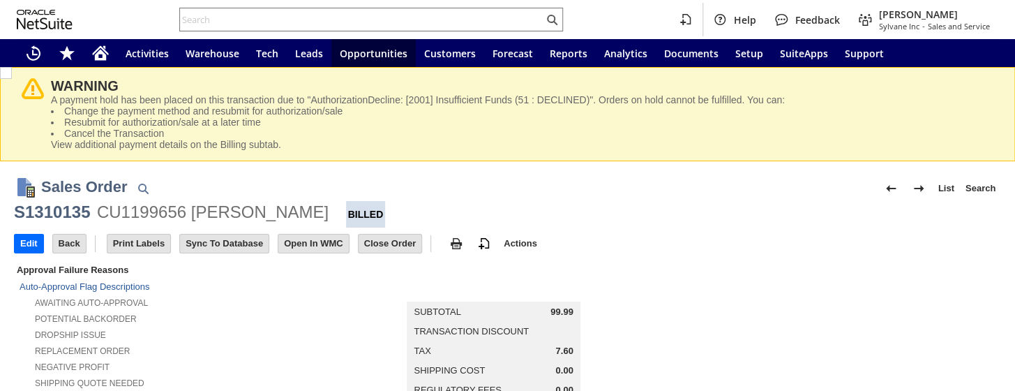
scroll to position [920, 0]
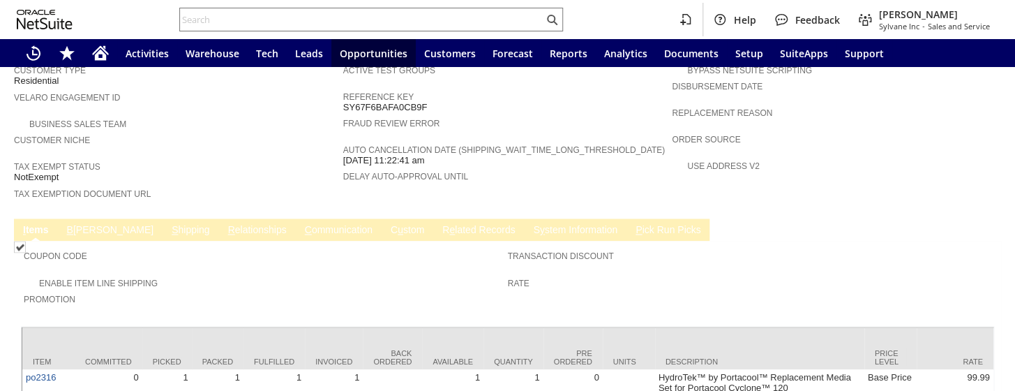
click at [82, 224] on link "B illing" at bounding box center [111, 230] width 94 height 13
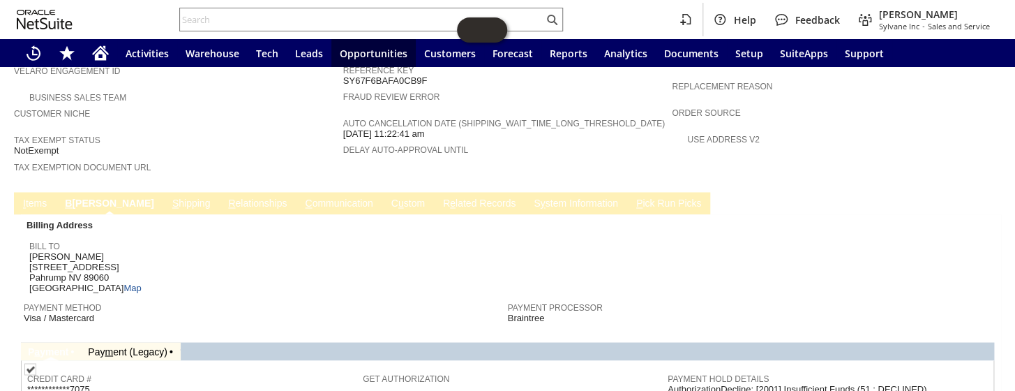
scroll to position [895, 0]
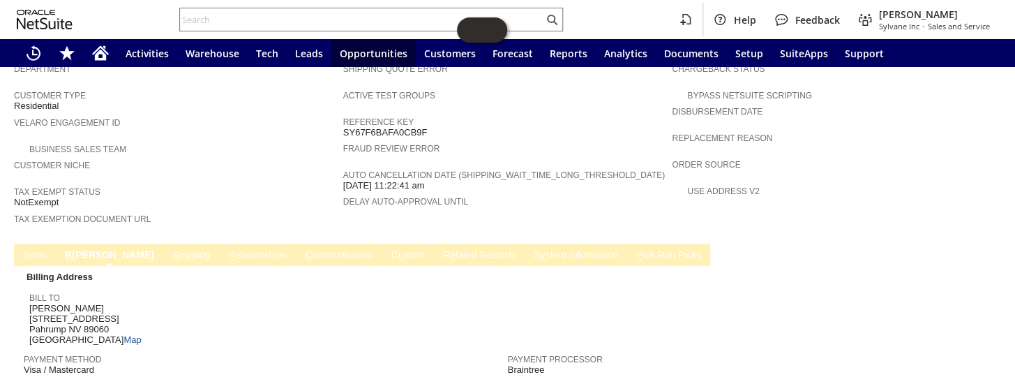
click at [434, 244] on td "R e lated Records" at bounding box center [479, 255] width 91 height 22
click at [440, 249] on link "R e lated Records" at bounding box center [480, 255] width 80 height 13
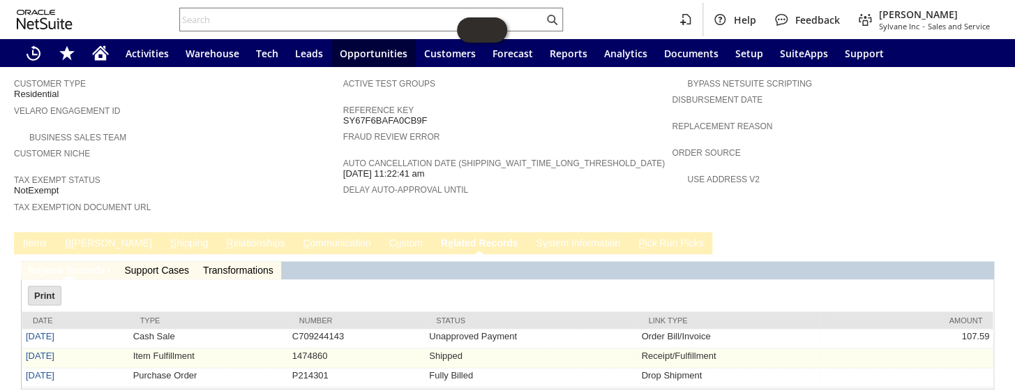
scroll to position [912, 0]
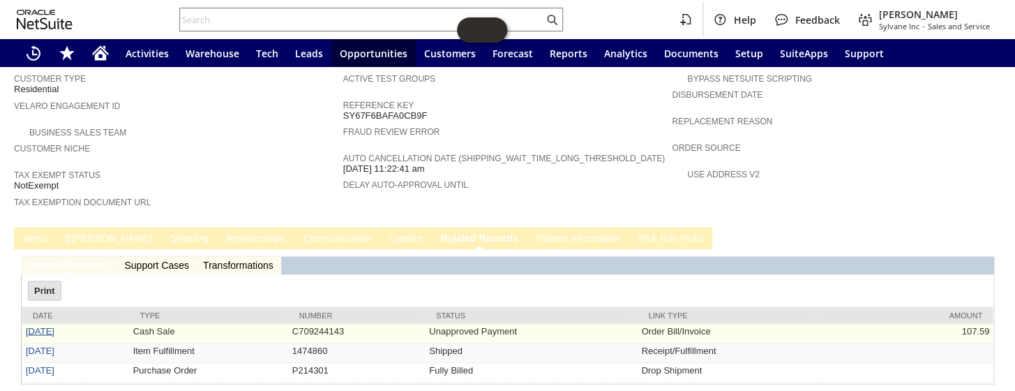
click at [45, 325] on link "4/18/2025" at bounding box center [40, 330] width 29 height 10
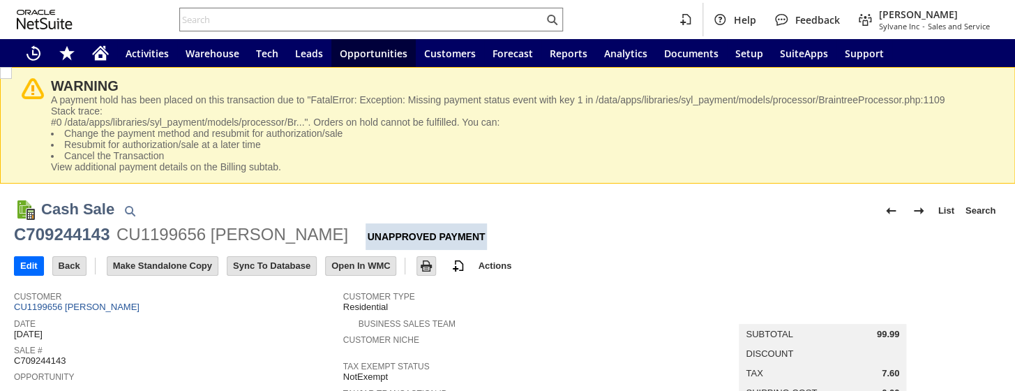
scroll to position [762, 0]
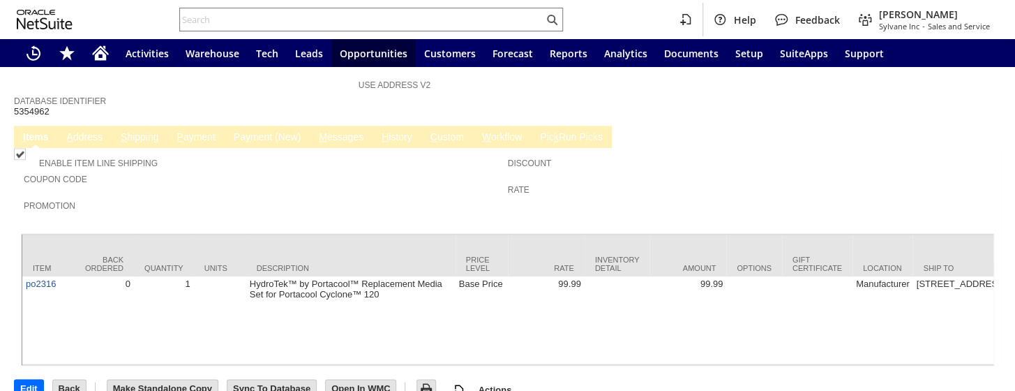
click at [203, 131] on link "P ayment" at bounding box center [195, 137] width 45 height 13
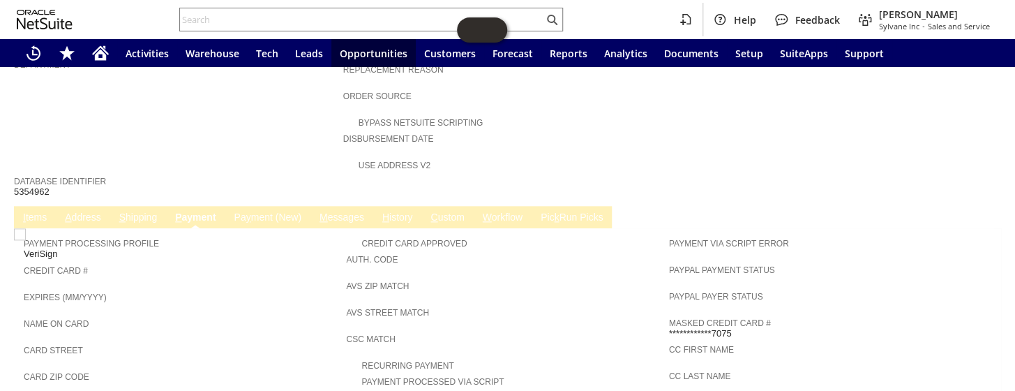
scroll to position [674, 0]
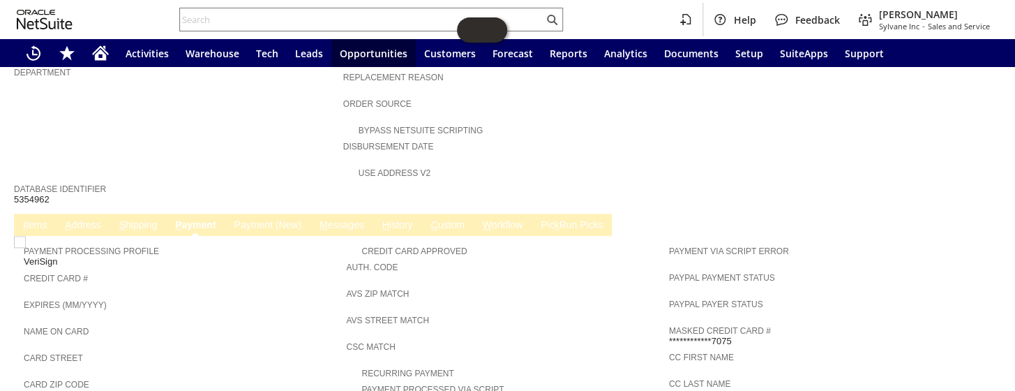
click at [274, 219] on link "Pa y ment (New)" at bounding box center [267, 225] width 74 height 13
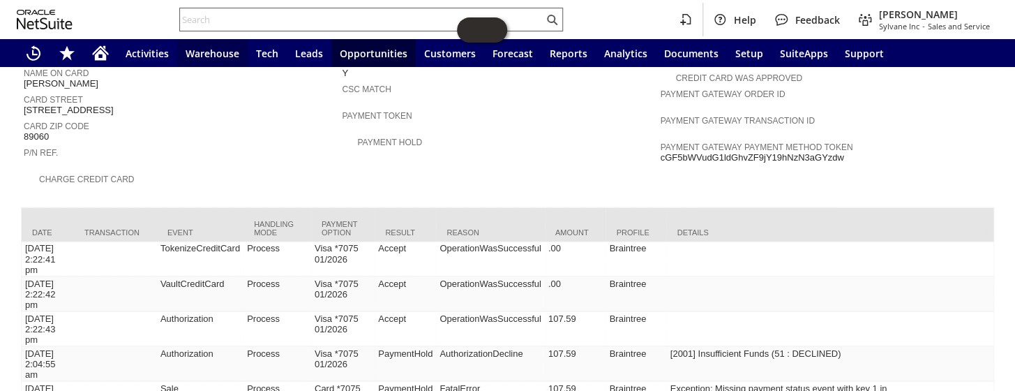
scroll to position [911, 0]
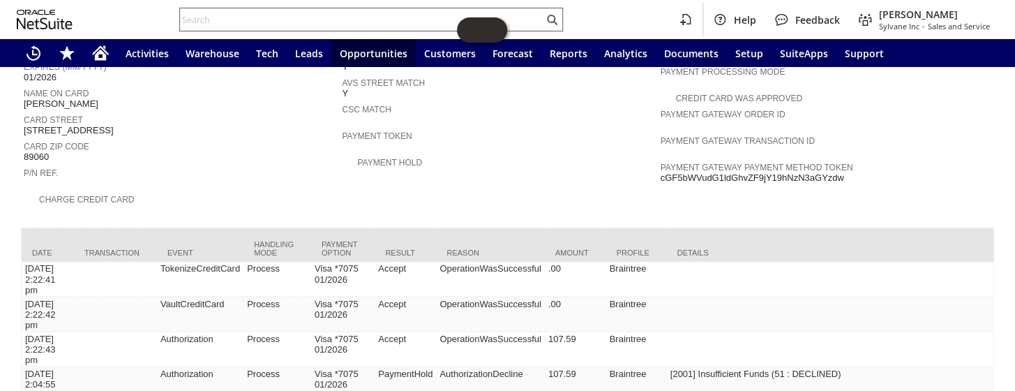
click at [244, 19] on input "text" at bounding box center [362, 19] width 364 height 17
paste input "111-1895433-8653810"
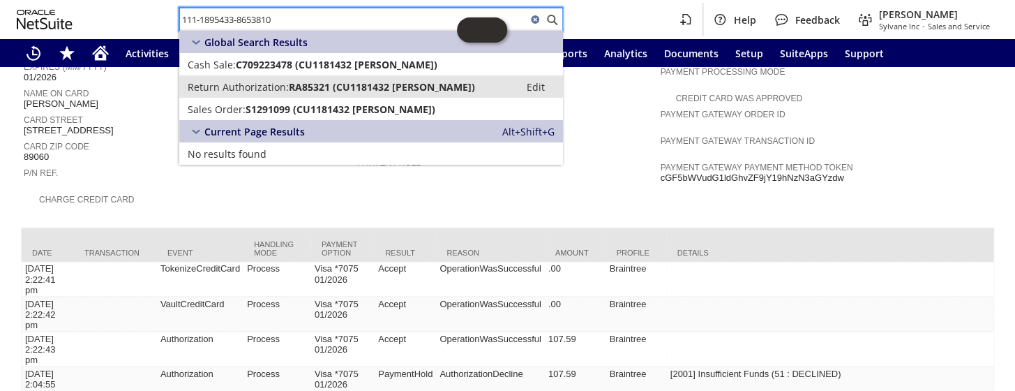
type input "111-1895433-8653810"
click at [281, 86] on span "Return Authorization:" at bounding box center [238, 86] width 101 height 13
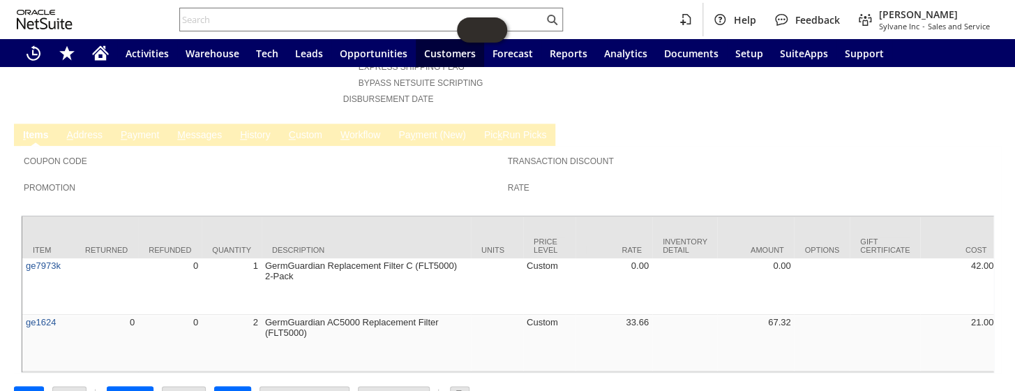
scroll to position [648, 0]
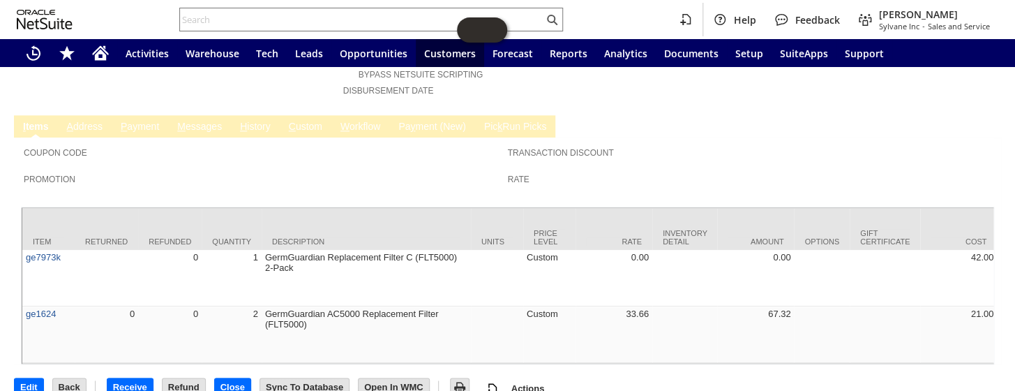
click at [306, 121] on link "C ustom" at bounding box center [305, 127] width 40 height 13
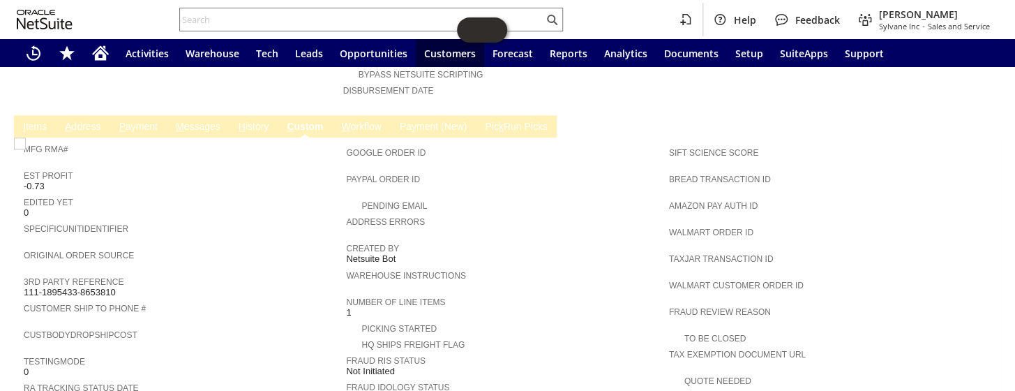
scroll to position [0, 0]
drag, startPoint x: 121, startPoint y: 258, endPoint x: 57, endPoint y: 260, distance: 64.2
click at [36, 273] on div "3rd Party Reference 111-1895433-8653810" at bounding box center [181, 285] width 315 height 25
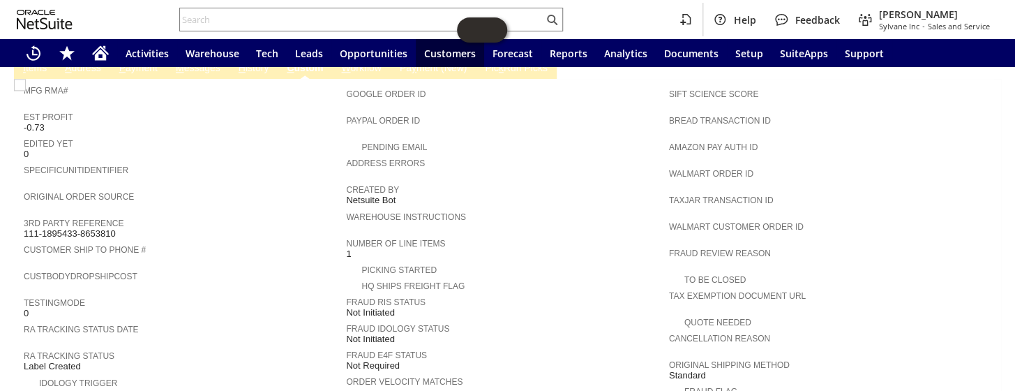
scroll to position [838, 0]
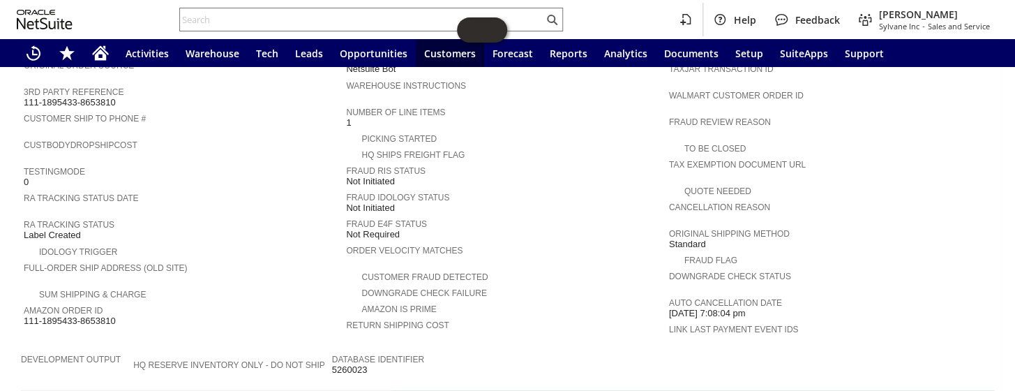
drag, startPoint x: 114, startPoint y: 272, endPoint x: 24, endPoint y: 272, distance: 89.3
click at [24, 301] on div "Amazon Order ID 111-1895433-8653810" at bounding box center [181, 313] width 315 height 25
copy span "111-1895433-8653810"
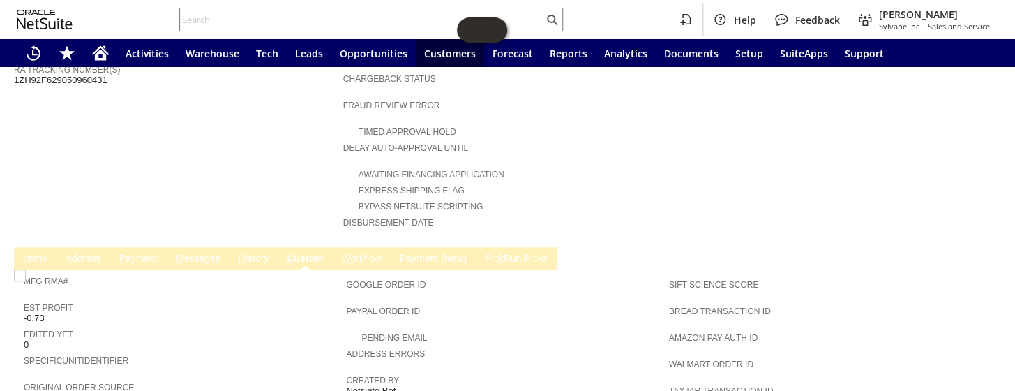
scroll to position [521, 0]
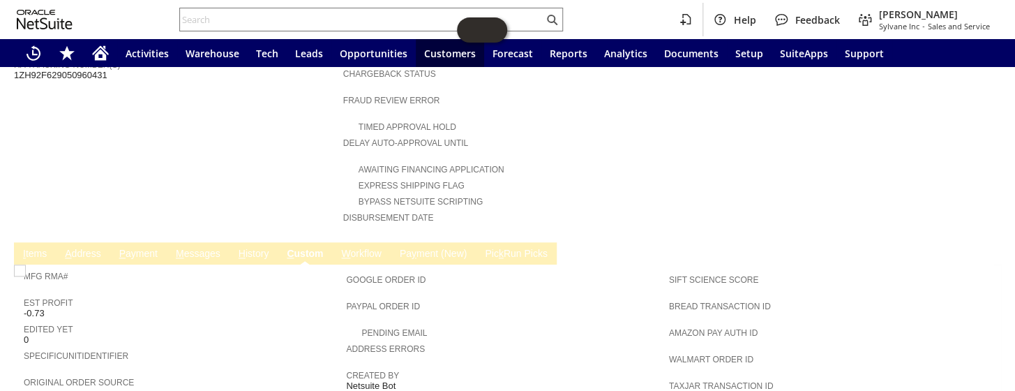
click at [205, 248] on link "M essages" at bounding box center [198, 254] width 52 height 13
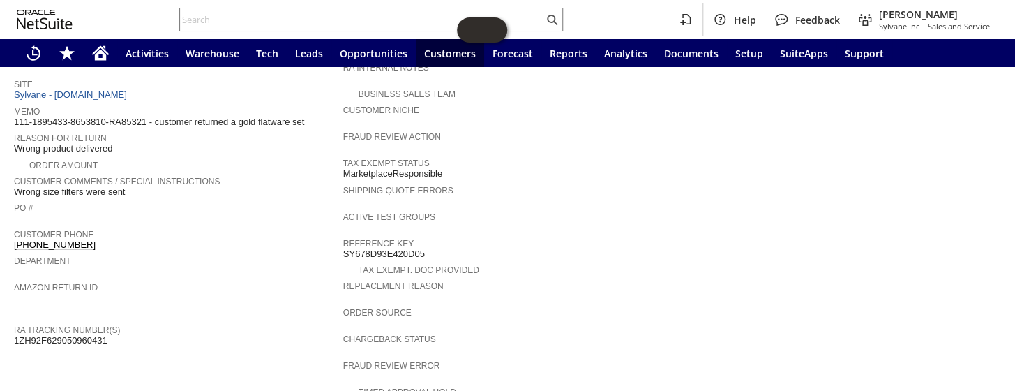
scroll to position [74, 0]
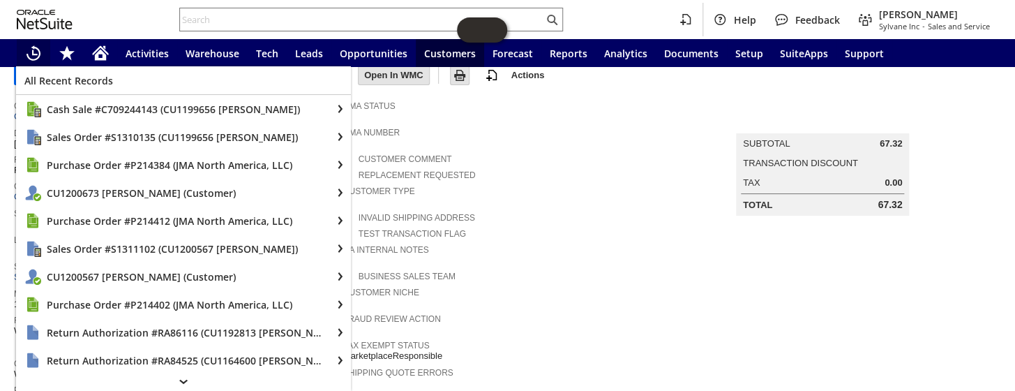
click at [37, 49] on icon "Recent Records" at bounding box center [34, 52] width 14 height 15
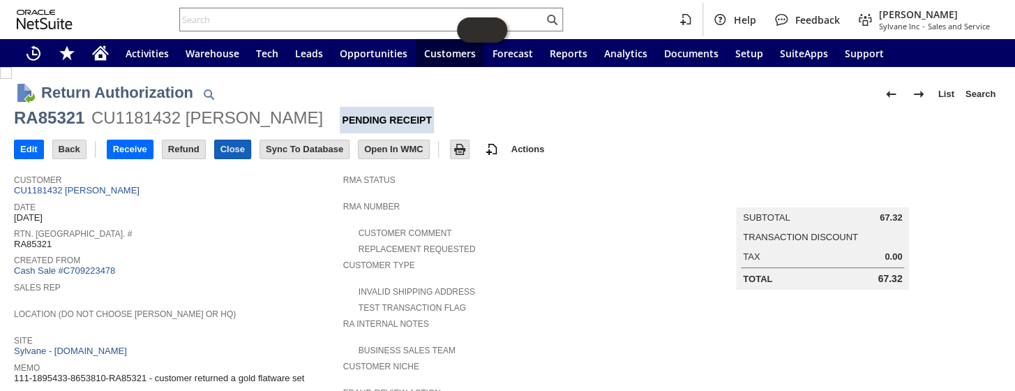
click at [227, 151] on input "Close" at bounding box center [233, 149] width 36 height 18
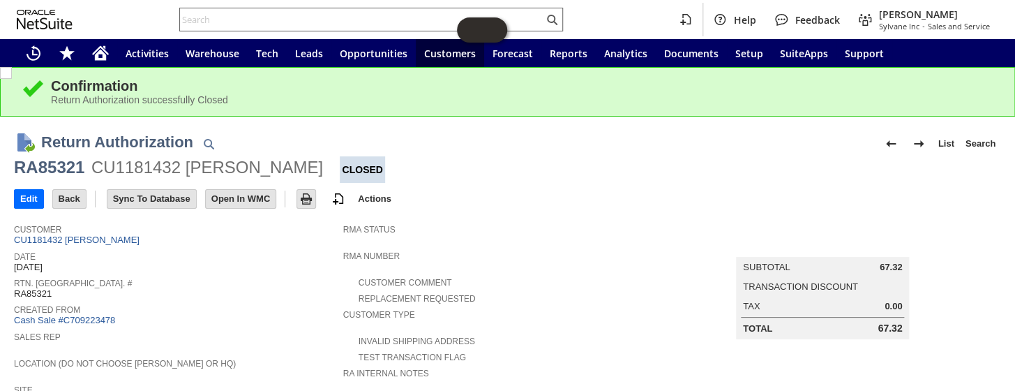
click at [243, 19] on input "text" at bounding box center [362, 19] width 364 height 17
paste input "RA86434"
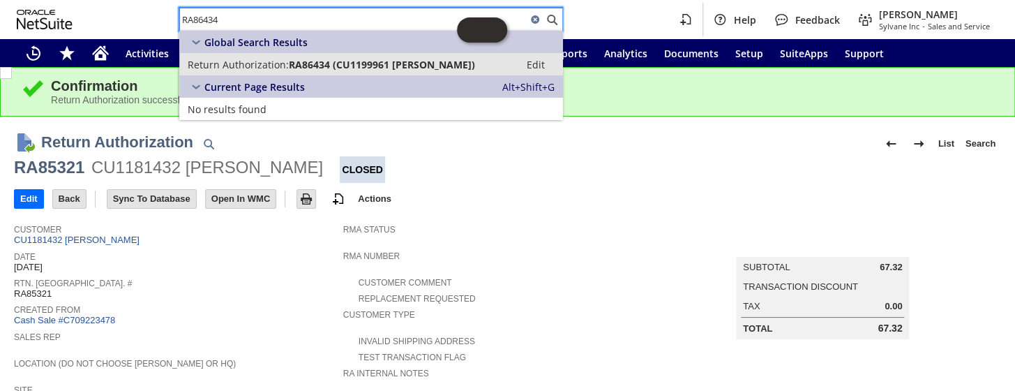
type input "RA86434"
click at [279, 72] on link "Return Authorization: RA86434 (CU1199961 Sue Abraham) Edit" at bounding box center [371, 64] width 384 height 22
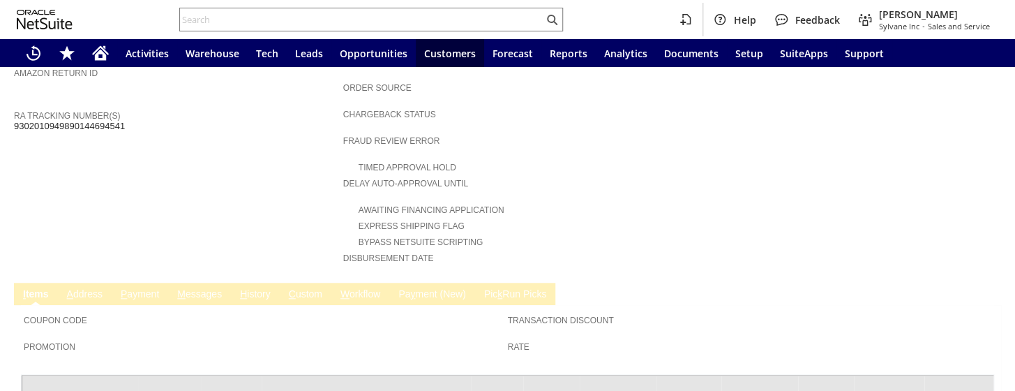
scroll to position [603, 0]
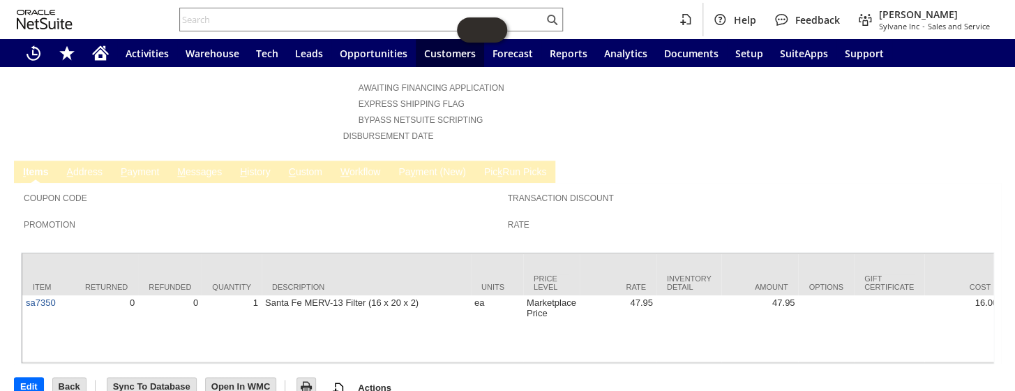
click at [311, 166] on link "C ustom" at bounding box center [305, 172] width 40 height 13
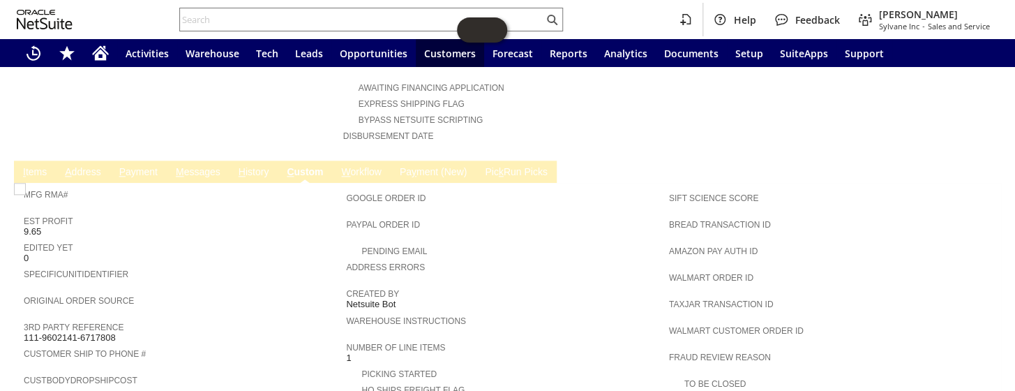
scroll to position [0, 0]
drag, startPoint x: 105, startPoint y: 302, endPoint x: 26, endPoint y: 303, distance: 78.9
click at [26, 318] on div "3rd Party Reference 111-9602141-6717808" at bounding box center [181, 330] width 315 height 25
click at [30, 332] on span "111-9602141-6717808" at bounding box center [70, 337] width 92 height 11
drag, startPoint x: 124, startPoint y: 304, endPoint x: 25, endPoint y: 301, distance: 98.4
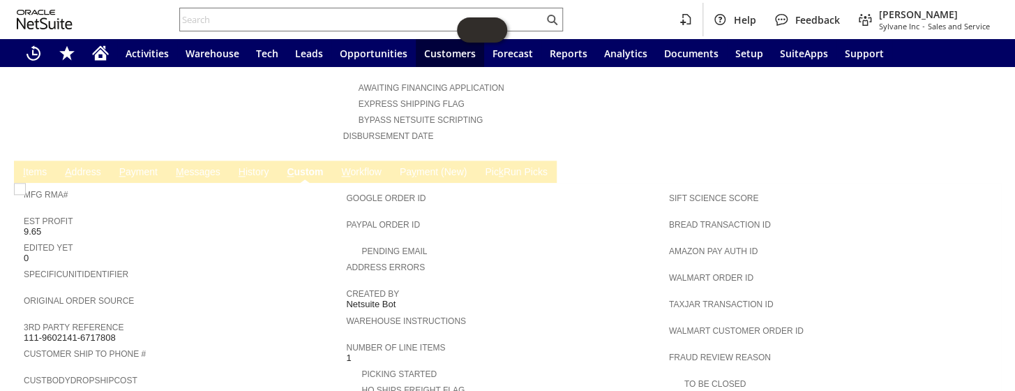
click at [25, 318] on div "3rd Party Reference 111-9602141-6717808" at bounding box center [181, 330] width 315 height 25
copy span "111-9602141-6717808"
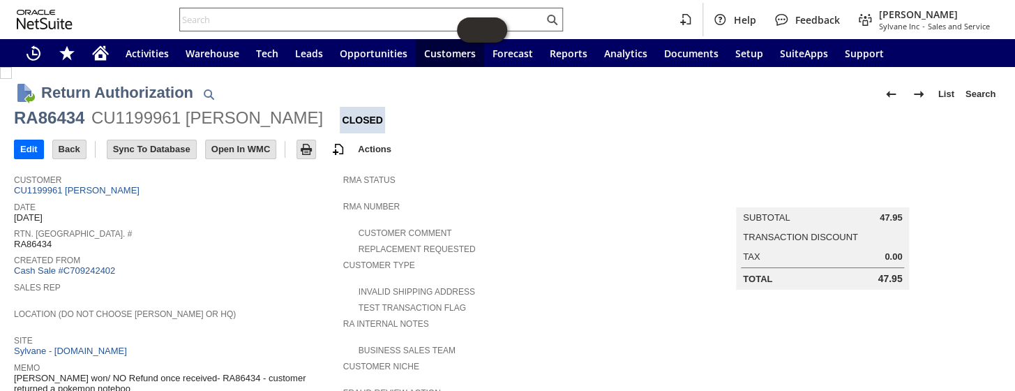
click at [280, 19] on input "text" at bounding box center [362, 19] width 364 height 17
paste input "RA86480"
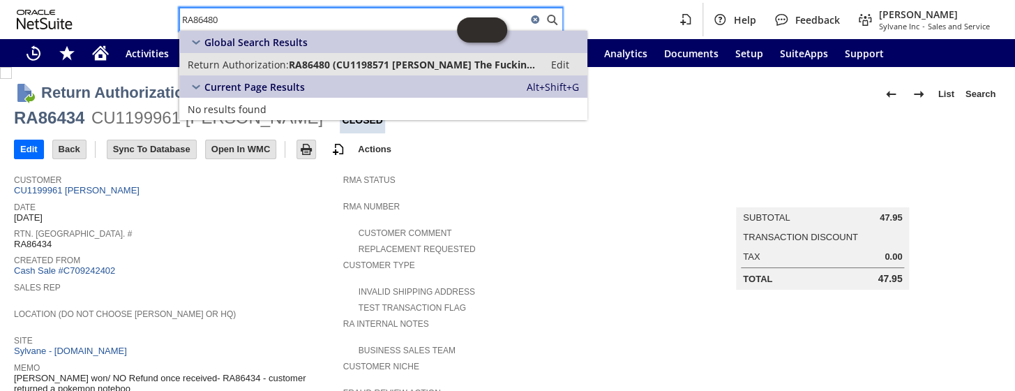
type input "RA86480"
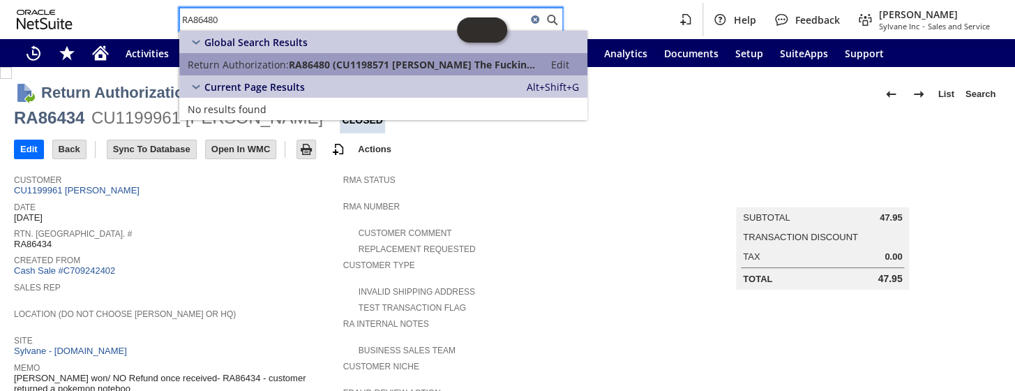
click at [345, 63] on span "RA86480 (CU1198571 Nate The Fuckin Great Taylor)" at bounding box center [412, 64] width 247 height 13
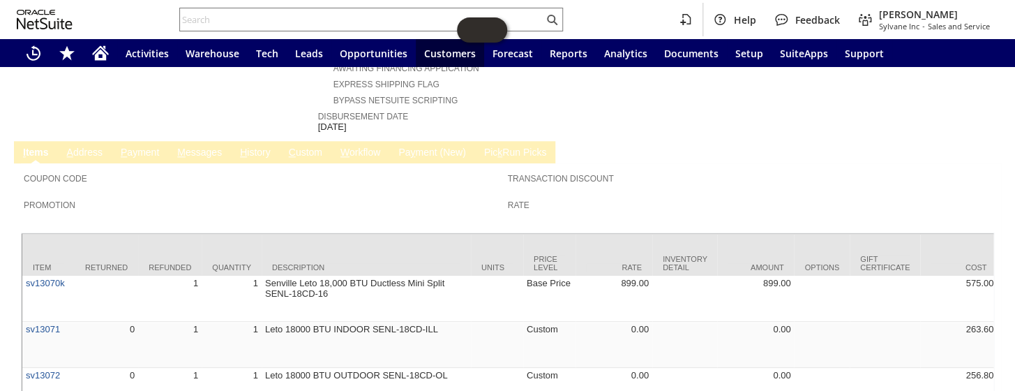
scroll to position [557, 0]
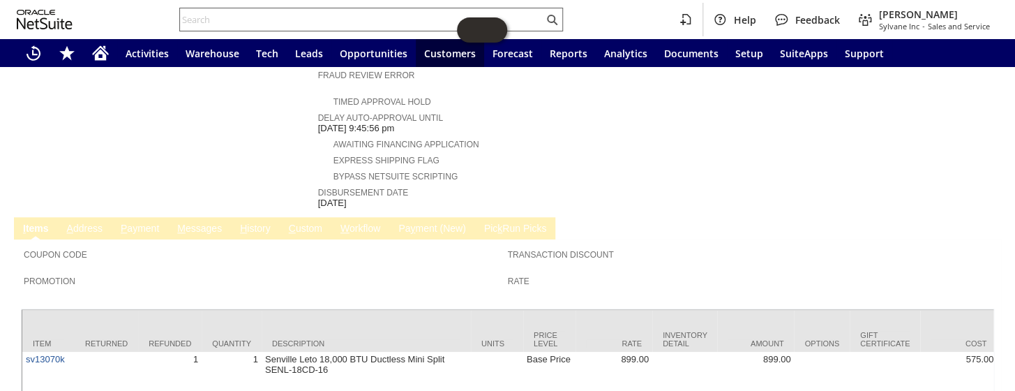
click at [341, 30] on div at bounding box center [371, 20] width 384 height 24
click at [341, 20] on input "text" at bounding box center [362, 19] width 364 height 17
paste input "[PHONE_NUMBER]"
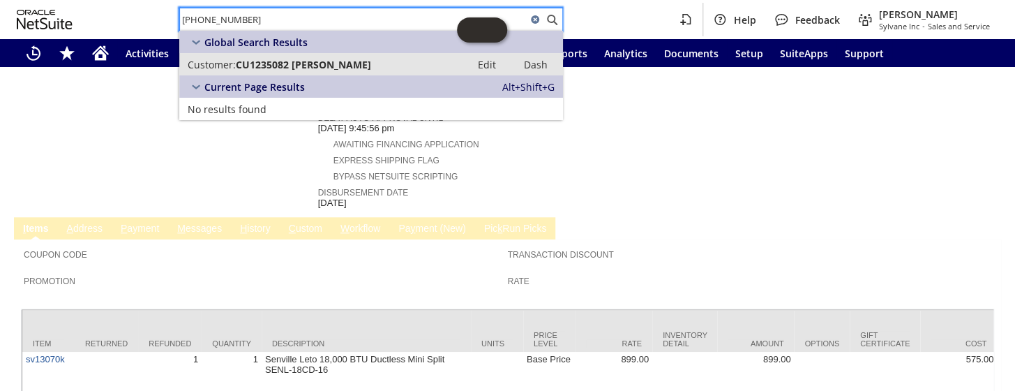
type input "[PHONE_NUMBER]"
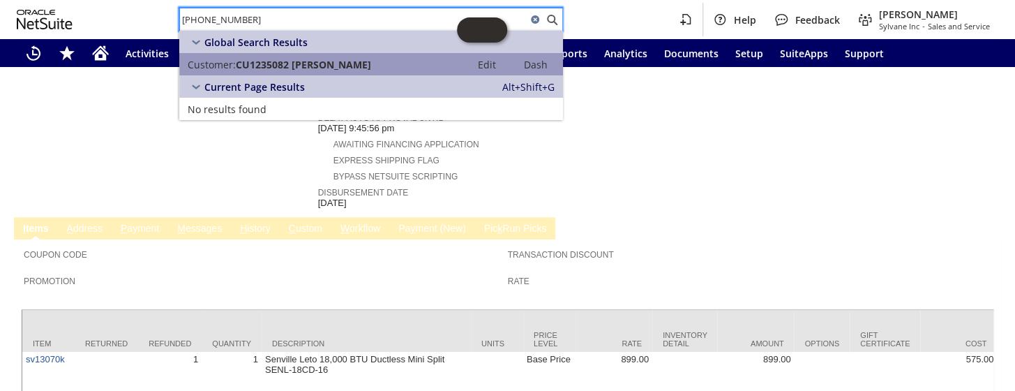
click at [300, 58] on span "CU1235082 [PERSON_NAME]" at bounding box center [303, 64] width 135 height 13
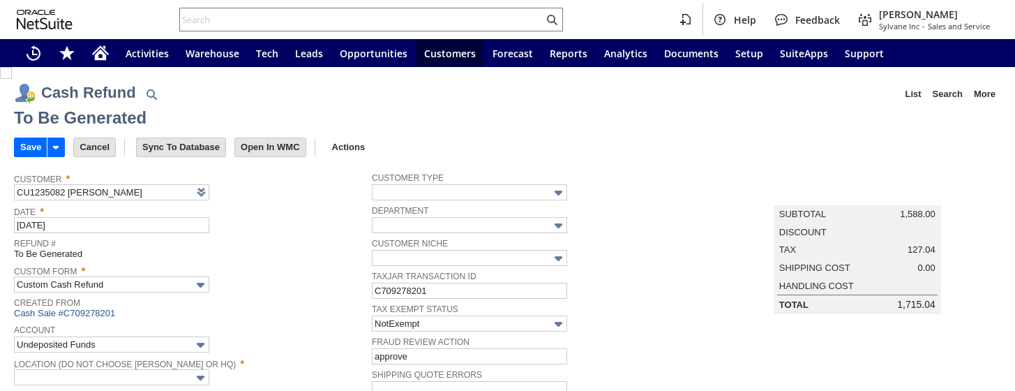
type input "Regions - Merchant 0414"
type input "Headquarters : Head...s : Pending Testing"
type input "Add"
type input "Copy Previous"
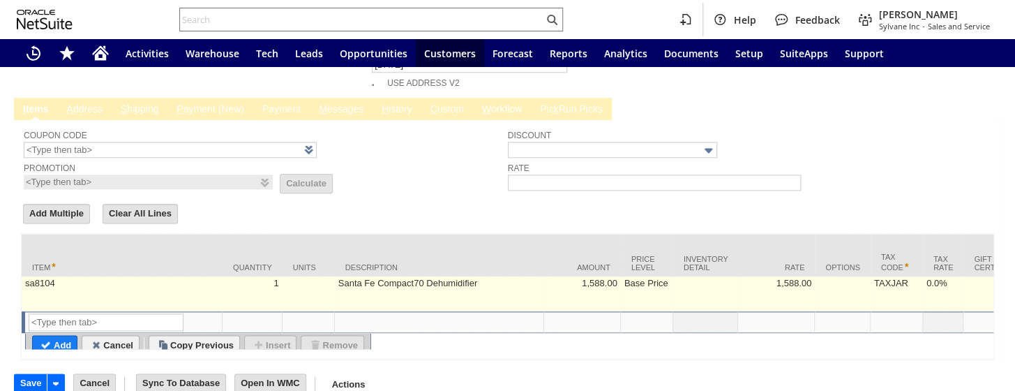
click at [289, 276] on td at bounding box center [309, 293] width 52 height 35
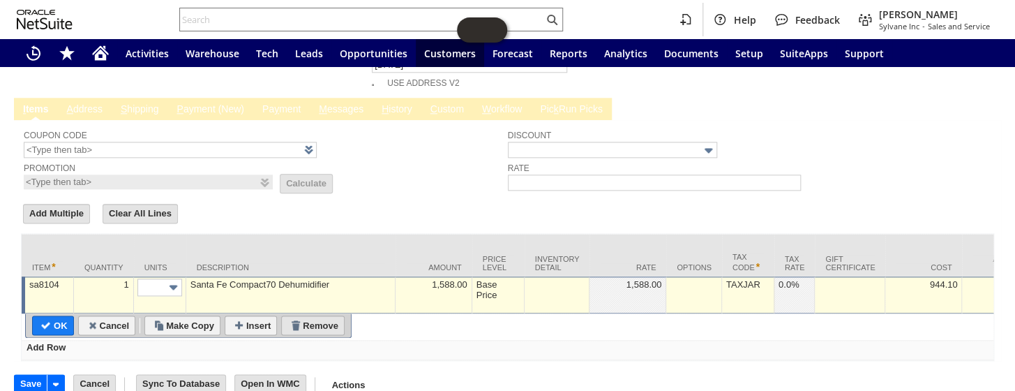
click at [315, 316] on input "Remove" at bounding box center [313, 325] width 62 height 18
type input "Add"
type input "Copy Previous"
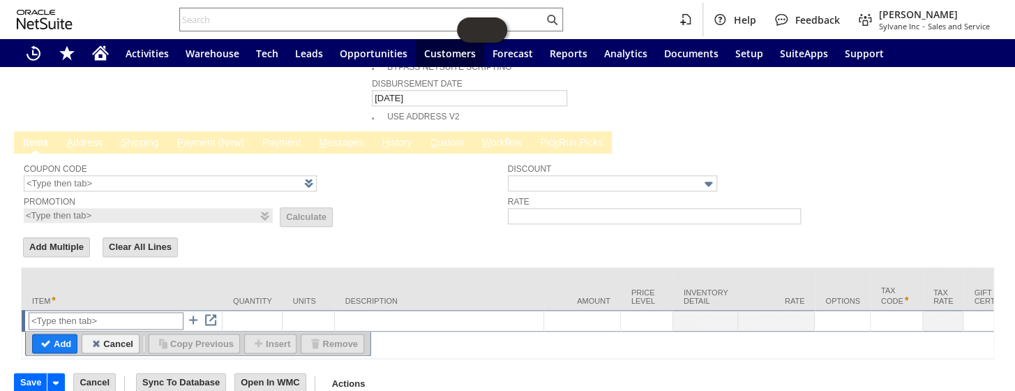
click at [121, 312] on input "text" at bounding box center [106, 320] width 155 height 17
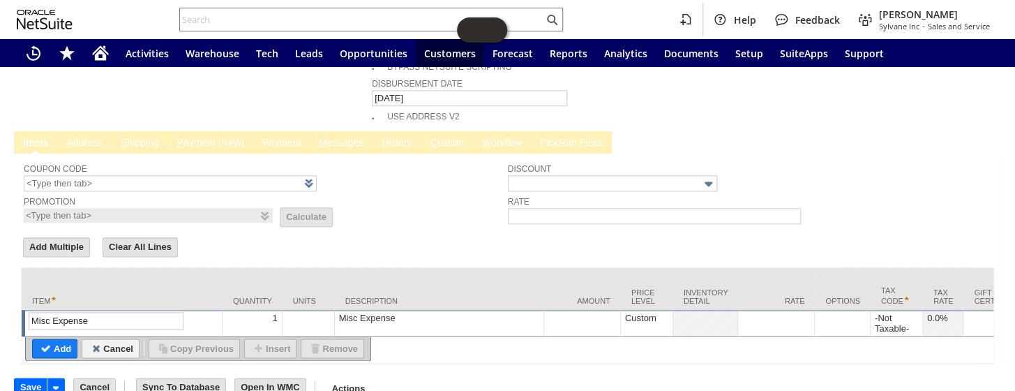
type input "Misc Expense"
click at [373, 312] on div "Misc Expense" at bounding box center [439, 318] width 202 height 12
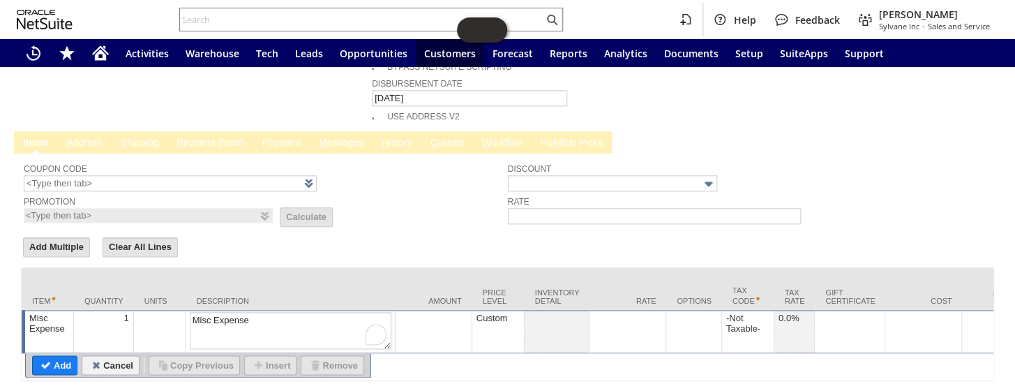
drag, startPoint x: 313, startPoint y: 284, endPoint x: 160, endPoint y: 279, distance: 153.6
type textarea "partial refund"
click at [632, 310] on td at bounding box center [628, 331] width 77 height 43
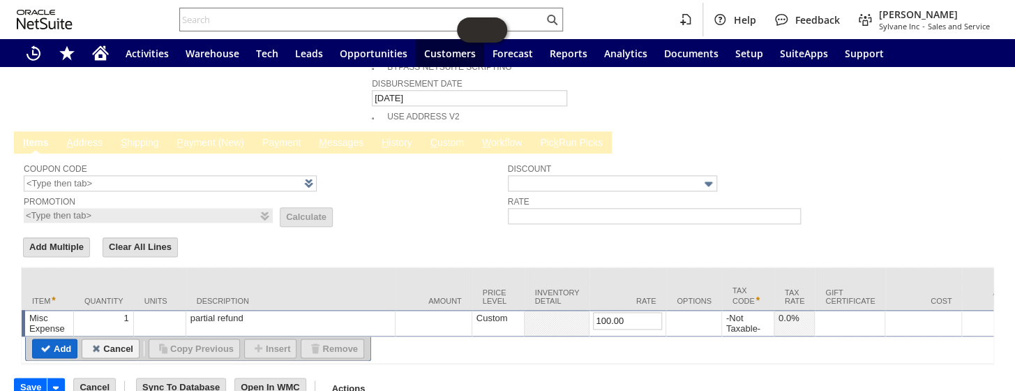
type input "100.00"
click at [64, 339] on input "Add" at bounding box center [55, 348] width 44 height 18
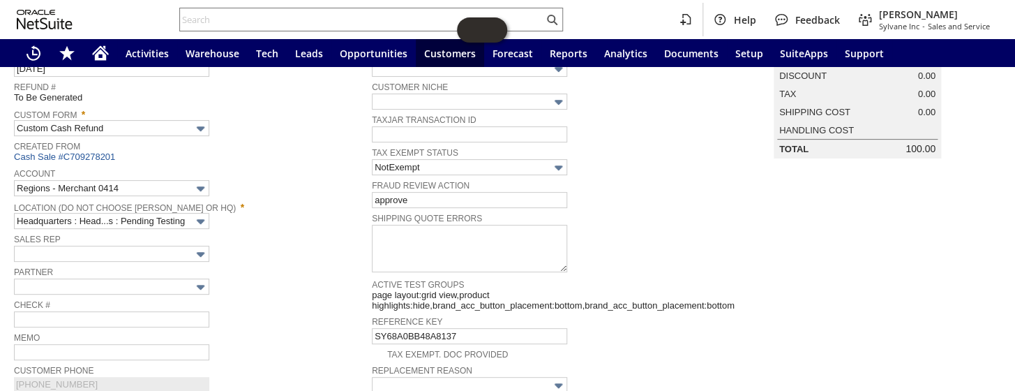
scroll to position [159, 0]
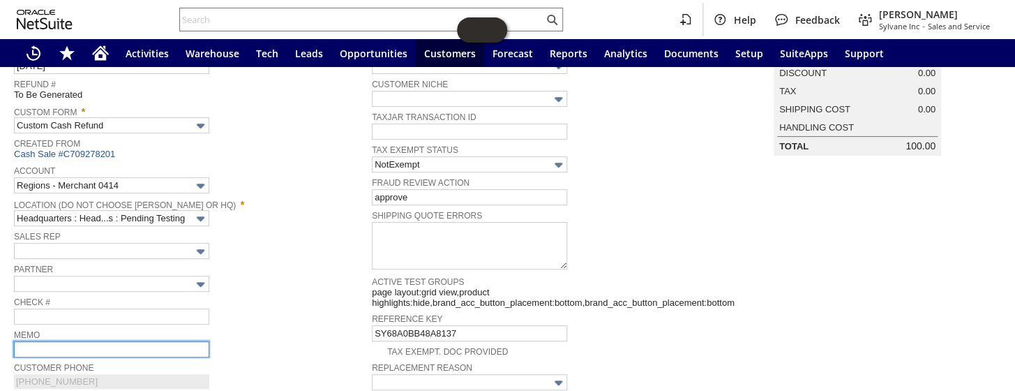
click at [49, 341] on input "text" at bounding box center [111, 349] width 195 height 16
type input "partial credit for keeping unit/cosmetic damages"
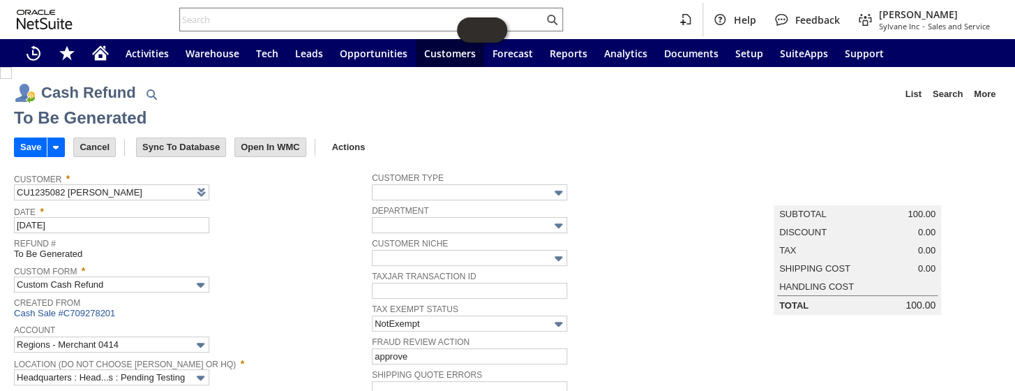
scroll to position [0, 0]
click at [36, 149] on input "Save" at bounding box center [31, 147] width 32 height 18
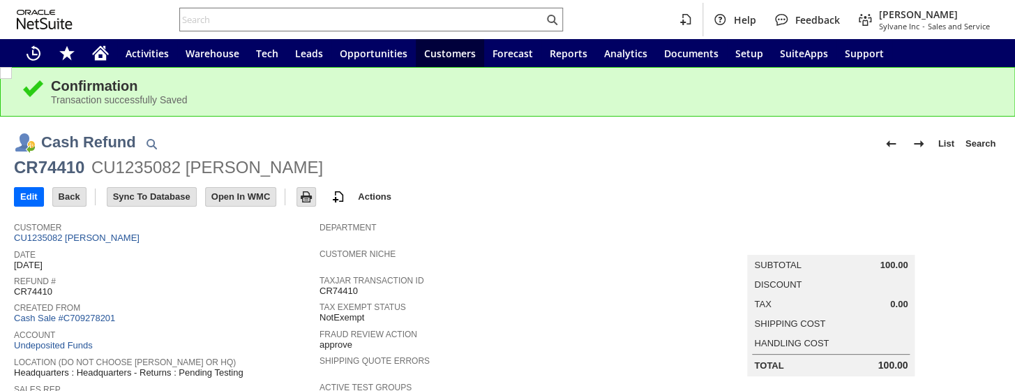
scroll to position [63, 0]
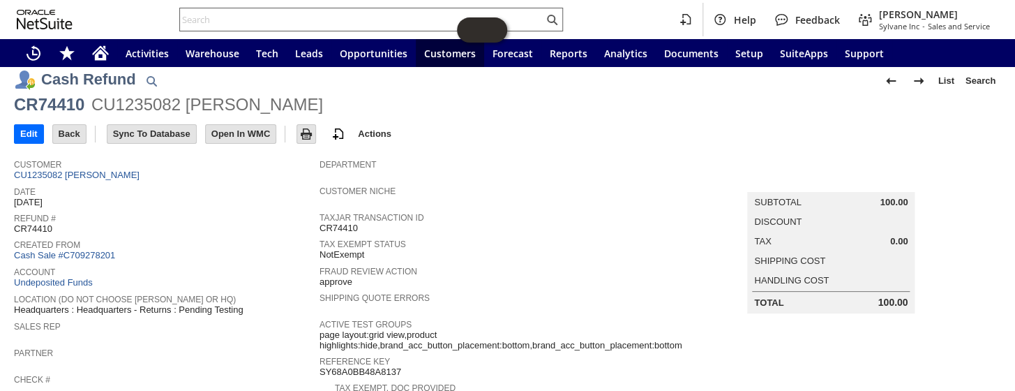
click at [264, 17] on input "text" at bounding box center [362, 19] width 364 height 17
paste input "S1347755"
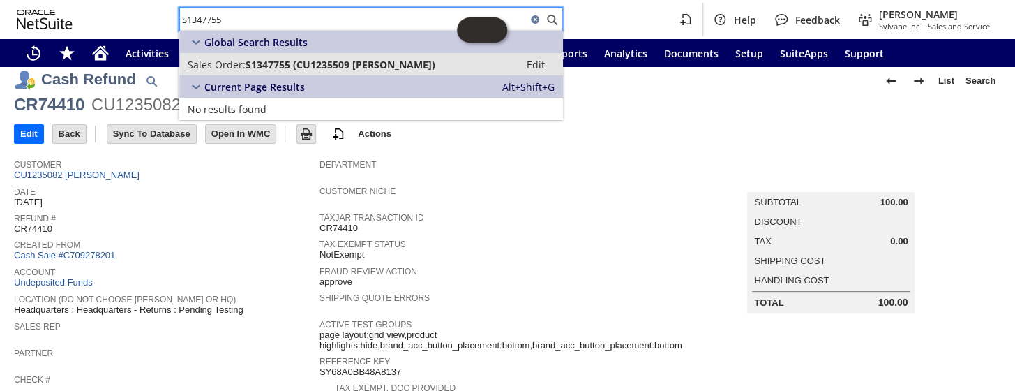
type input "S1347755"
click at [290, 61] on span "S1347755 (CU1235509 loi tom)" at bounding box center [341, 64] width 190 height 13
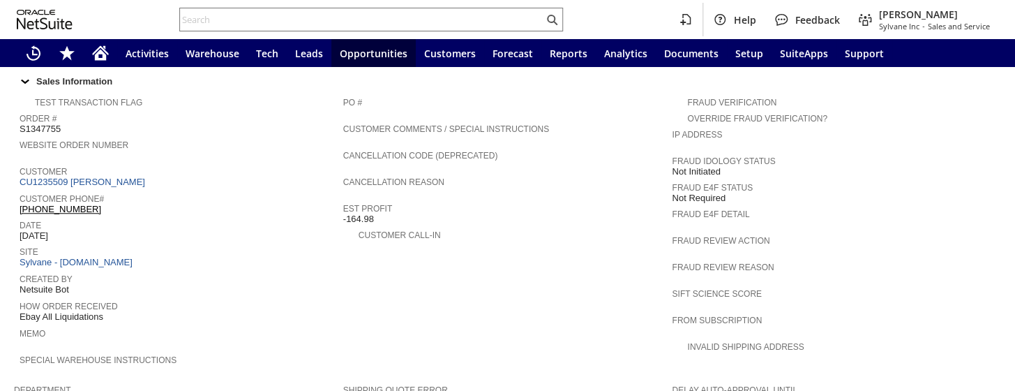
scroll to position [507, 0]
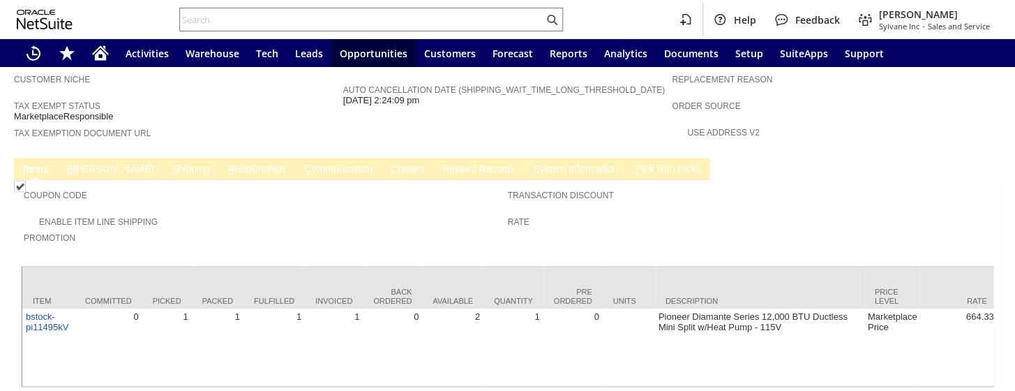
scroll to position [888, 0]
click at [168, 162] on link "S hipping" at bounding box center [190, 168] width 45 height 13
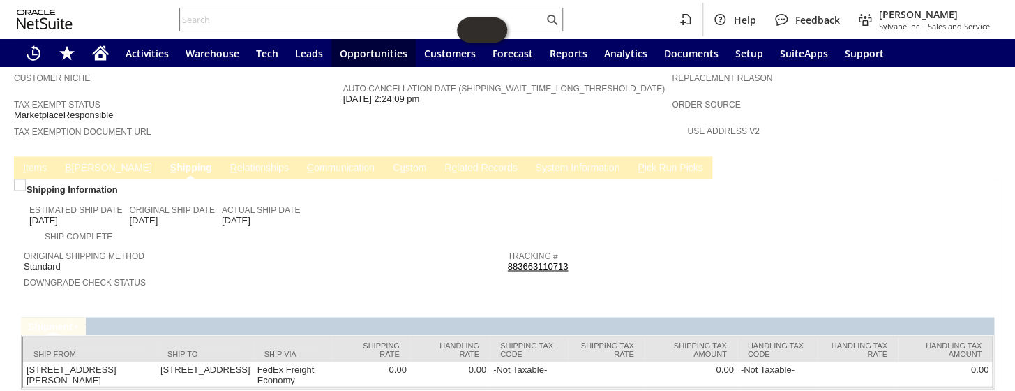
click at [40, 162] on link "I tems" at bounding box center [35, 168] width 31 height 13
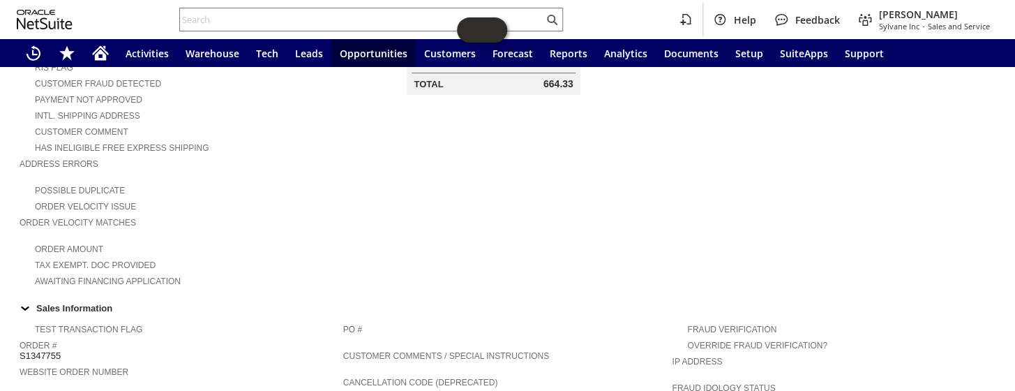
scroll to position [444, 0]
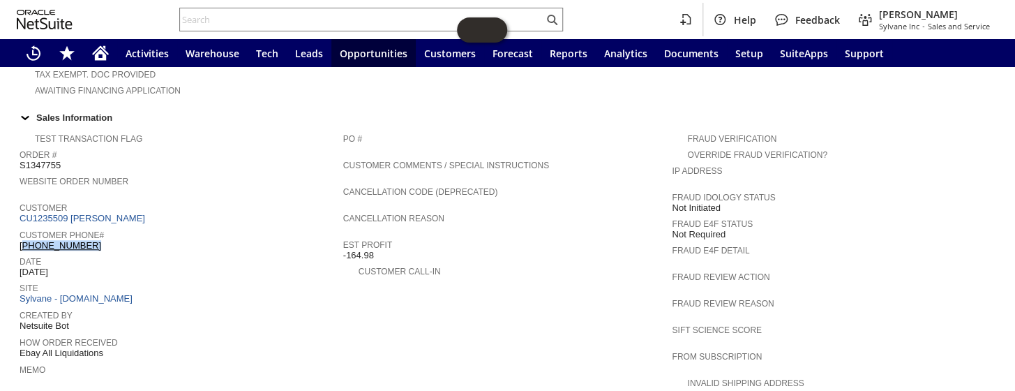
drag, startPoint x: 91, startPoint y: 219, endPoint x: 21, endPoint y: 221, distance: 70.5
click at [21, 226] on div "Customer Phone# (408) 624-0999" at bounding box center [178, 238] width 317 height 25
copy link "408) 624-0999"
click at [269, 20] on input "text" at bounding box center [362, 19] width 364 height 17
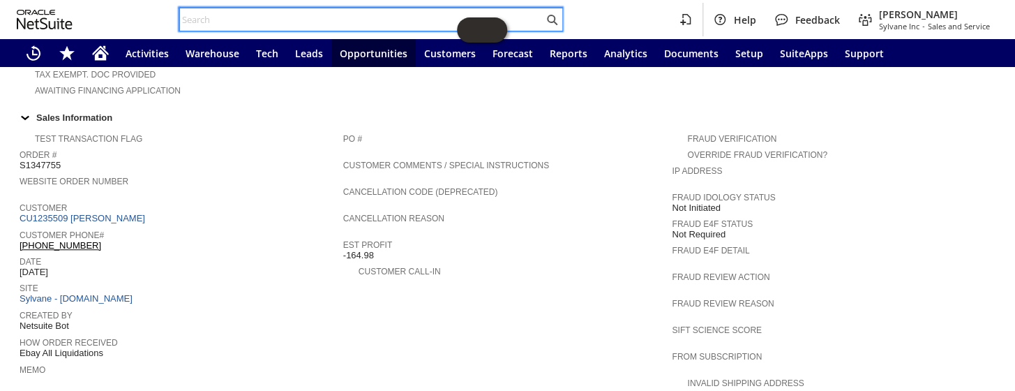
paste input "S1348335"
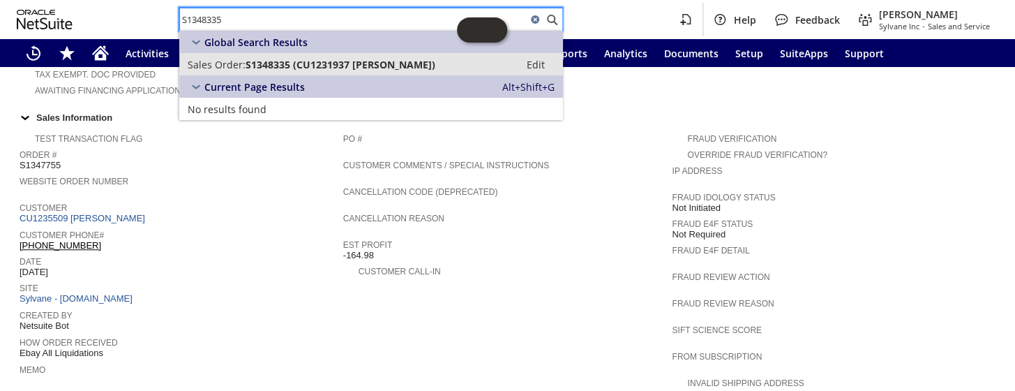
type input "S1348335"
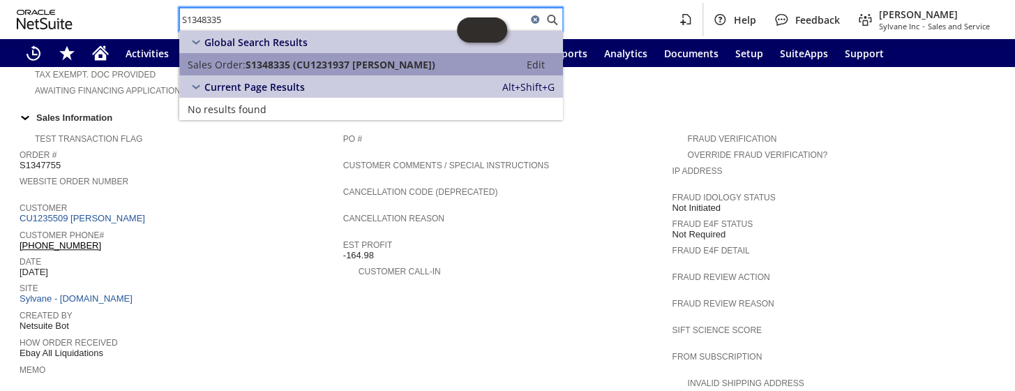
click at [272, 67] on span "S1348335 (CU1231937 William Kraus)" at bounding box center [341, 64] width 190 height 13
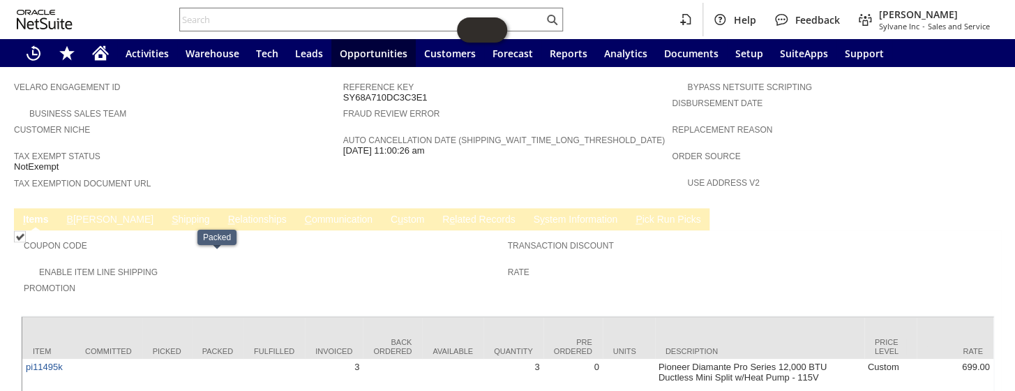
scroll to position [824, 0]
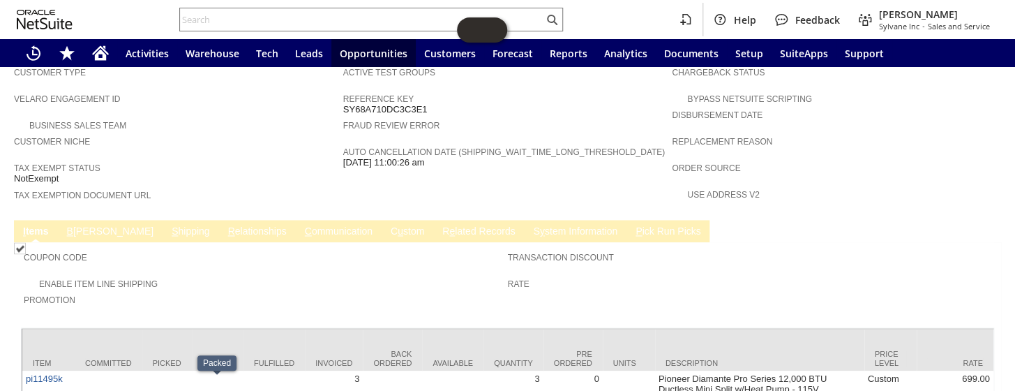
click at [301, 225] on link "C ommunication" at bounding box center [338, 231] width 75 height 13
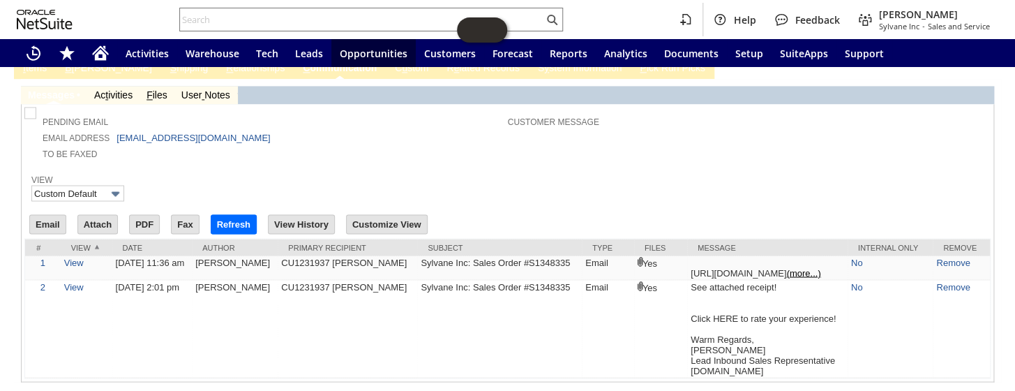
scroll to position [797, 0]
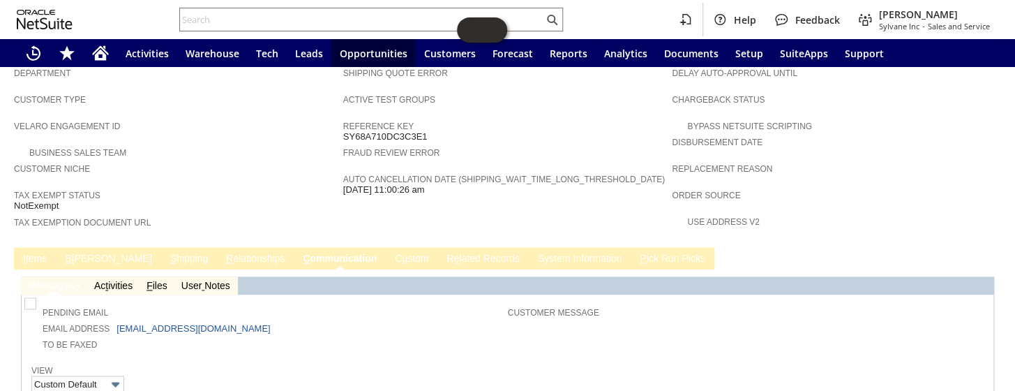
click at [41, 253] on link "I tems" at bounding box center [35, 259] width 31 height 13
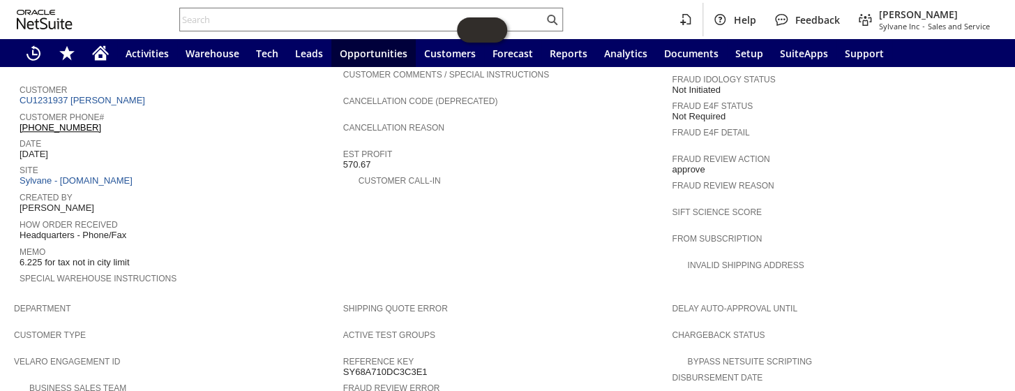
scroll to position [544, 0]
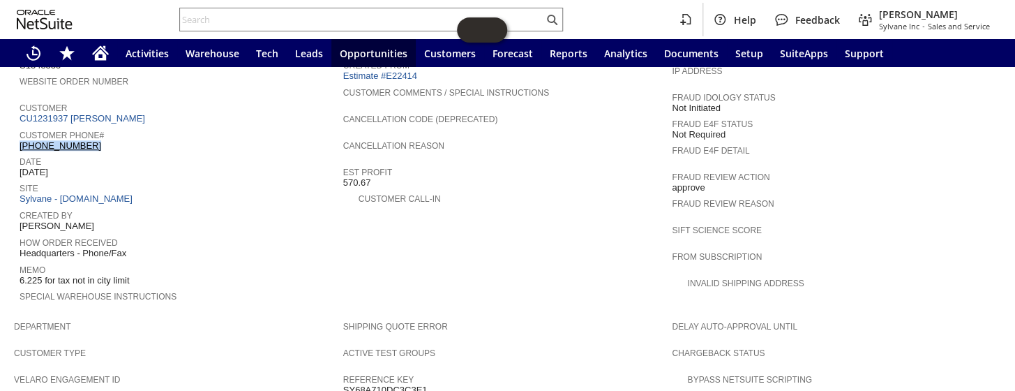
drag, startPoint x: 88, startPoint y: 120, endPoint x: 20, endPoint y: 119, distance: 67.7
click at [20, 126] on div "Customer Phone# [PHONE_NUMBER]" at bounding box center [178, 138] width 317 height 25
copy link "[PHONE_NUMBER]"
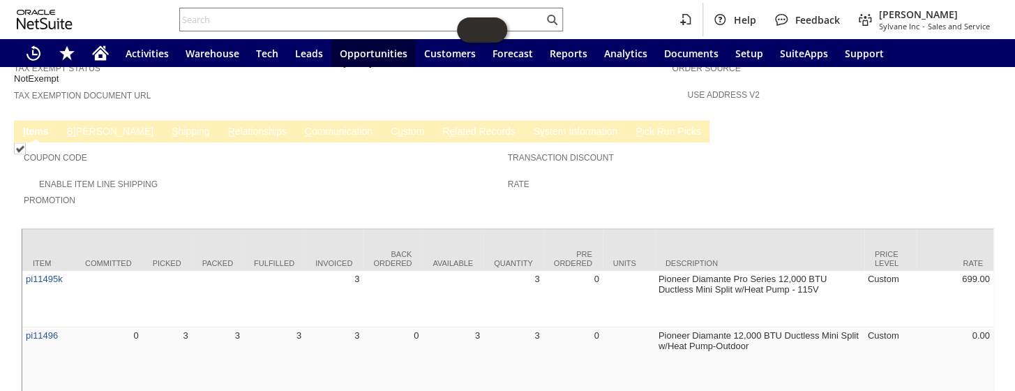
scroll to position [992, 0]
